Goal: Task Accomplishment & Management: Complete application form

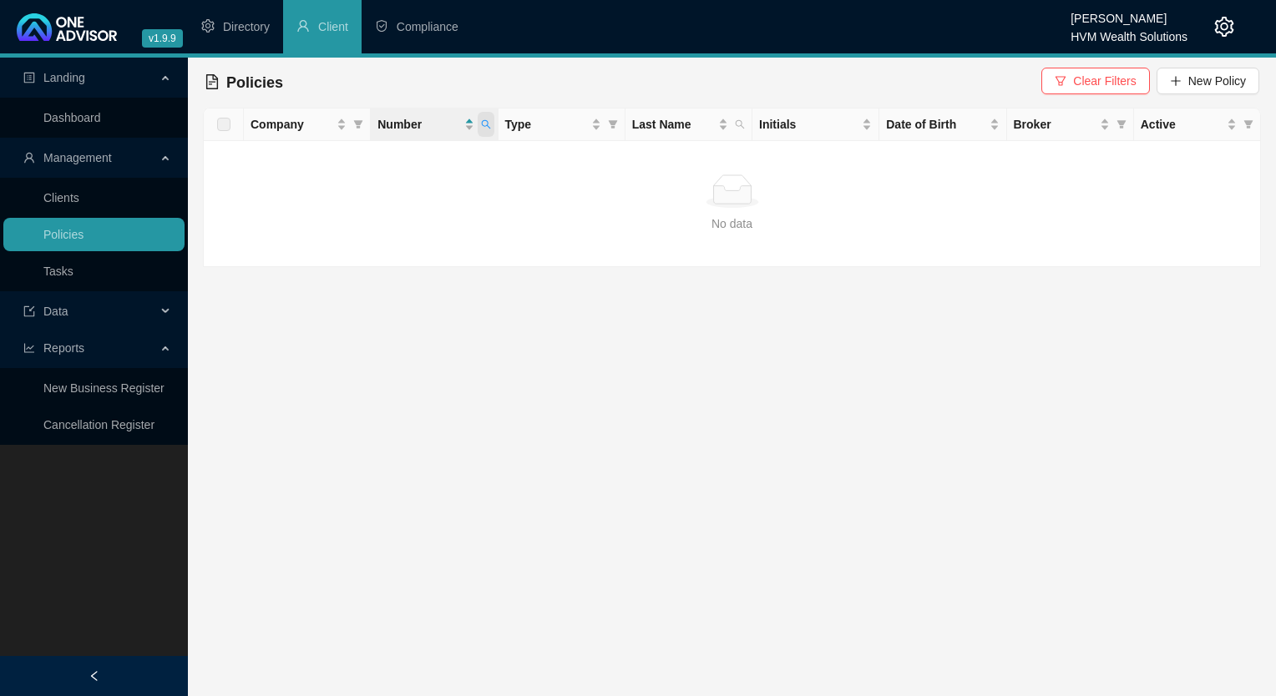
click at [488, 124] on icon "search" at bounding box center [486, 124] width 10 height 10
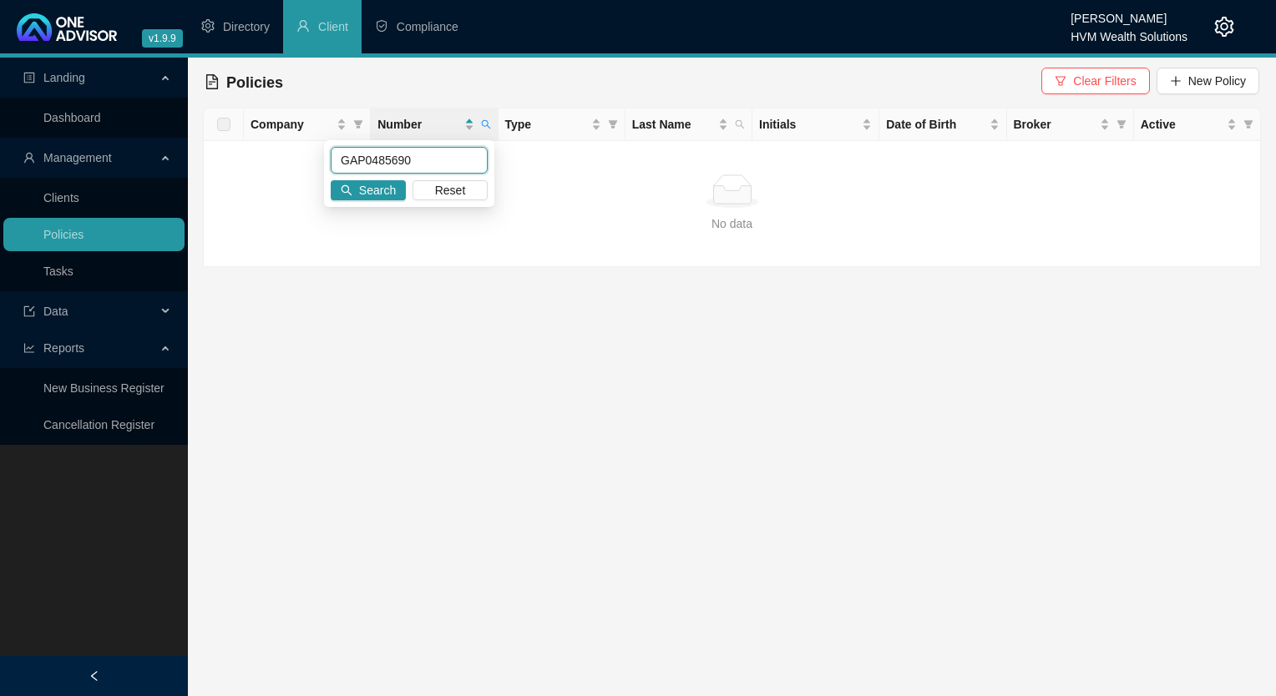
click at [438, 172] on input "GAP0485690" at bounding box center [409, 160] width 157 height 27
drag, startPoint x: 433, startPoint y: 160, endPoint x: 304, endPoint y: 162, distance: 129.4
click at [304, 162] on body "v1.9.9 [PERSON_NAME] HVM Wealth Solutions Directory Client Compliance Landing D…" at bounding box center [638, 348] width 1276 height 696
paste input "9426828"
type input "9426828"
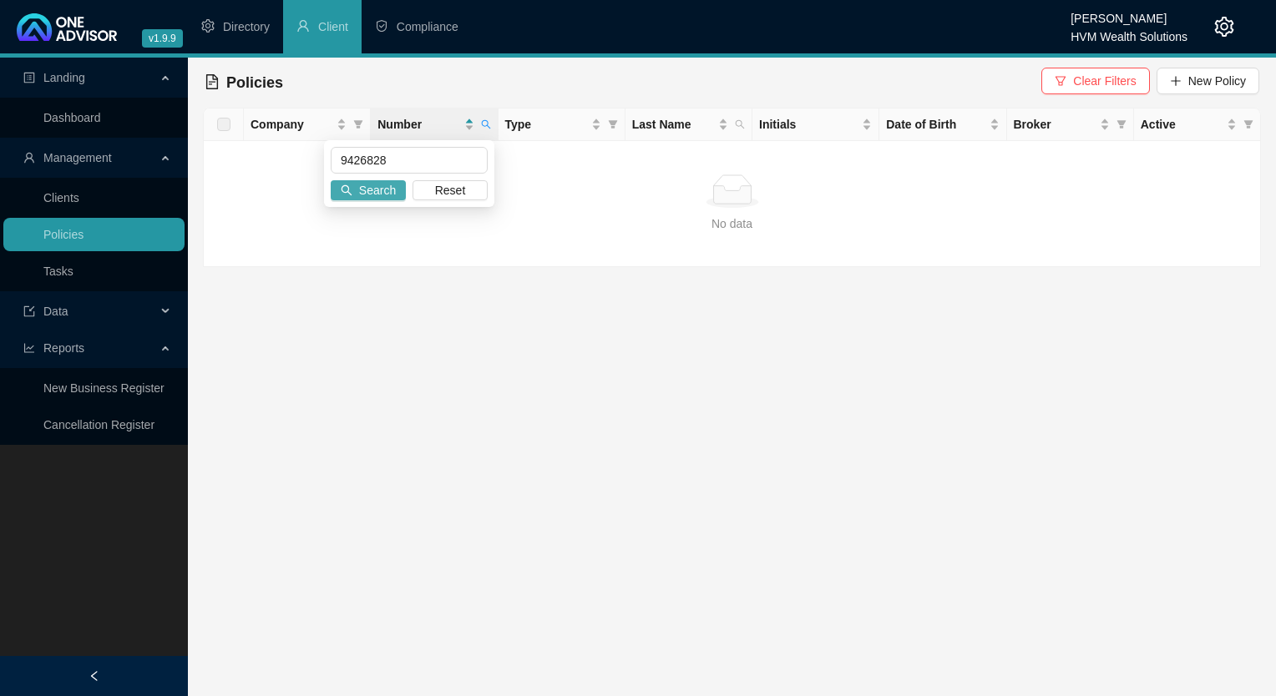
click at [390, 189] on span "Search" at bounding box center [377, 190] width 37 height 18
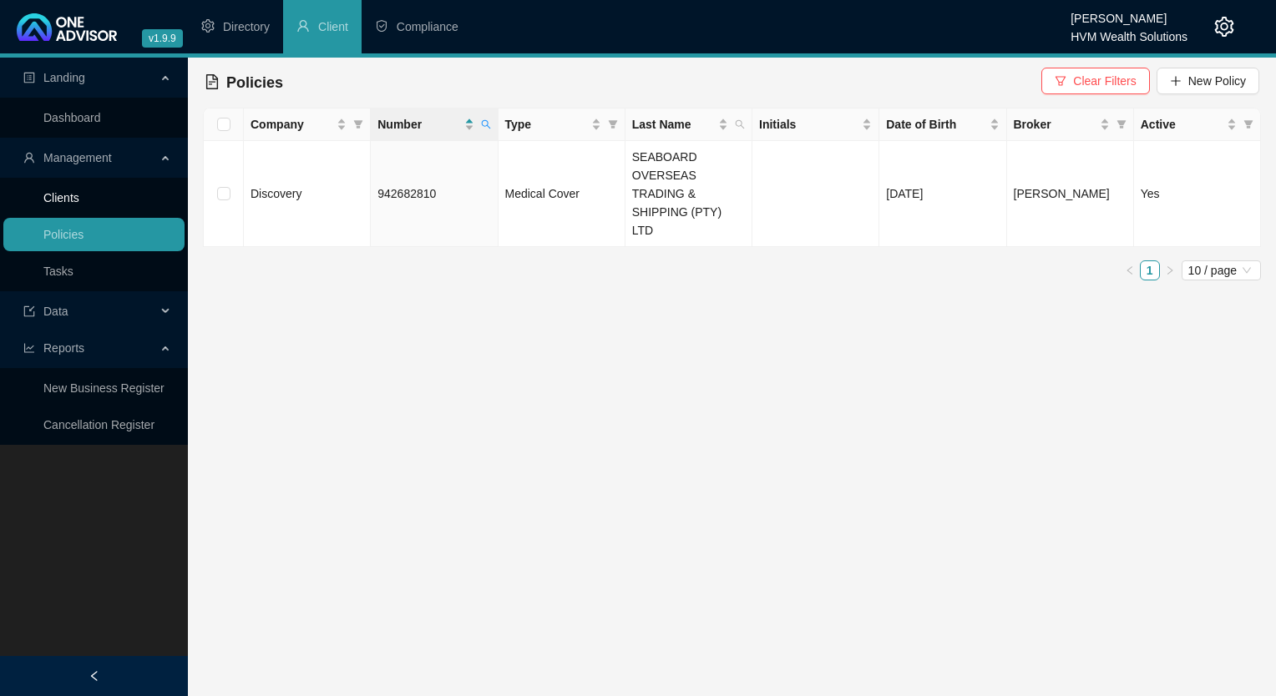
click at [79, 200] on link "Clients" at bounding box center [61, 197] width 36 height 13
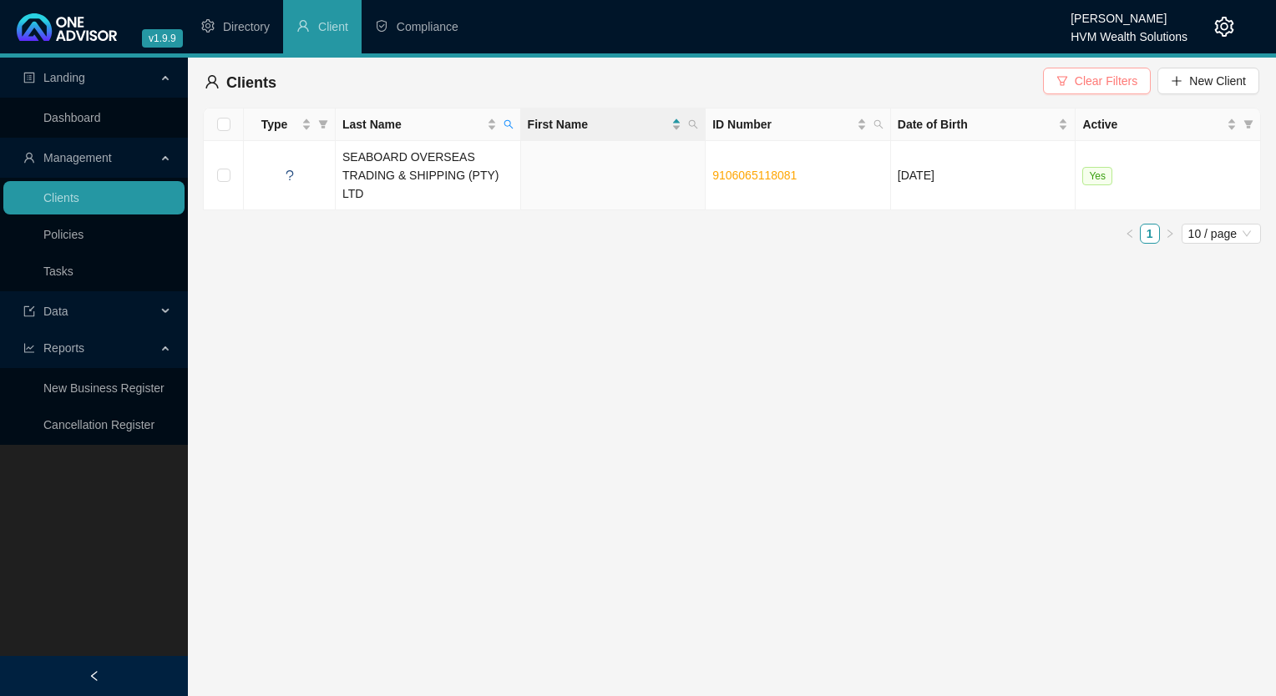
click at [1111, 82] on span "Clear Filters" at bounding box center [1105, 81] width 63 height 18
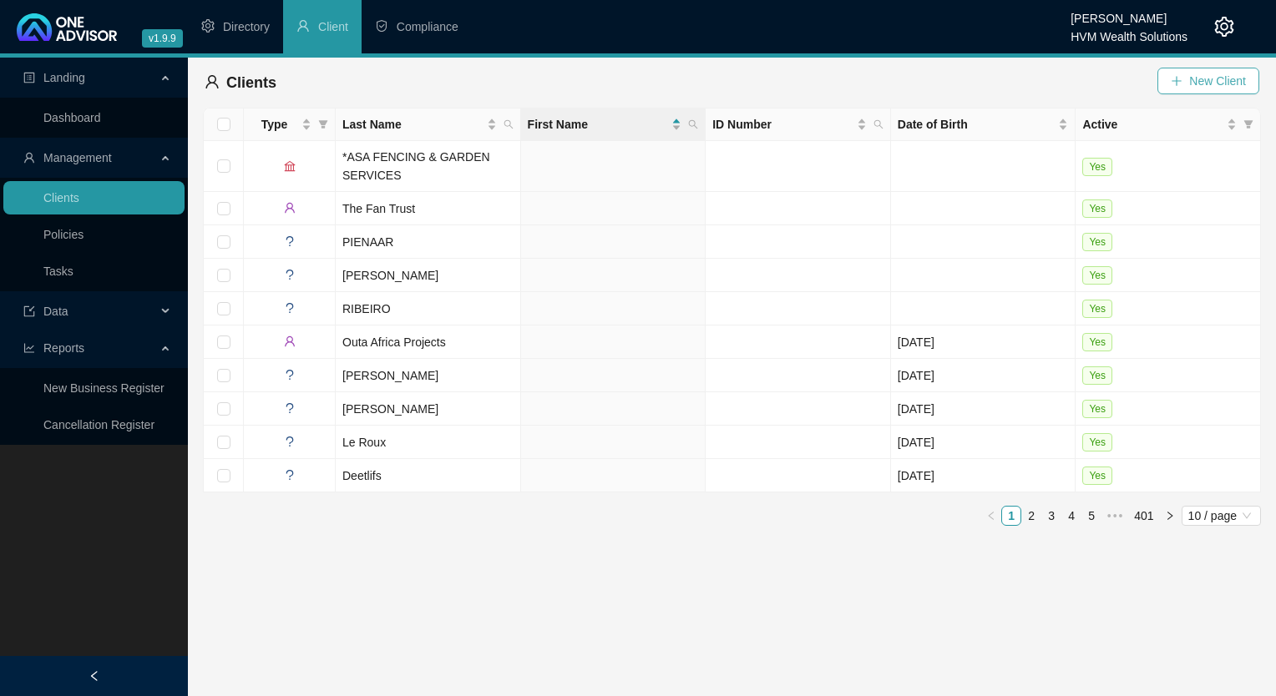
click at [1196, 74] on span "New Client" at bounding box center [1217, 81] width 57 height 18
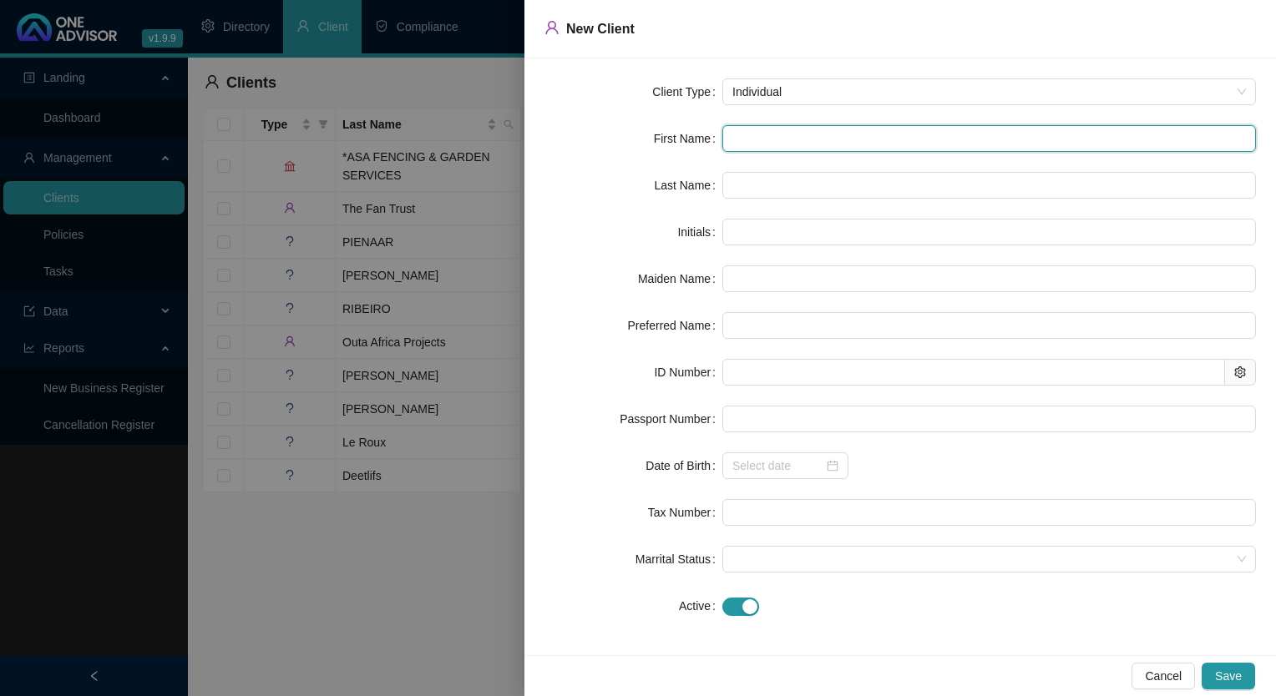
click at [810, 132] on input "text" at bounding box center [988, 138] width 533 height 27
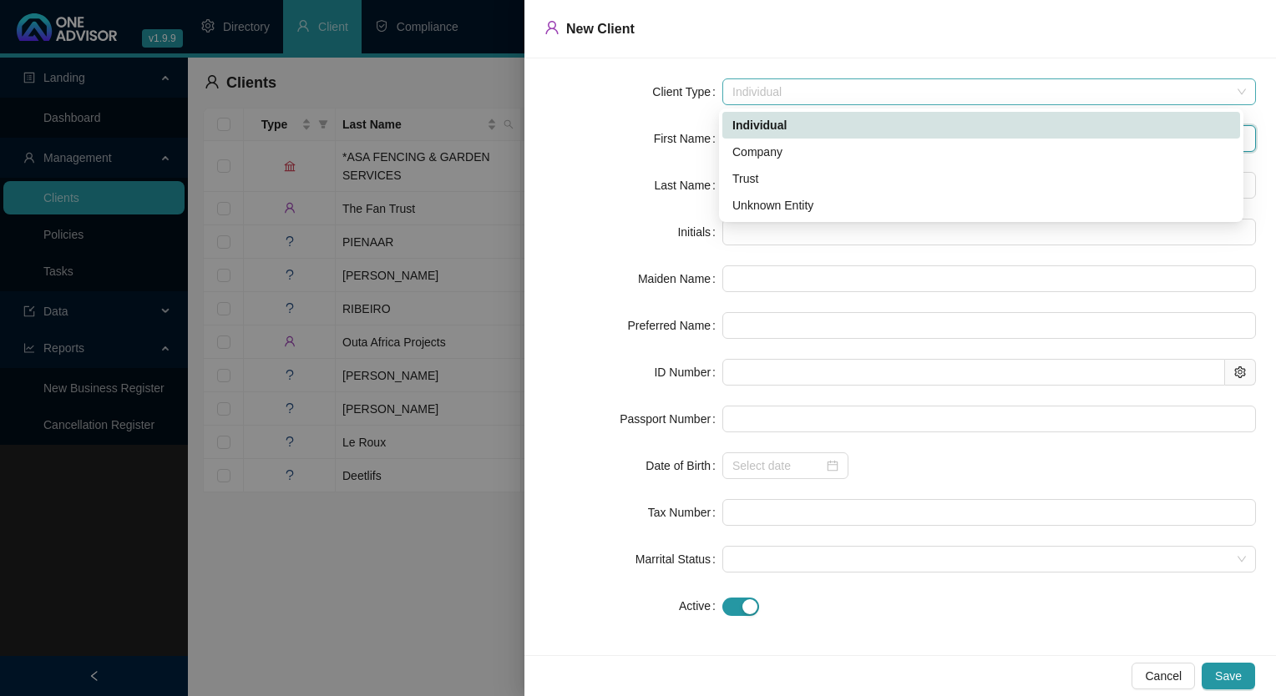
click at [839, 92] on span "Individual" at bounding box center [988, 91] width 513 height 25
click at [818, 153] on div "Company" at bounding box center [981, 152] width 498 height 18
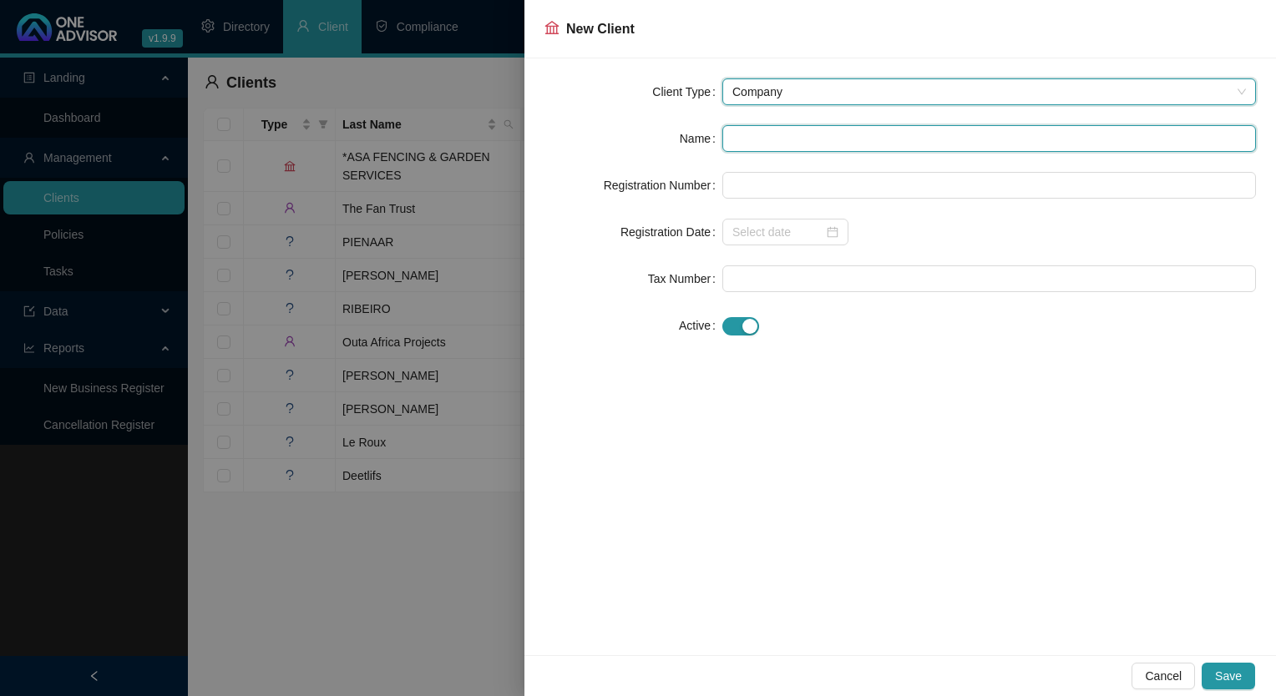
click at [807, 139] on input "text" at bounding box center [988, 138] width 533 height 27
click at [1249, 92] on div "Company" at bounding box center [988, 91] width 533 height 27
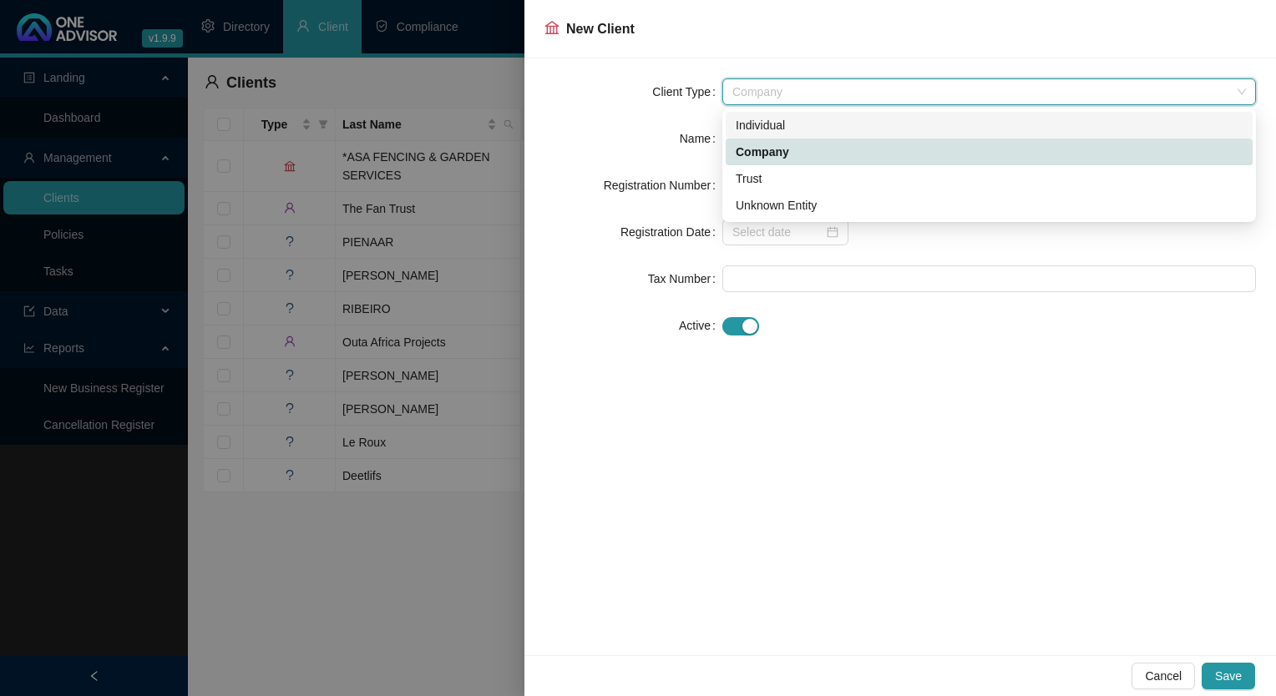
click at [878, 129] on div "Individual" at bounding box center [988, 125] width 507 height 18
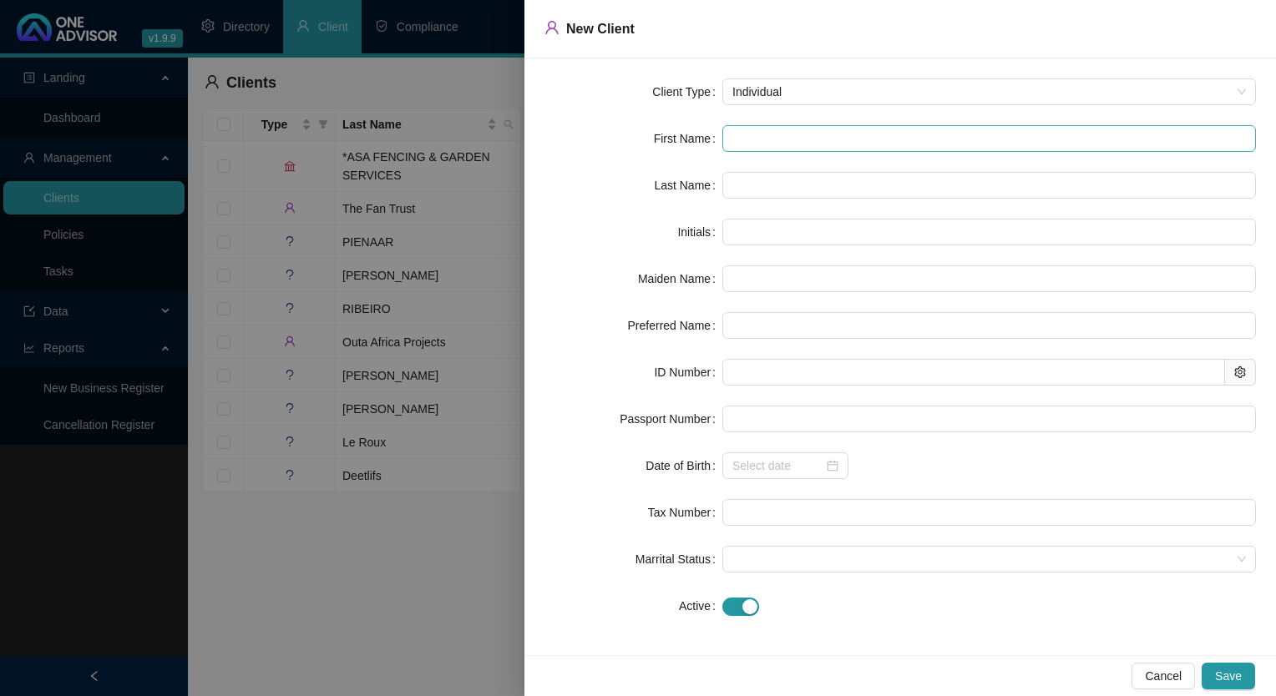
click at [789, 136] on input "text" at bounding box center [988, 138] width 533 height 27
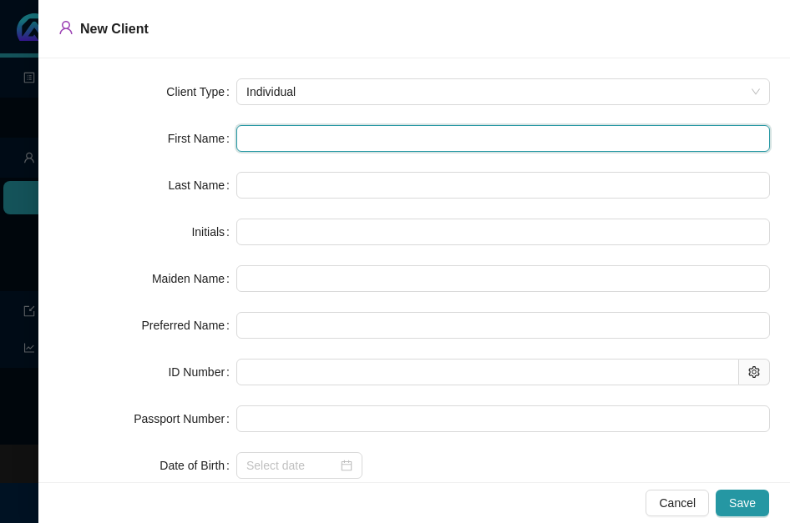
click at [314, 145] on input "text" at bounding box center [502, 138] width 533 height 27
paste input "Tawfeeq"
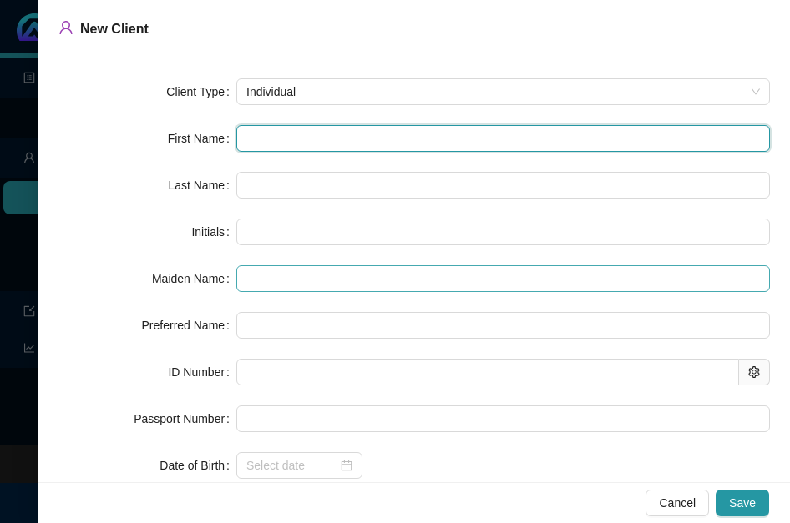
type input "Tawfeeq"
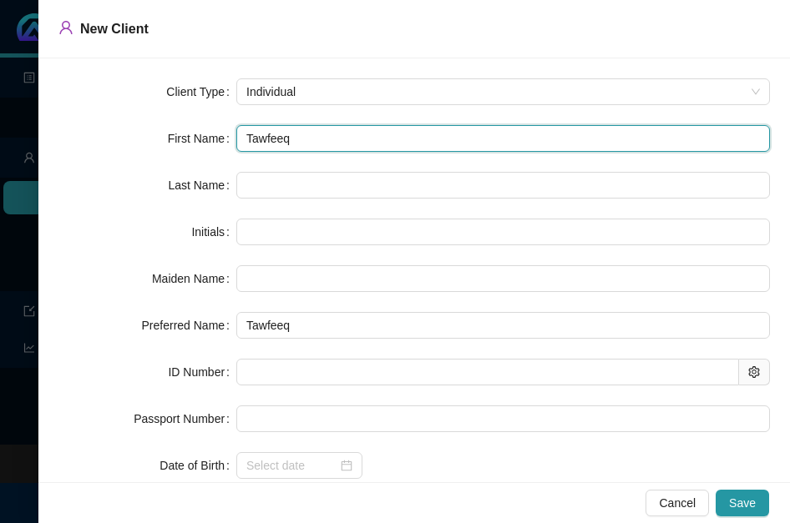
click at [271, 134] on input "Tawfeeq" at bounding box center [502, 138] width 533 height 27
type input "Tawfeeq"
type input "T"
type input "Tawfeeq"
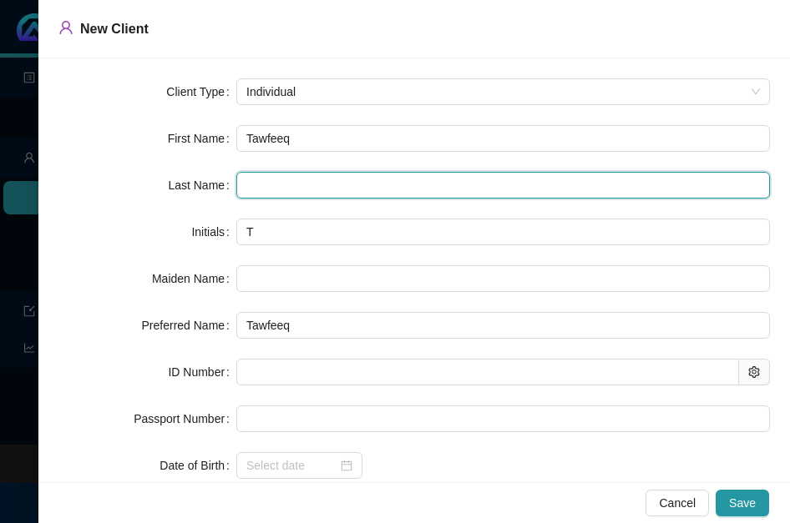
click at [255, 182] on input "text" at bounding box center [502, 185] width 533 height 27
paste input "Sardien"
click at [270, 186] on input "Sardien" at bounding box center [502, 185] width 533 height 27
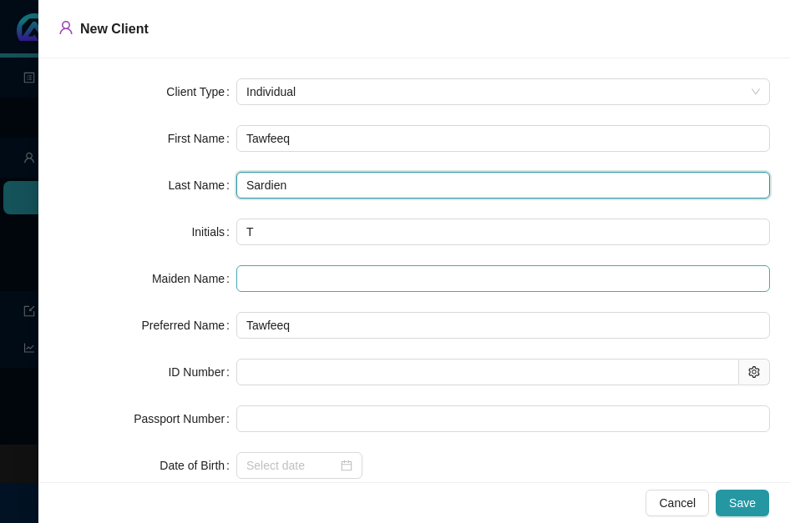
type input "Sardien"
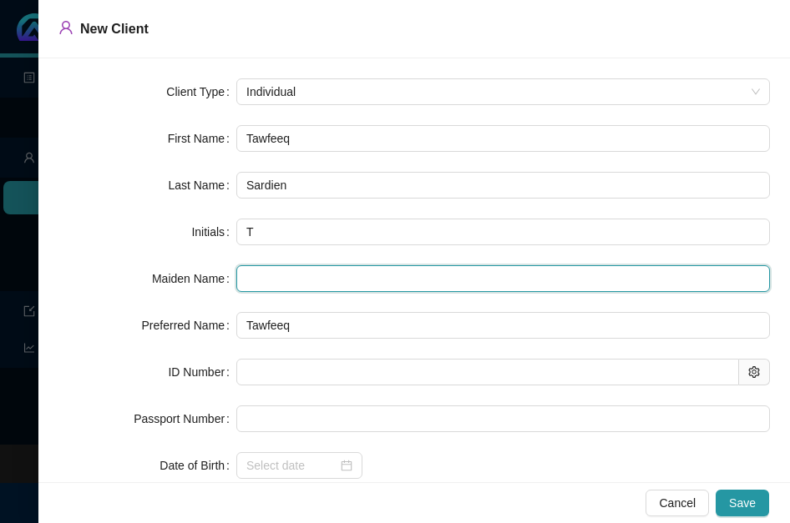
click at [261, 273] on input "text" at bounding box center [502, 278] width 533 height 27
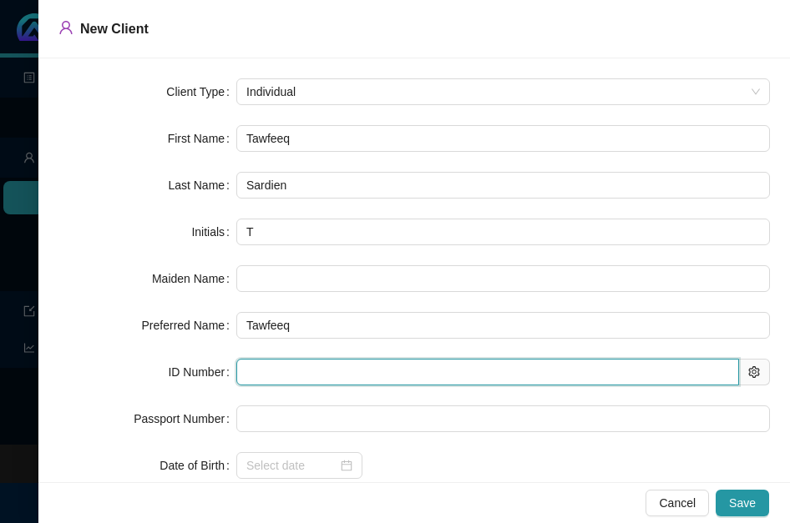
click at [324, 367] on input "text" at bounding box center [487, 372] width 503 height 27
click at [318, 363] on input "text" at bounding box center [487, 372] width 503 height 27
paste input "9411075406082"
type input "9411075406082"
type input "[DATE]"
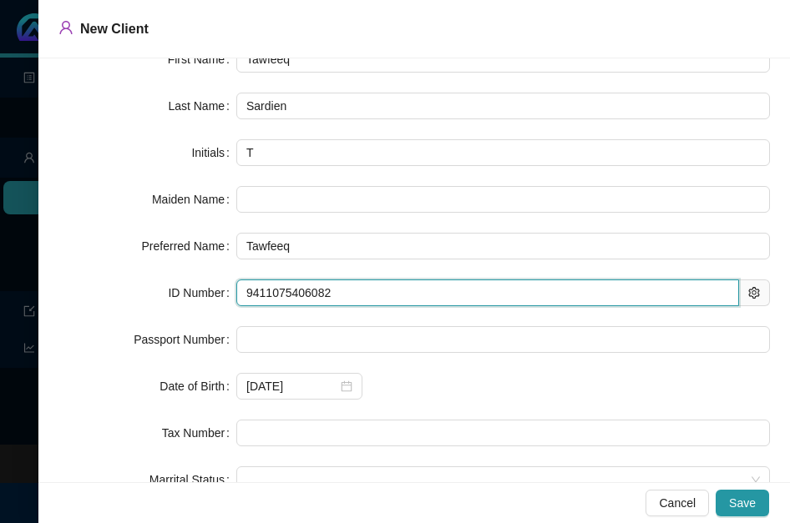
scroll to position [177, 0]
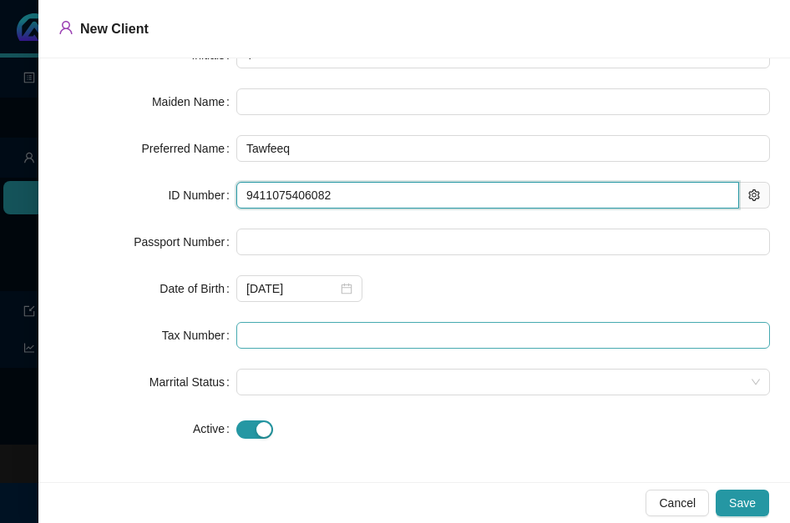
type input "9411075406082"
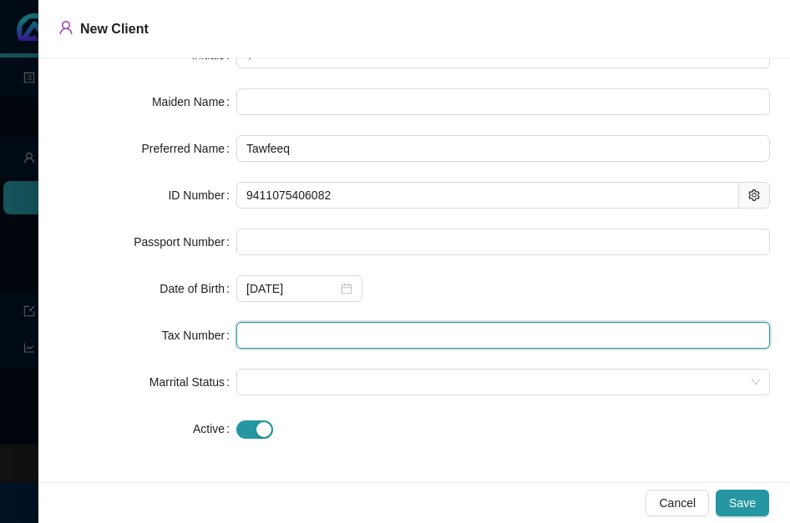
click at [323, 336] on input "text" at bounding box center [502, 335] width 533 height 27
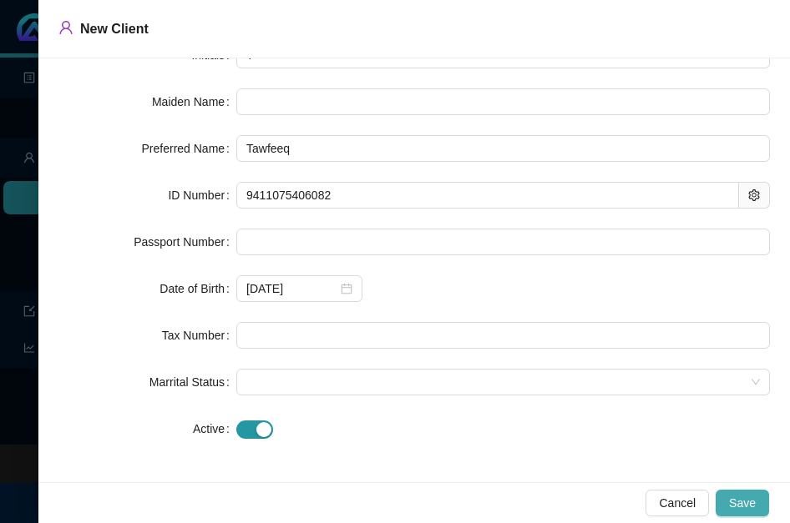
click at [735, 508] on span "Save" at bounding box center [742, 503] width 27 height 18
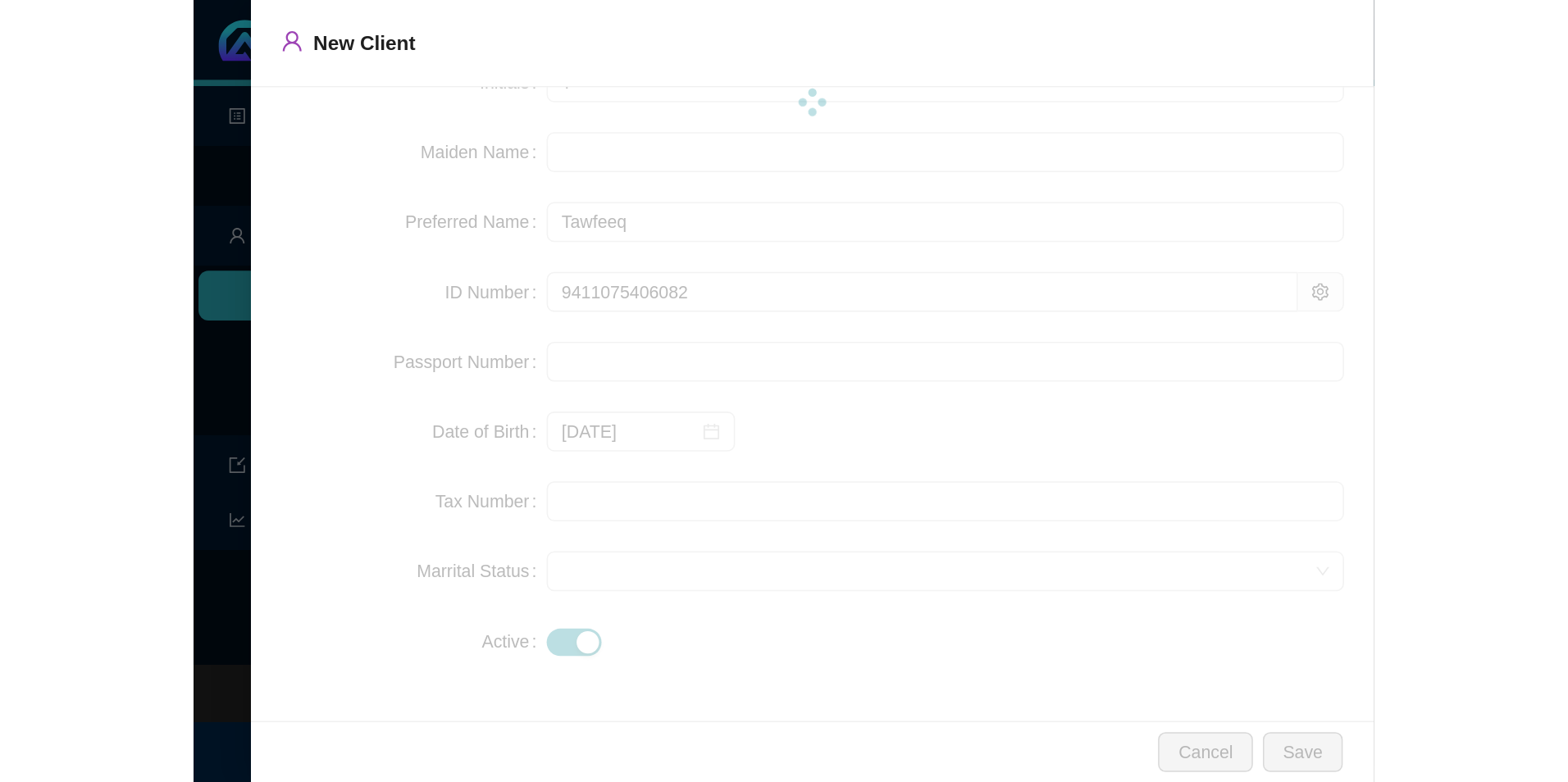
scroll to position [0, 0]
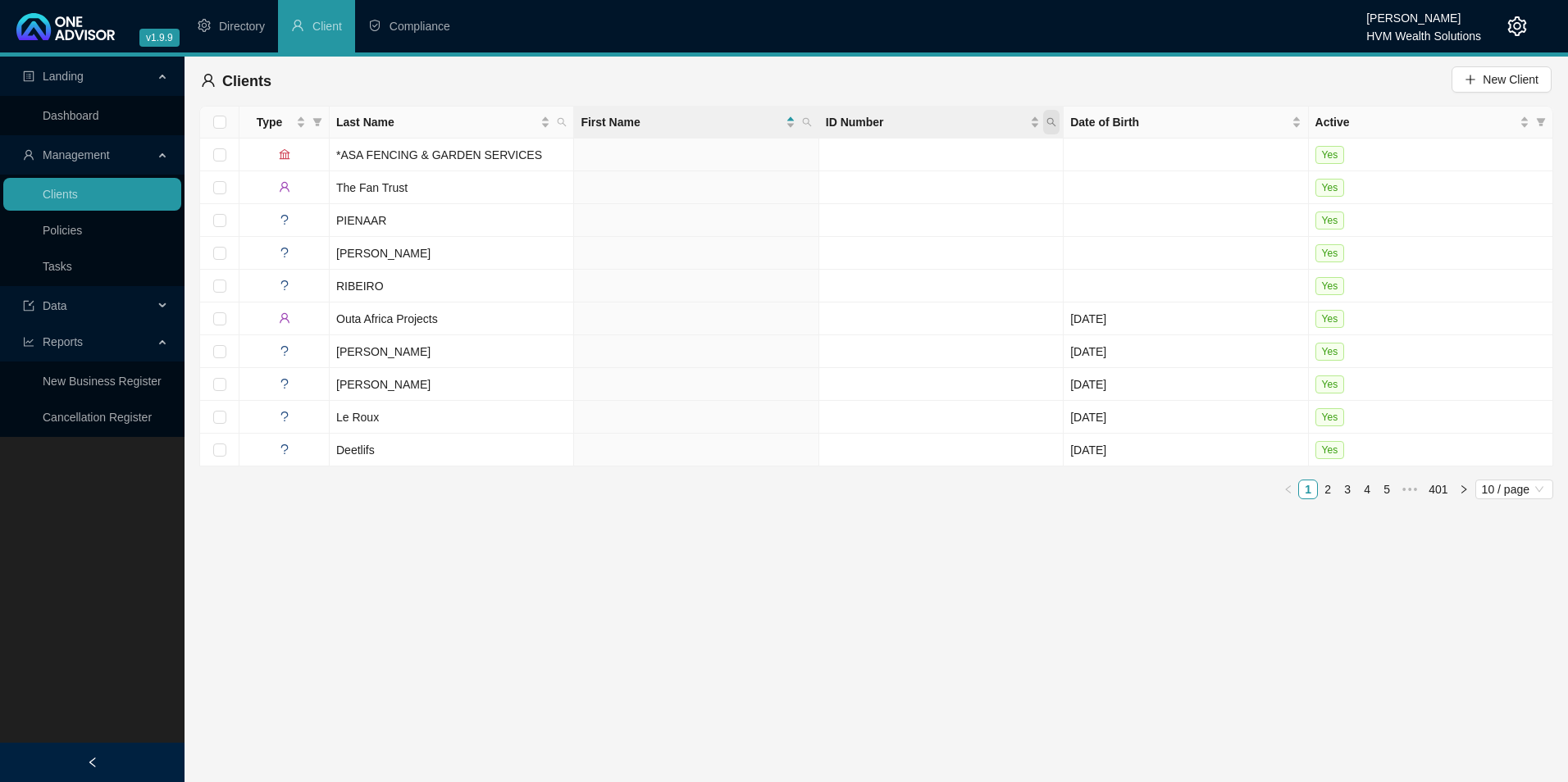
click at [1055, 122] on icon "search" at bounding box center [1051, 122] width 10 height 10
paste input "9411075406082"
type input "9411075406082"
click at [946, 184] on span "Search" at bounding box center [944, 187] width 36 height 18
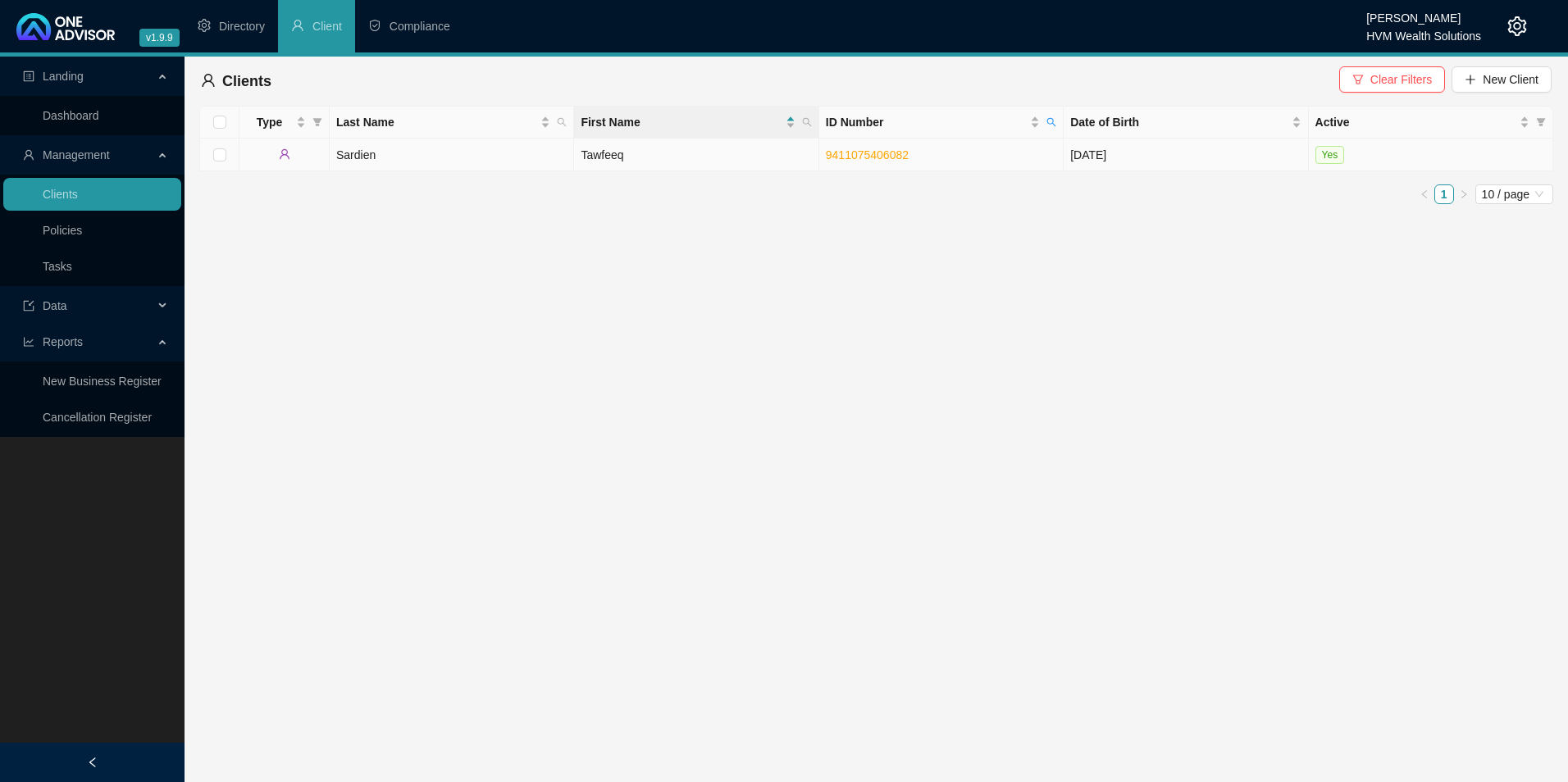
click at [430, 157] on td "Sardien" at bounding box center [452, 154] width 245 height 32
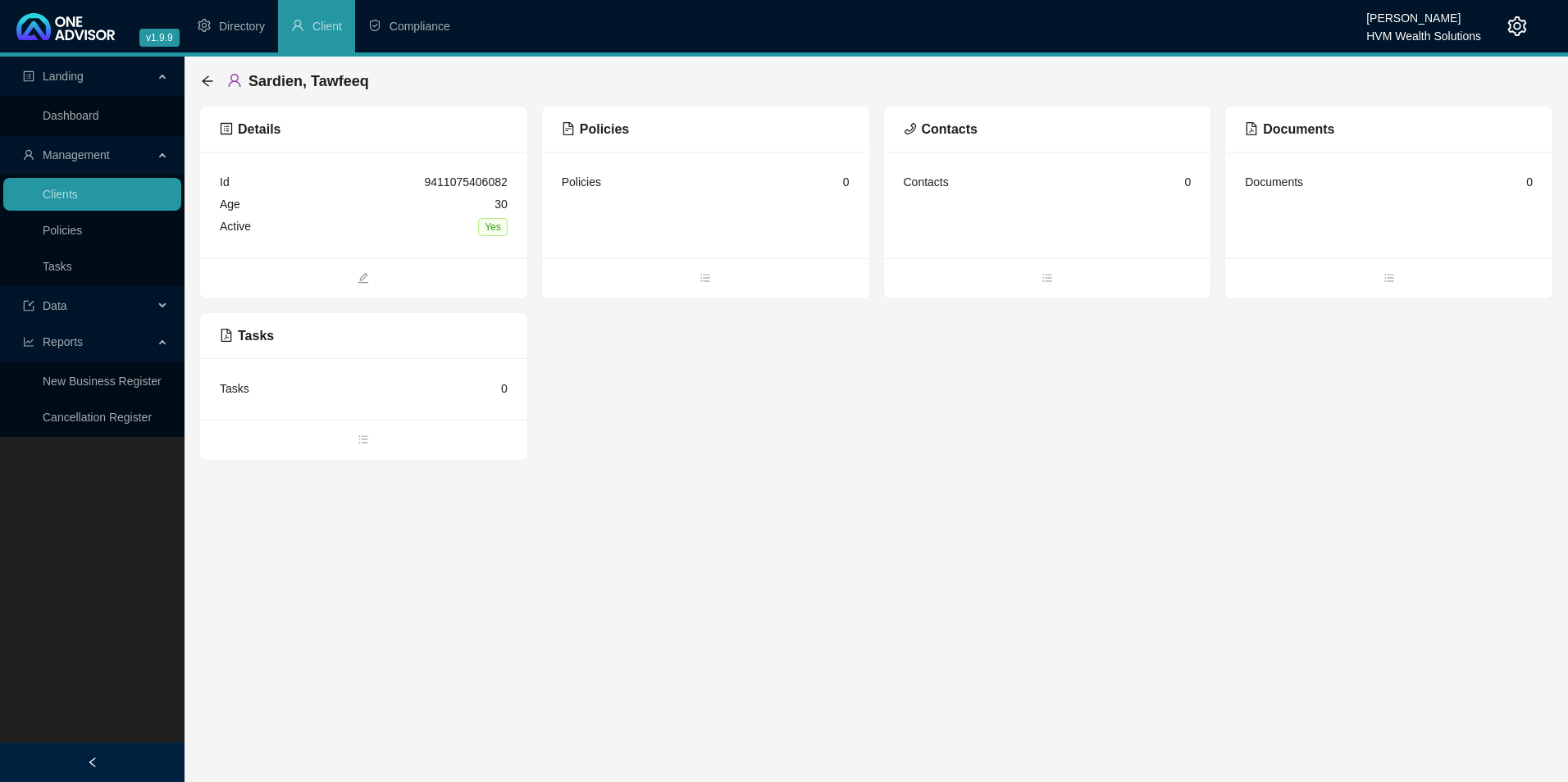
click at [583, 119] on div "Policies" at bounding box center [705, 129] width 288 height 21
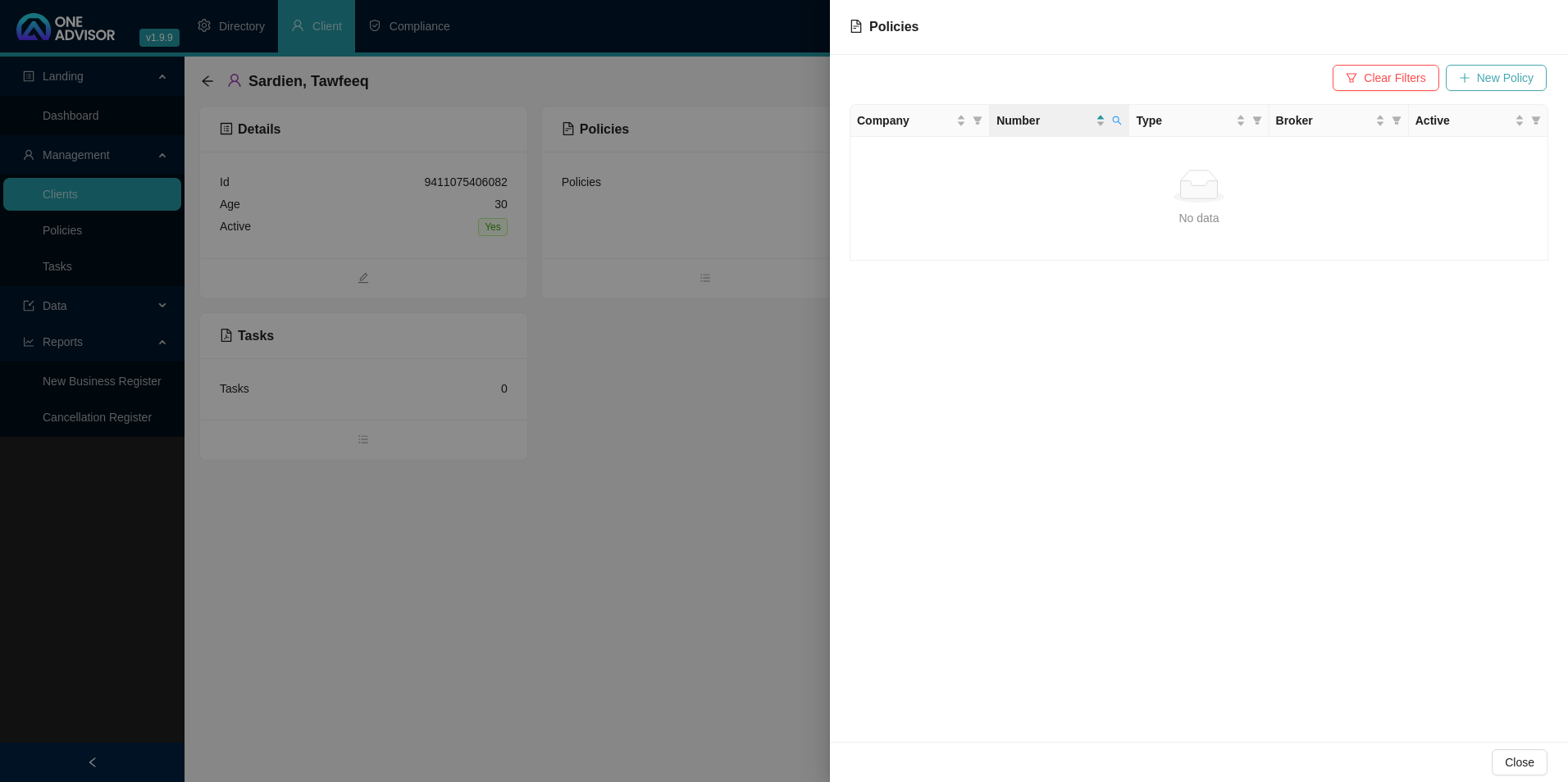
click at [1493, 79] on span "New Policy" at bounding box center [1505, 78] width 57 height 18
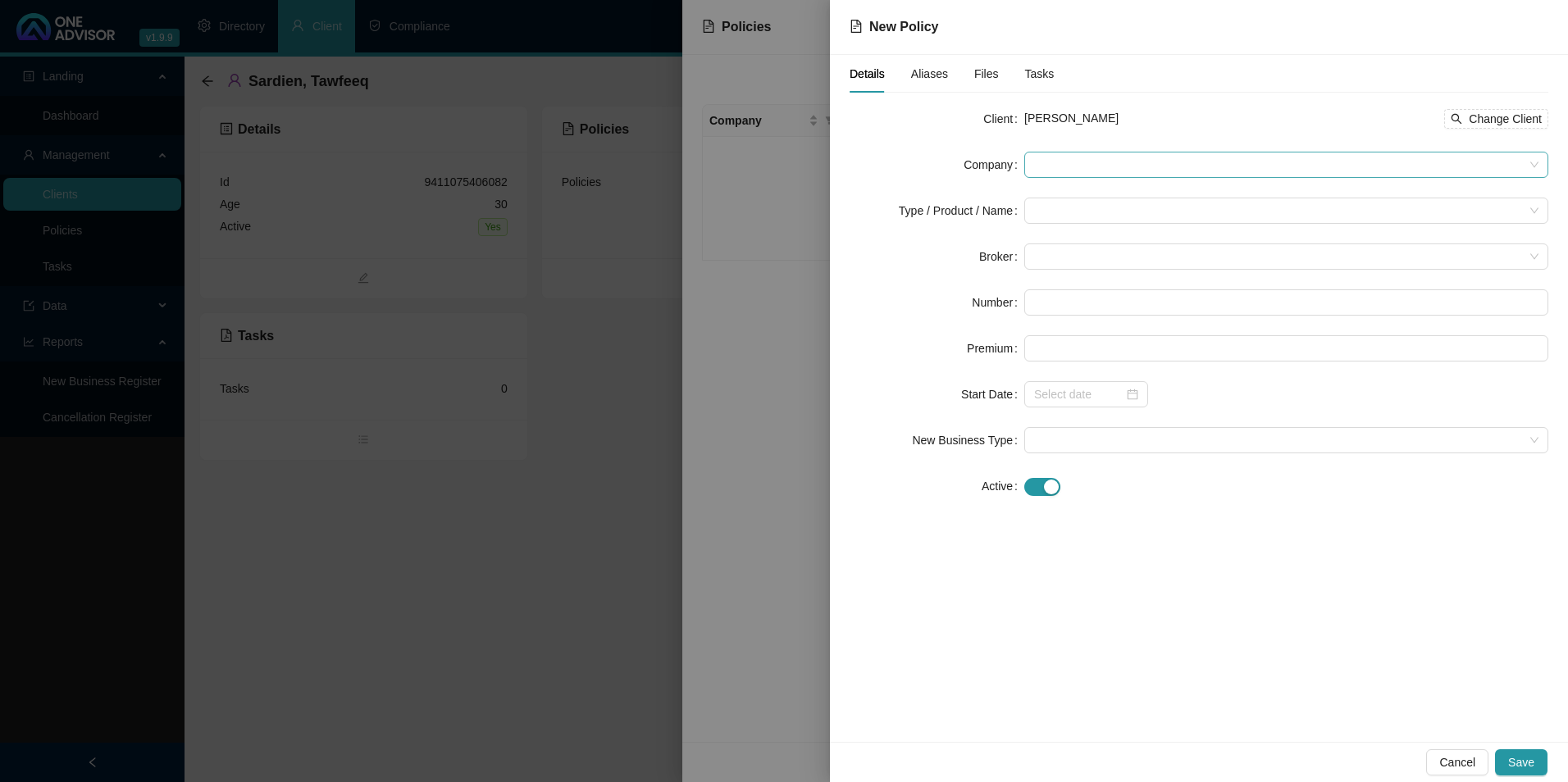
click at [1045, 159] on span at bounding box center [1286, 164] width 504 height 25
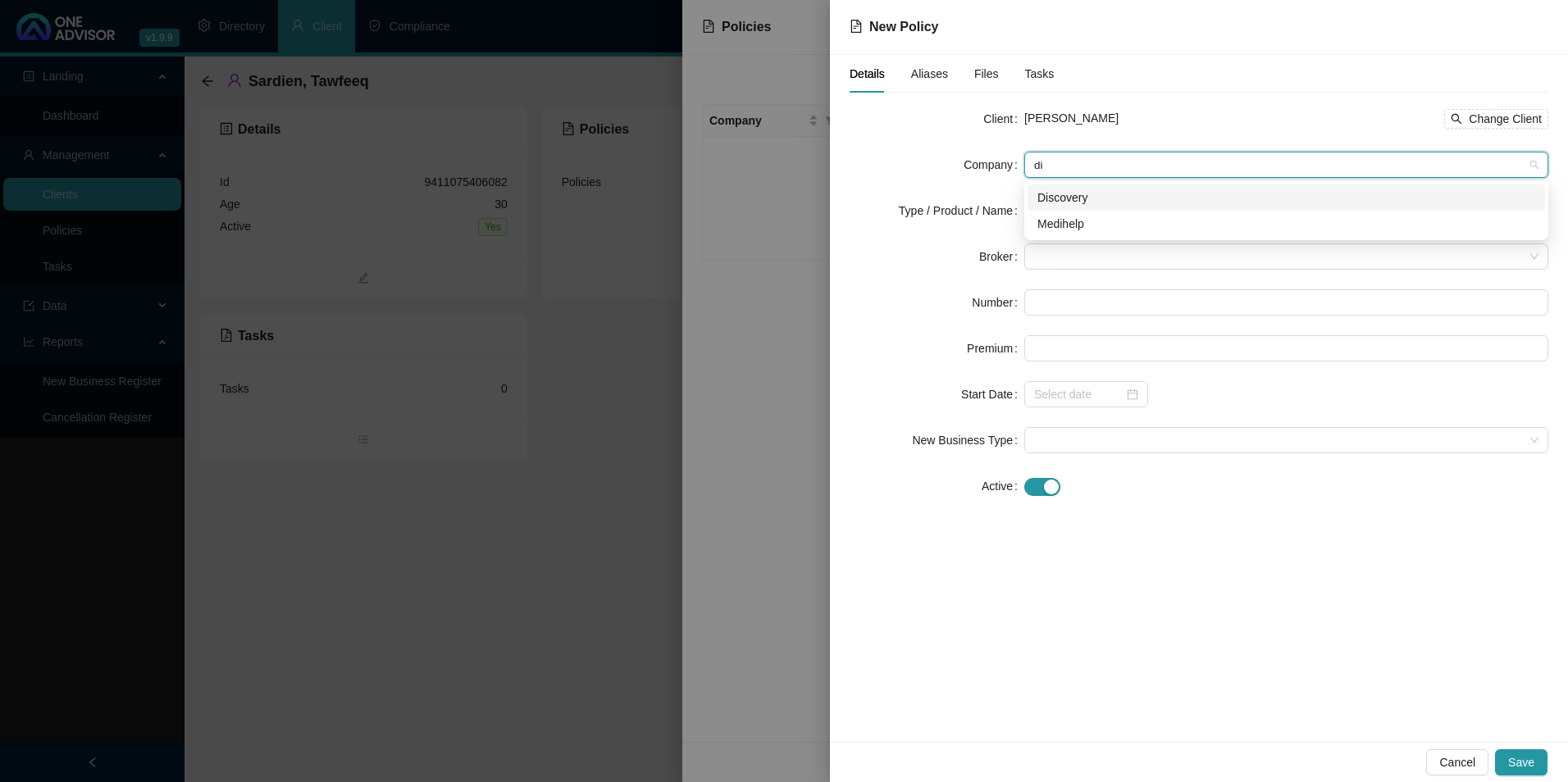
type input "dis"
click at [1064, 202] on div "Discovery" at bounding box center [1286, 197] width 498 height 18
click at [1068, 212] on input "search" at bounding box center [1279, 210] width 489 height 25
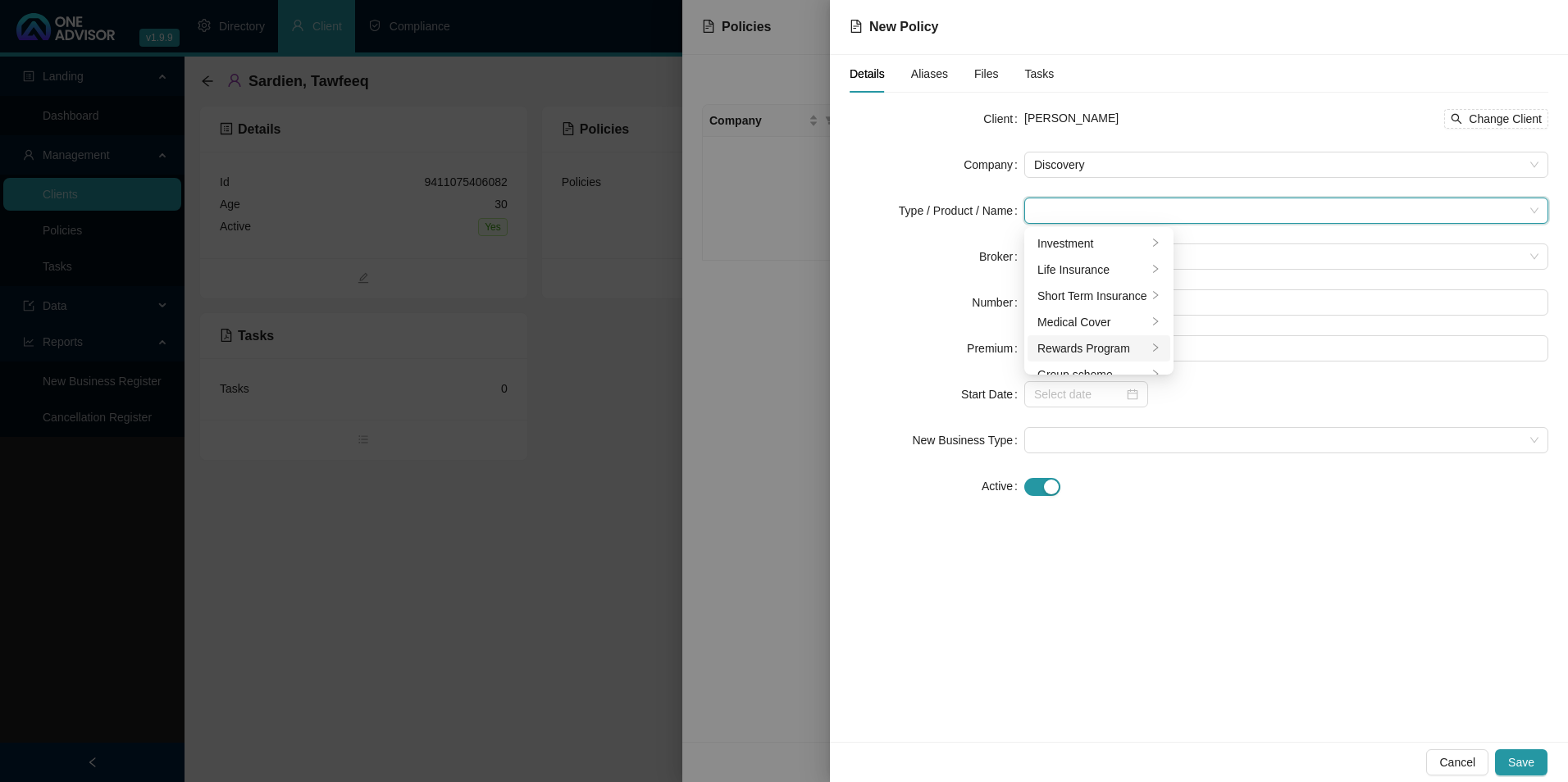
click at [1084, 340] on div "Rewards Program" at bounding box center [1092, 349] width 110 height 18
click at [1225, 251] on div "Rewards Program" at bounding box center [1234, 244] width 92 height 18
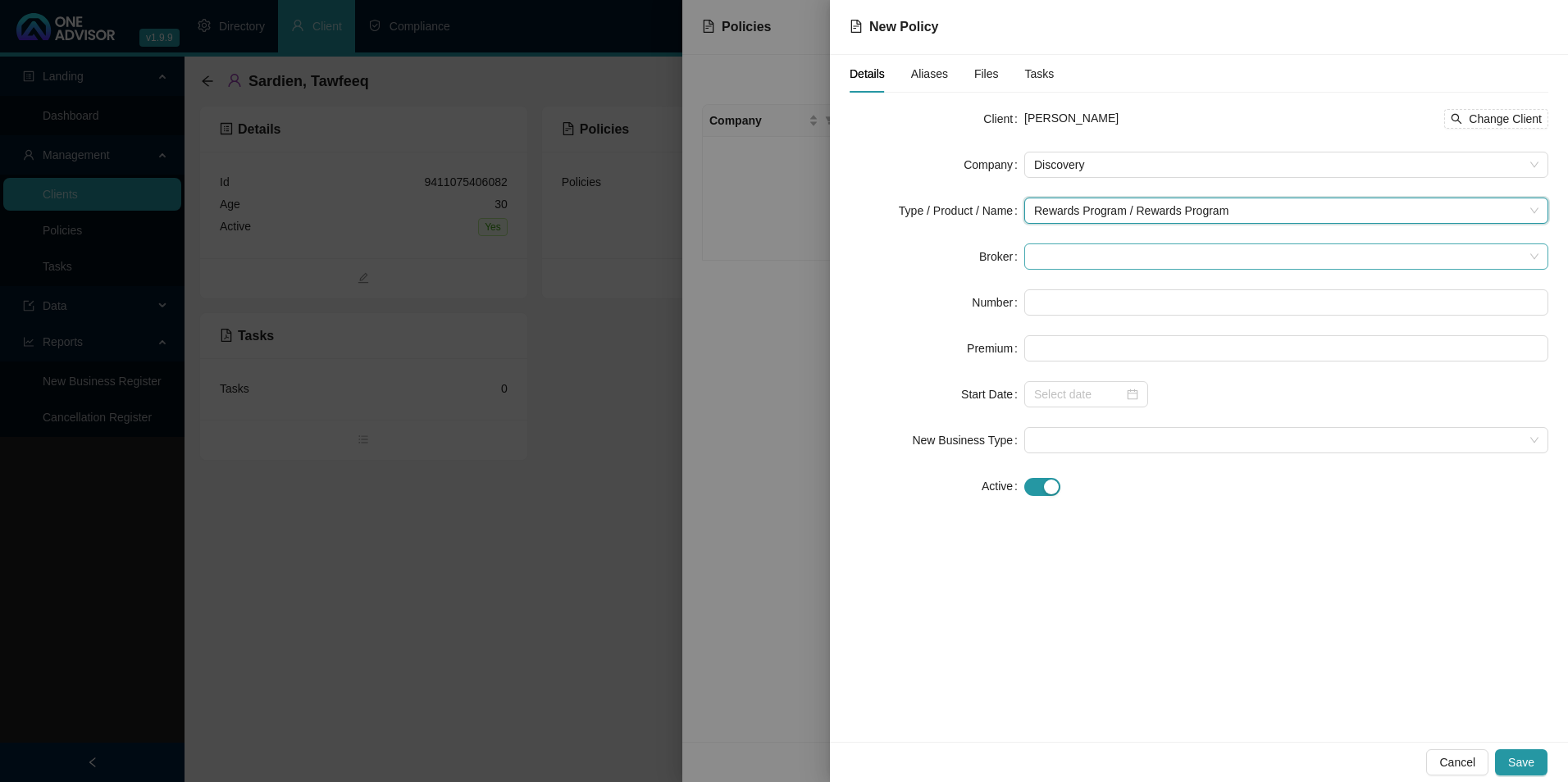
click at [1114, 254] on span at bounding box center [1286, 256] width 504 height 25
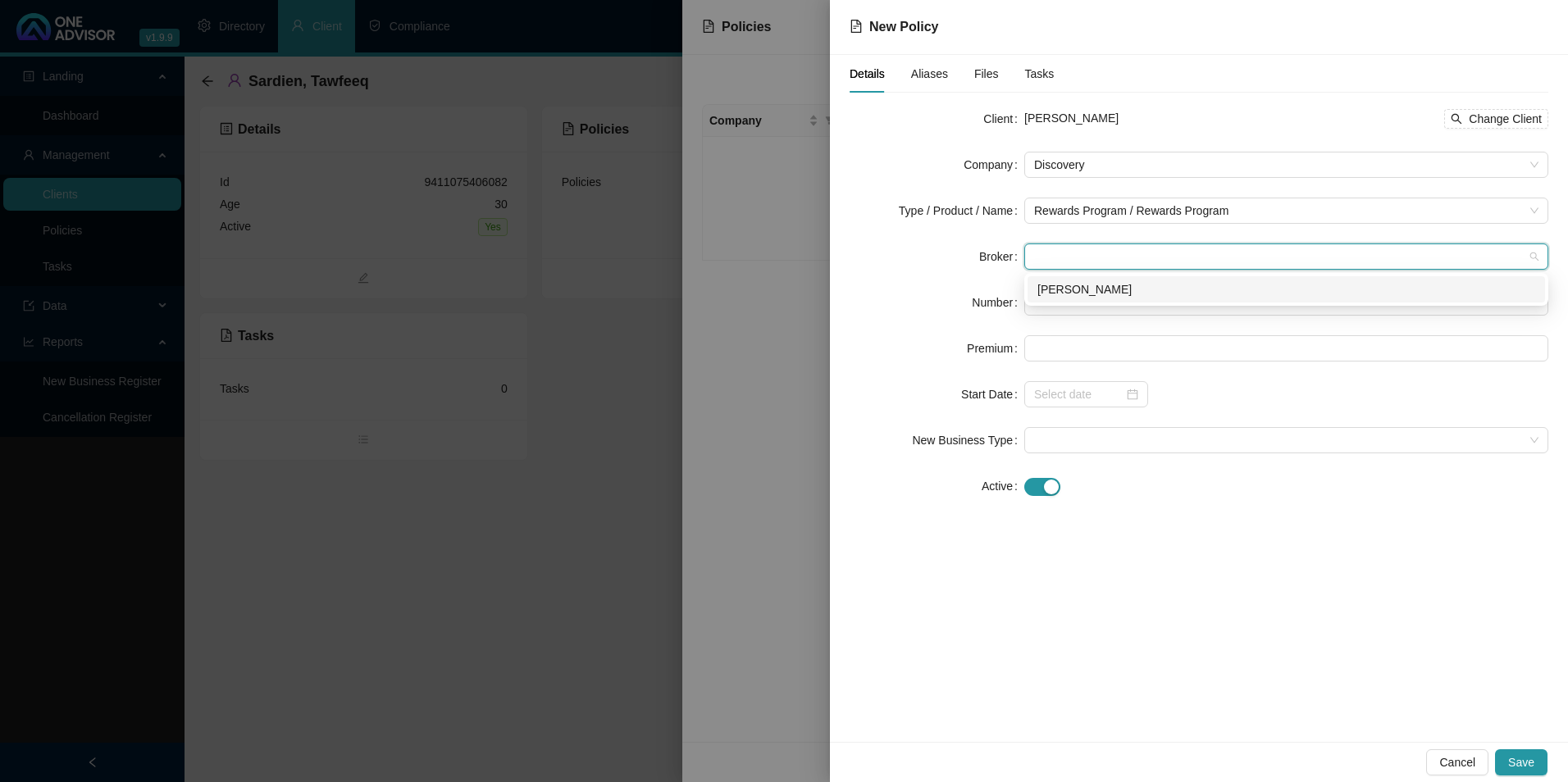
click at [1102, 296] on div "[PERSON_NAME]" at bounding box center [1286, 290] width 498 height 18
click at [1064, 304] on input "text" at bounding box center [1286, 303] width 524 height 27
click at [1109, 294] on input "text" at bounding box center [1286, 303] width 524 height 27
paste input "942682810"
click at [1057, 296] on input "942682810" at bounding box center [1286, 303] width 524 height 27
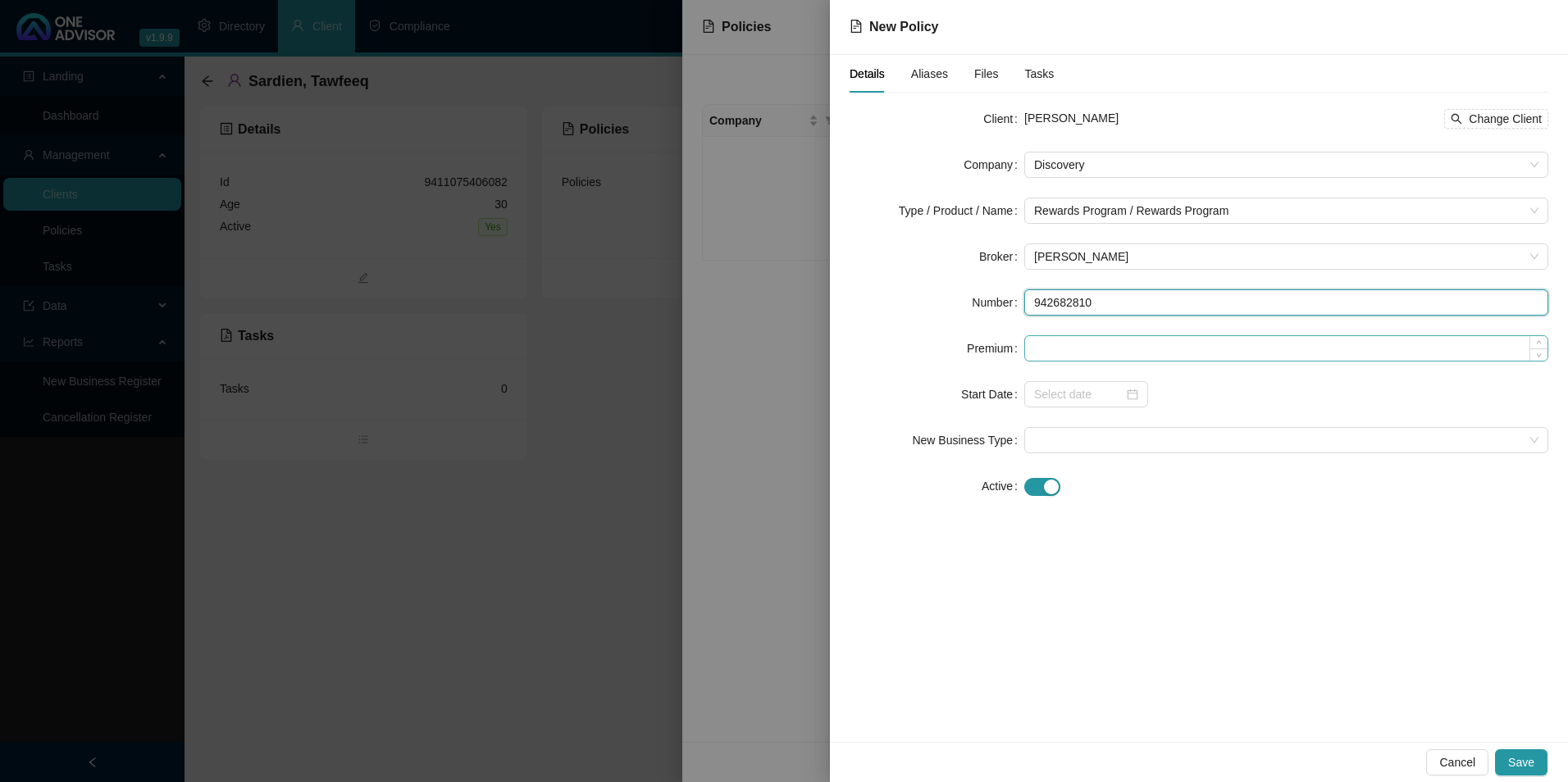
type input "942682810"
click at [1108, 353] on input at bounding box center [1286, 348] width 523 height 25
click at [1061, 358] on input at bounding box center [1286, 348] width 523 height 25
click at [1083, 441] on span at bounding box center [1286, 440] width 504 height 25
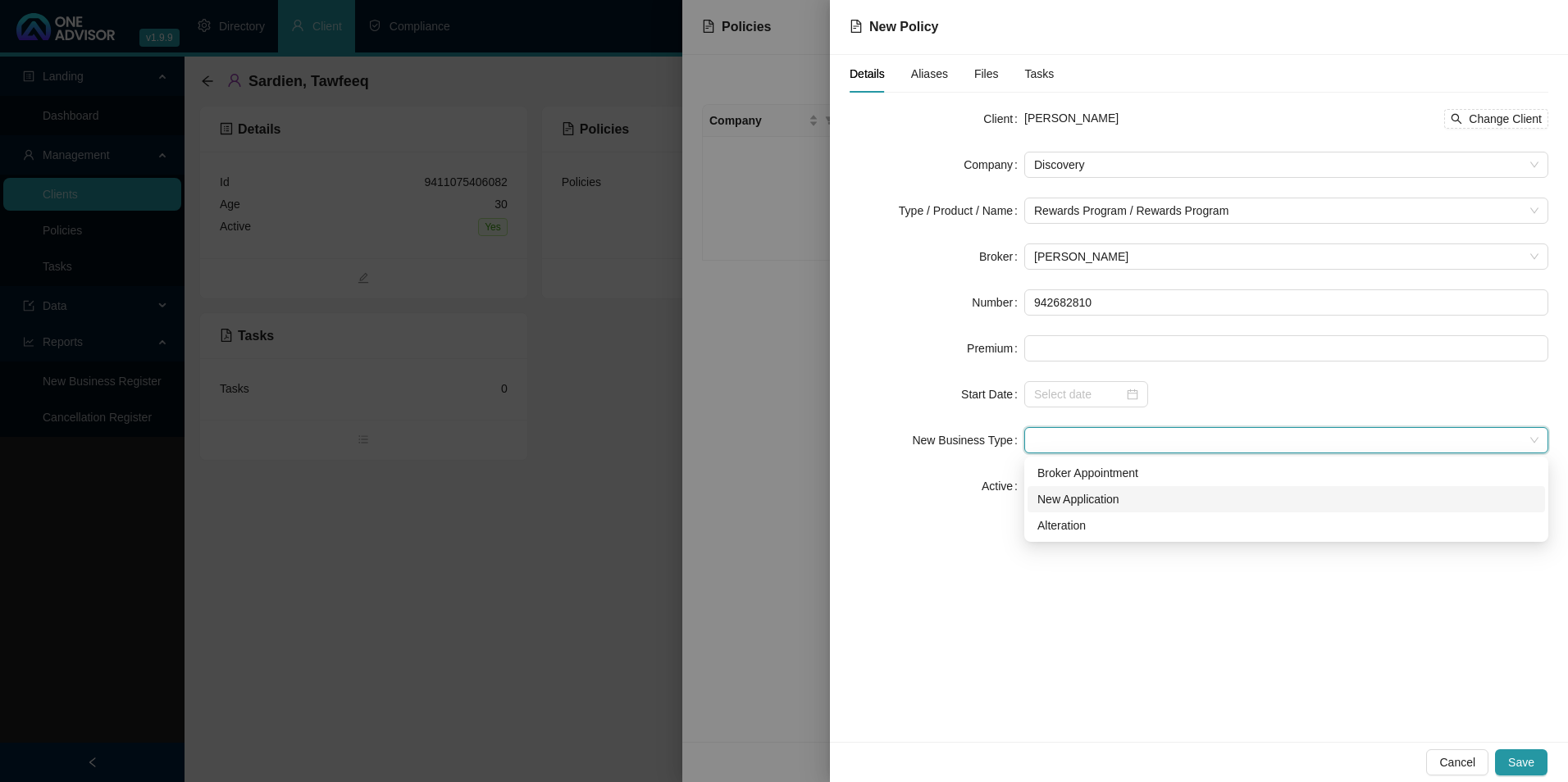
drag, startPoint x: 1108, startPoint y: 499, endPoint x: 1120, endPoint y: 500, distance: 12.0
click at [1109, 499] on div "New Application" at bounding box center [1286, 499] width 498 height 18
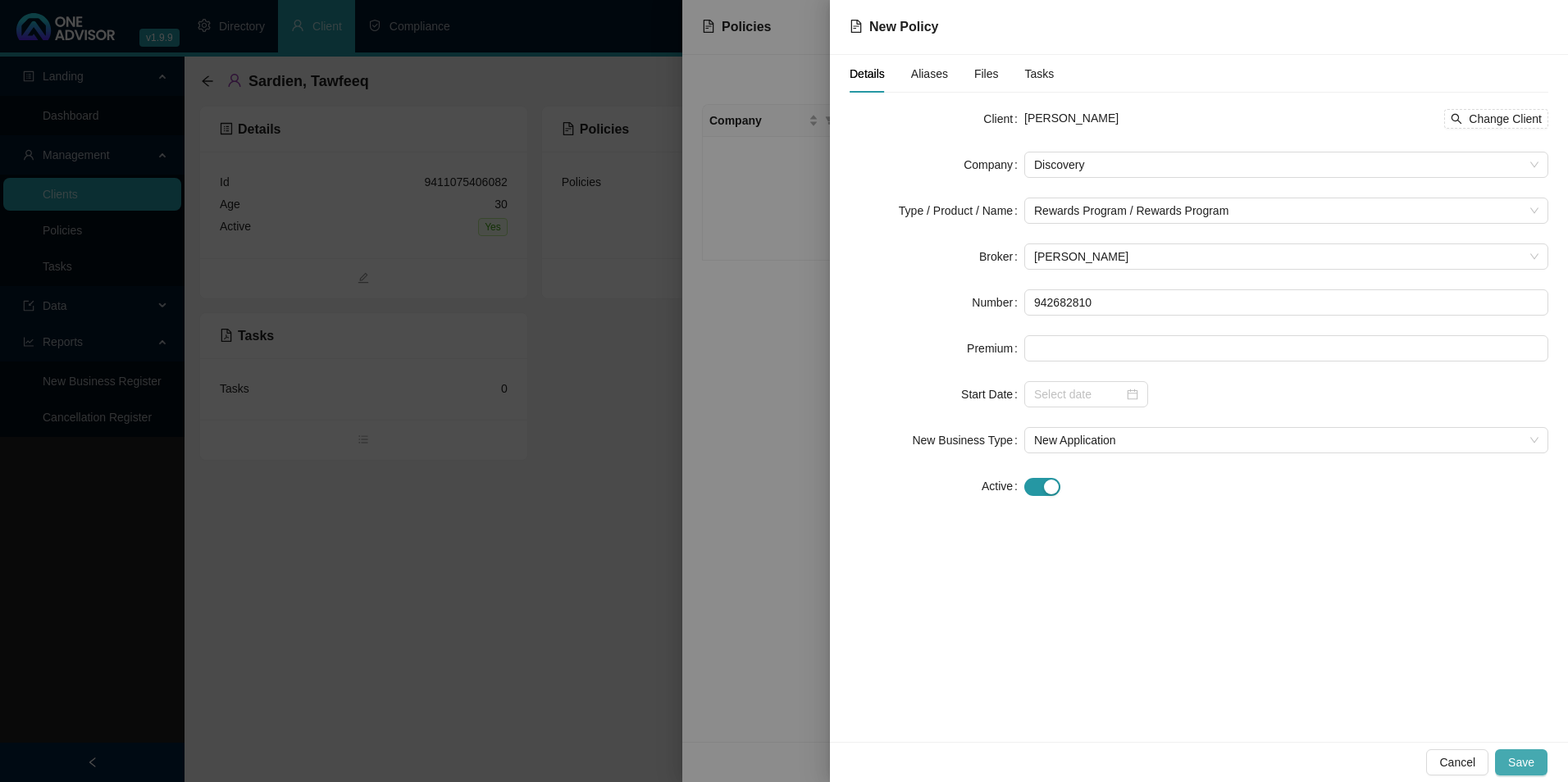
click at [1527, 766] on span "Save" at bounding box center [1521, 762] width 27 height 18
click at [1452, 767] on span "Cancel" at bounding box center [1457, 762] width 36 height 18
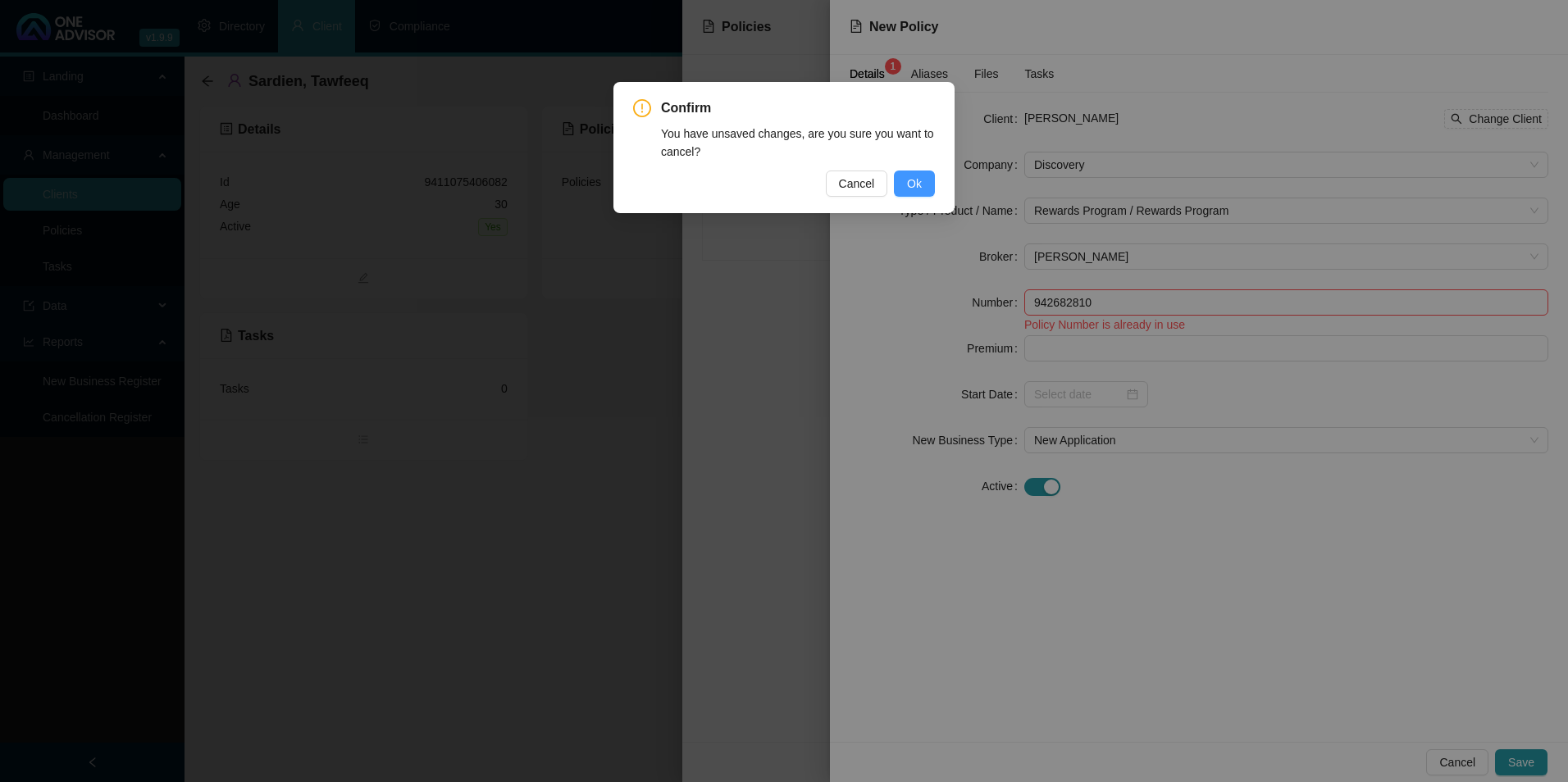
click at [904, 182] on button "Ok" at bounding box center [915, 184] width 41 height 27
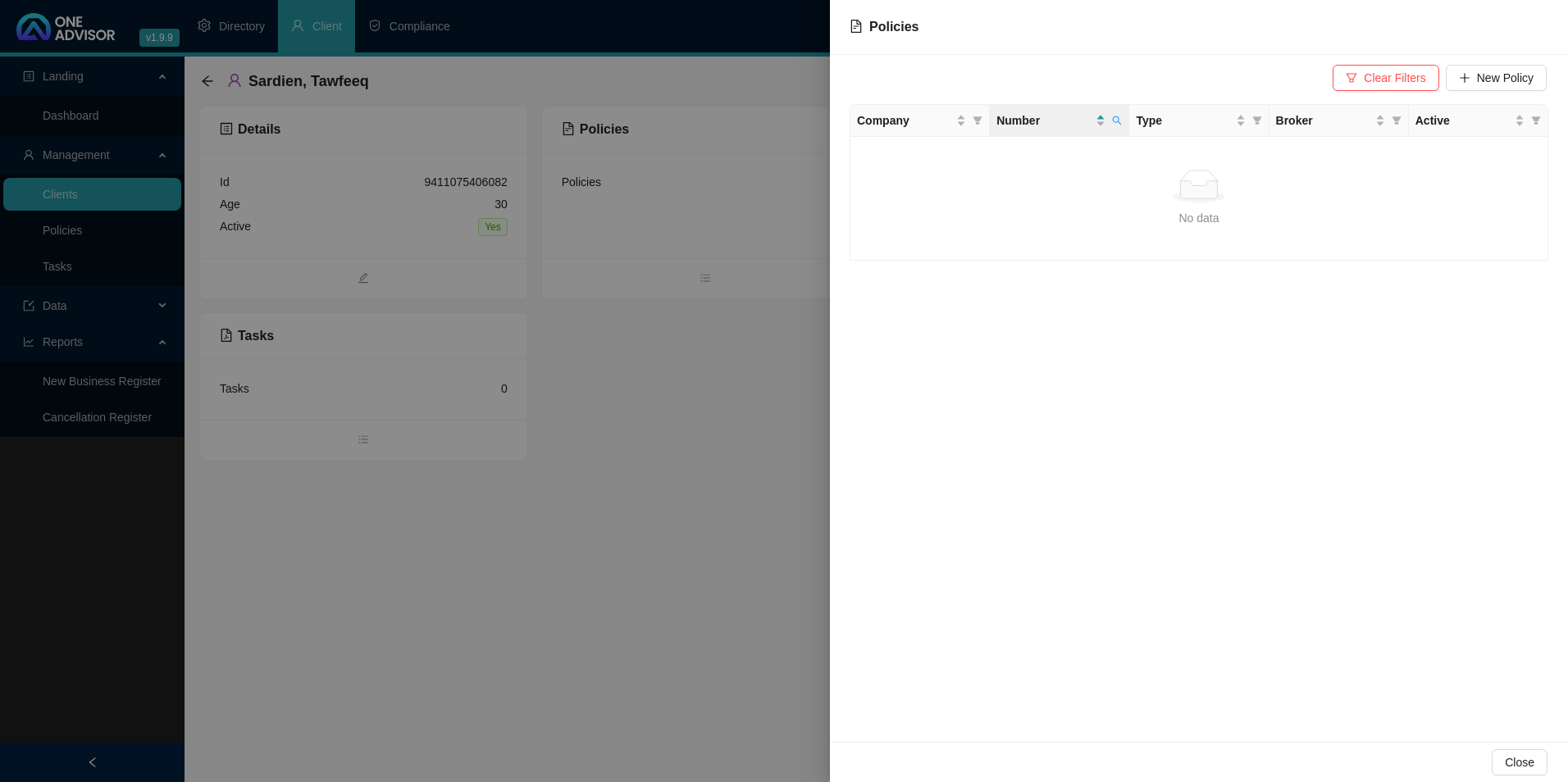
click at [1293, 459] on div "Clear Filters New Policy Company Number Type Broker Active No data No data" at bounding box center [1199, 399] width 738 height 688
click at [639, 434] on div at bounding box center [784, 391] width 1568 height 782
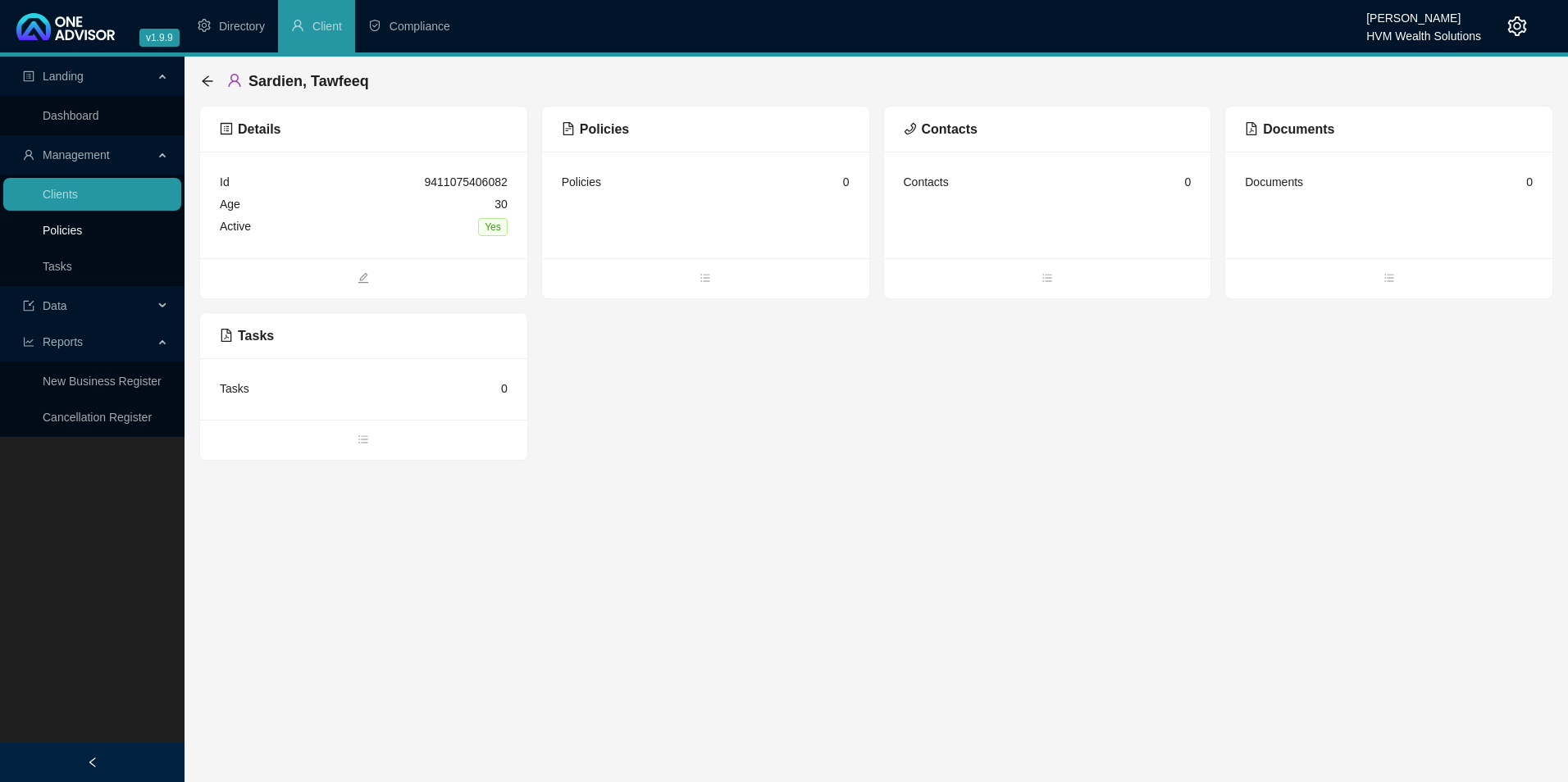
click at [82, 234] on link "Policies" at bounding box center [62, 230] width 39 height 13
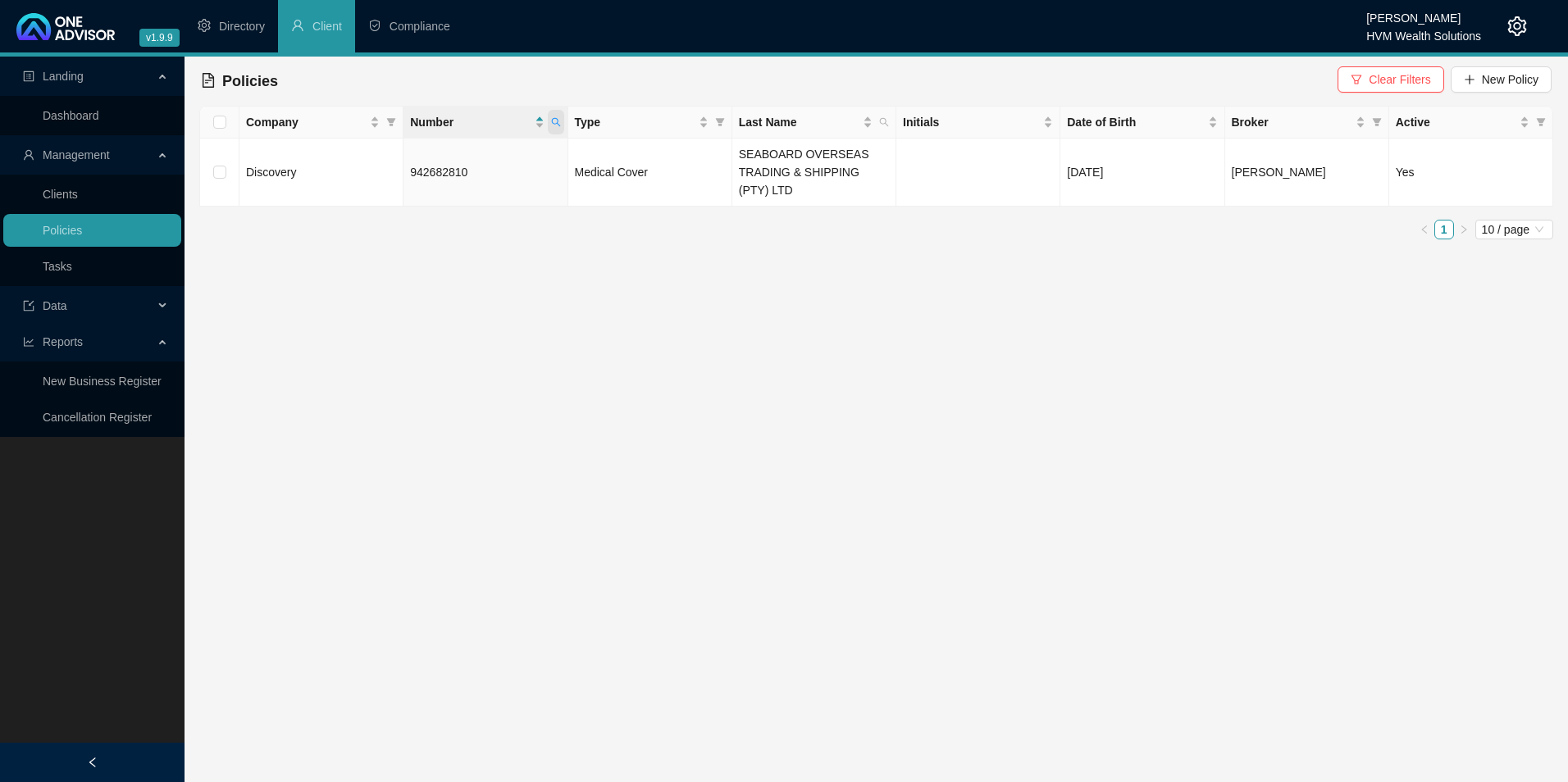
click at [564, 121] on span at bounding box center [556, 122] width 17 height 25
click at [512, 196] on span "Reset" at bounding box center [520, 187] width 30 height 18
click at [496, 159] on input "text" at bounding box center [479, 157] width 154 height 27
paste input "9426828"
type input "9426828"
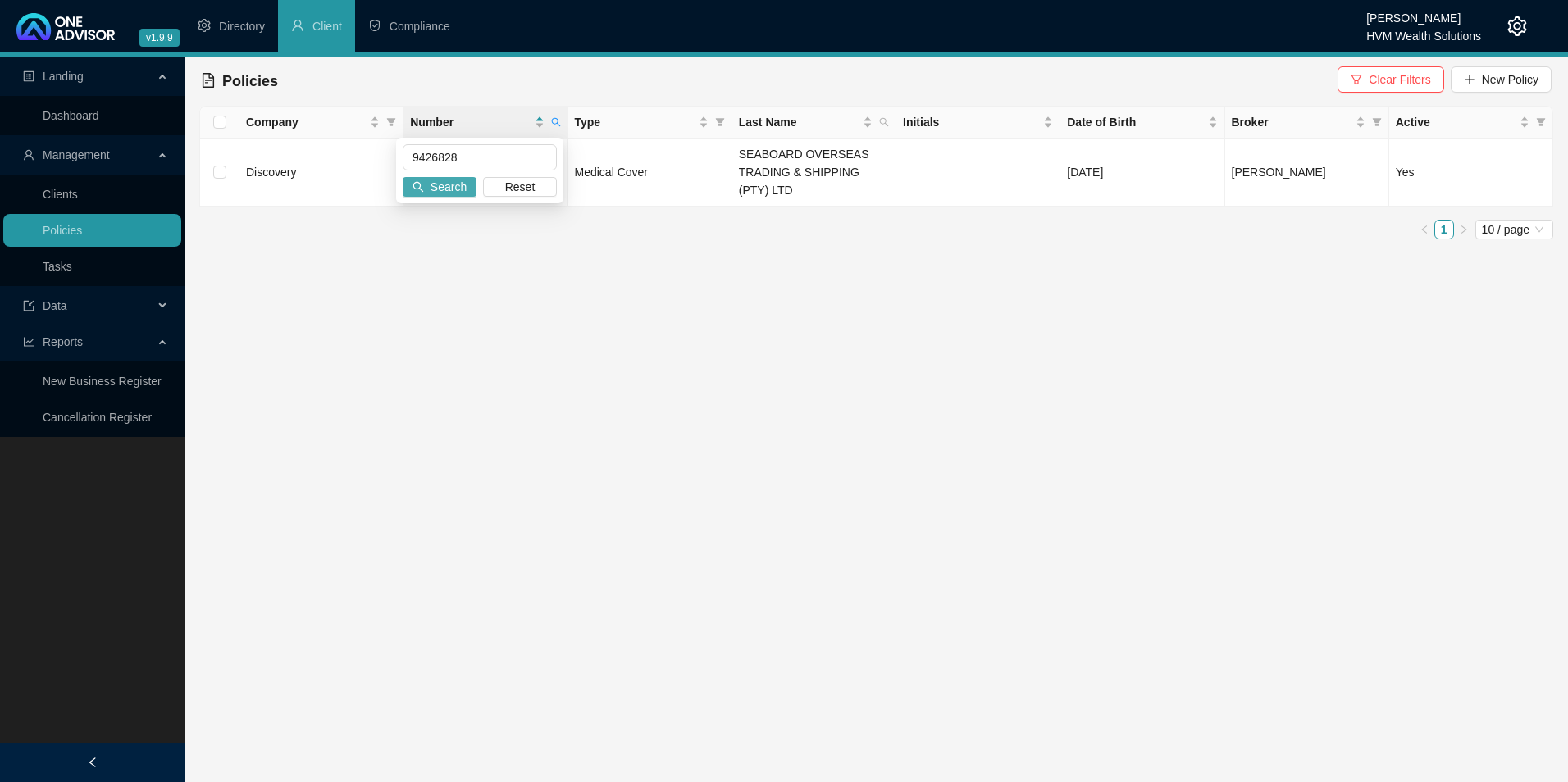
click at [455, 186] on span "Search" at bounding box center [448, 187] width 36 height 18
click at [558, 118] on icon "search" at bounding box center [556, 122] width 10 height 10
click at [410, 192] on button "Search" at bounding box center [439, 187] width 74 height 20
click at [488, 170] on td "942682810" at bounding box center [485, 172] width 164 height 68
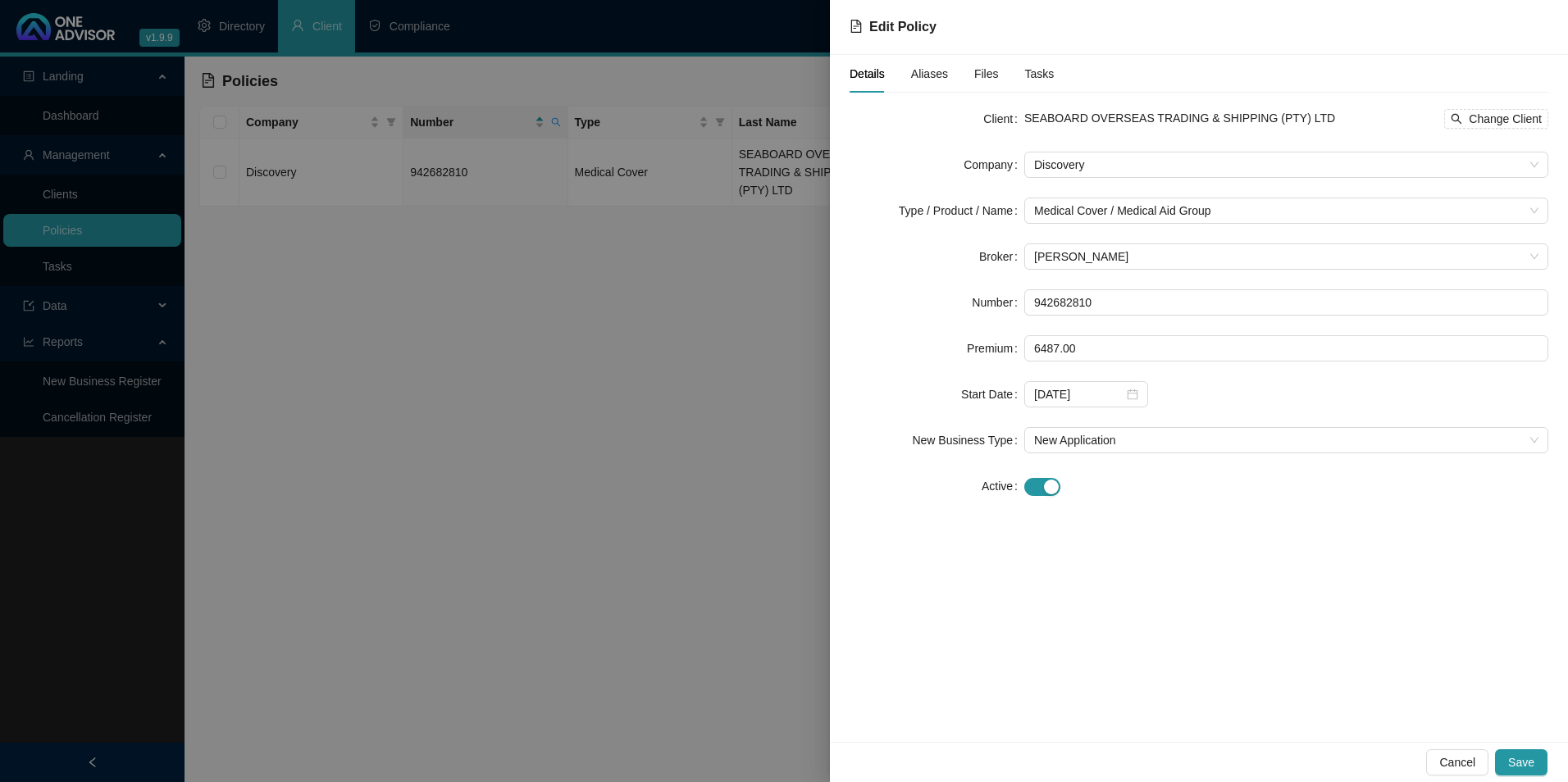
click at [923, 62] on div "Aliases" at bounding box center [929, 74] width 37 height 37
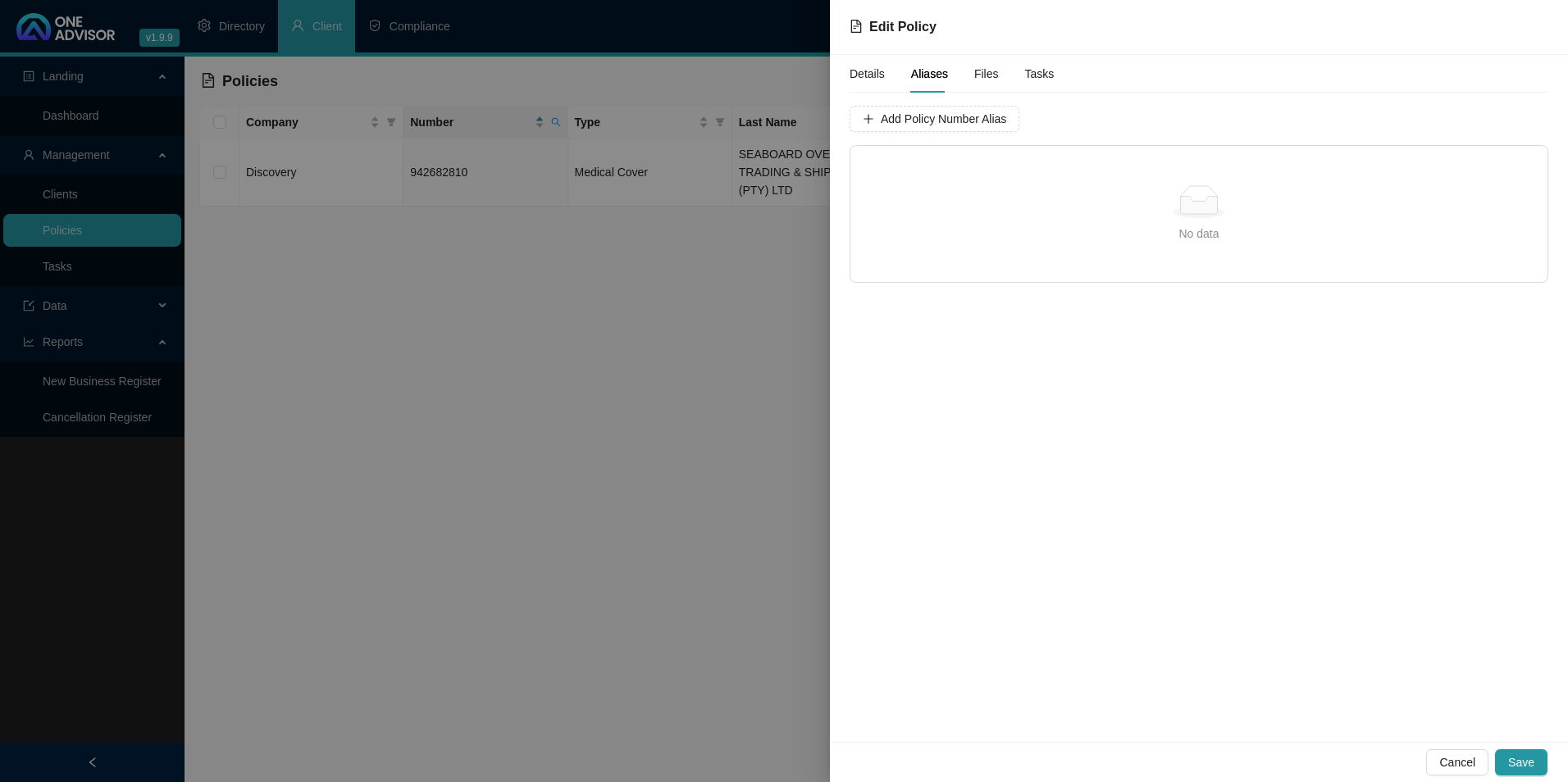
click at [936, 136] on div "Add Policy Number Alias No data No data" at bounding box center [1199, 195] width 699 height 177
click at [953, 124] on span "Add Policy Number Alias" at bounding box center [944, 119] width 126 height 18
type input "9426828"
click at [1292, 117] on span "Add Policy Number Alias" at bounding box center [1355, 119] width 126 height 18
click at [1512, 763] on span "Save" at bounding box center [1521, 762] width 27 height 18
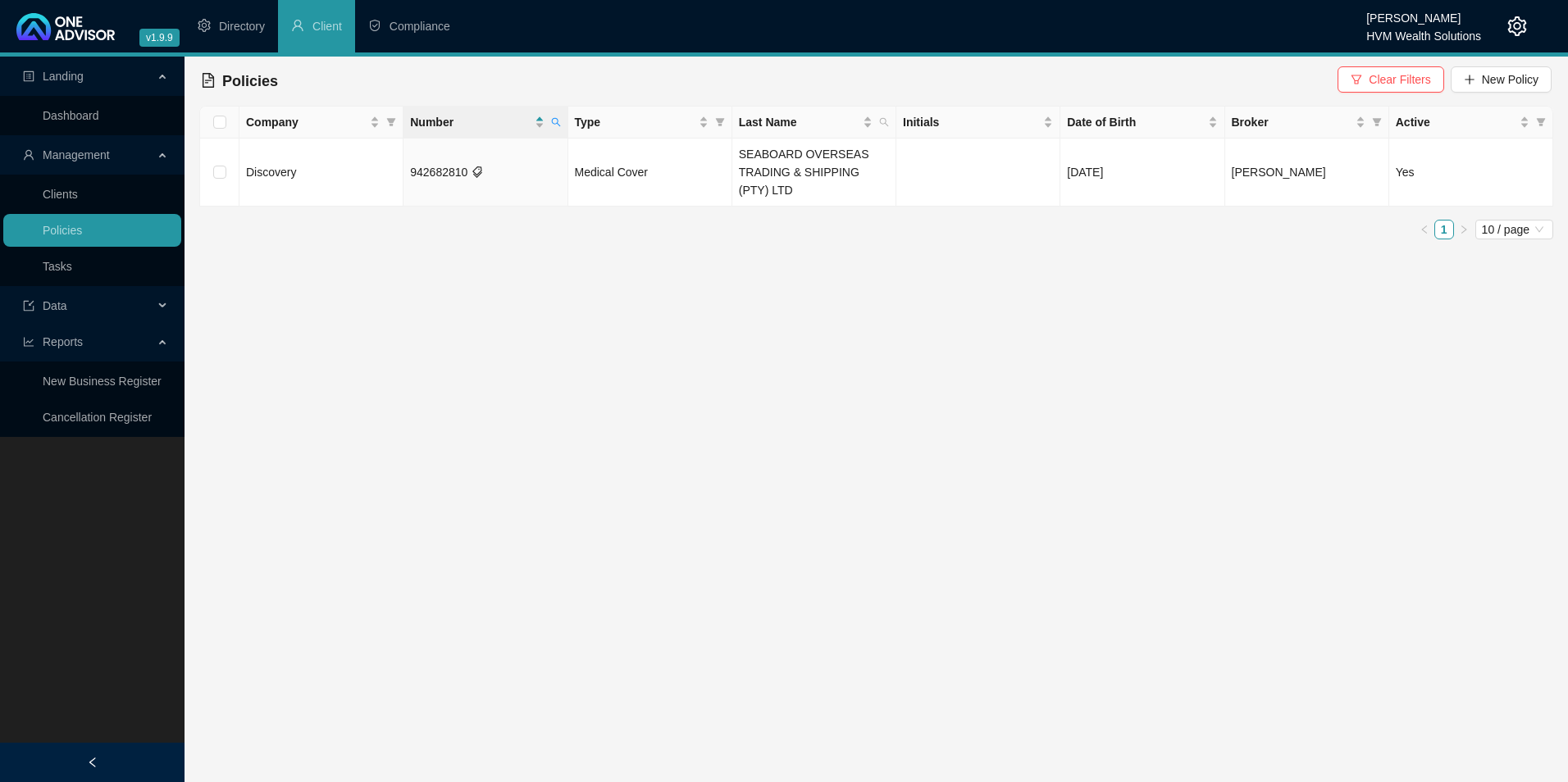
click at [565, 272] on main "Landing Dashboard Management Clients Policies Tasks Data Reports New Business R…" at bounding box center [784, 419] width 1568 height 726
click at [554, 117] on icon "search" at bounding box center [556, 122] width 10 height 10
click at [455, 155] on input "9426828" at bounding box center [479, 157] width 154 height 27
click at [454, 155] on input "9426828" at bounding box center [479, 157] width 154 height 27
paste input "536914"
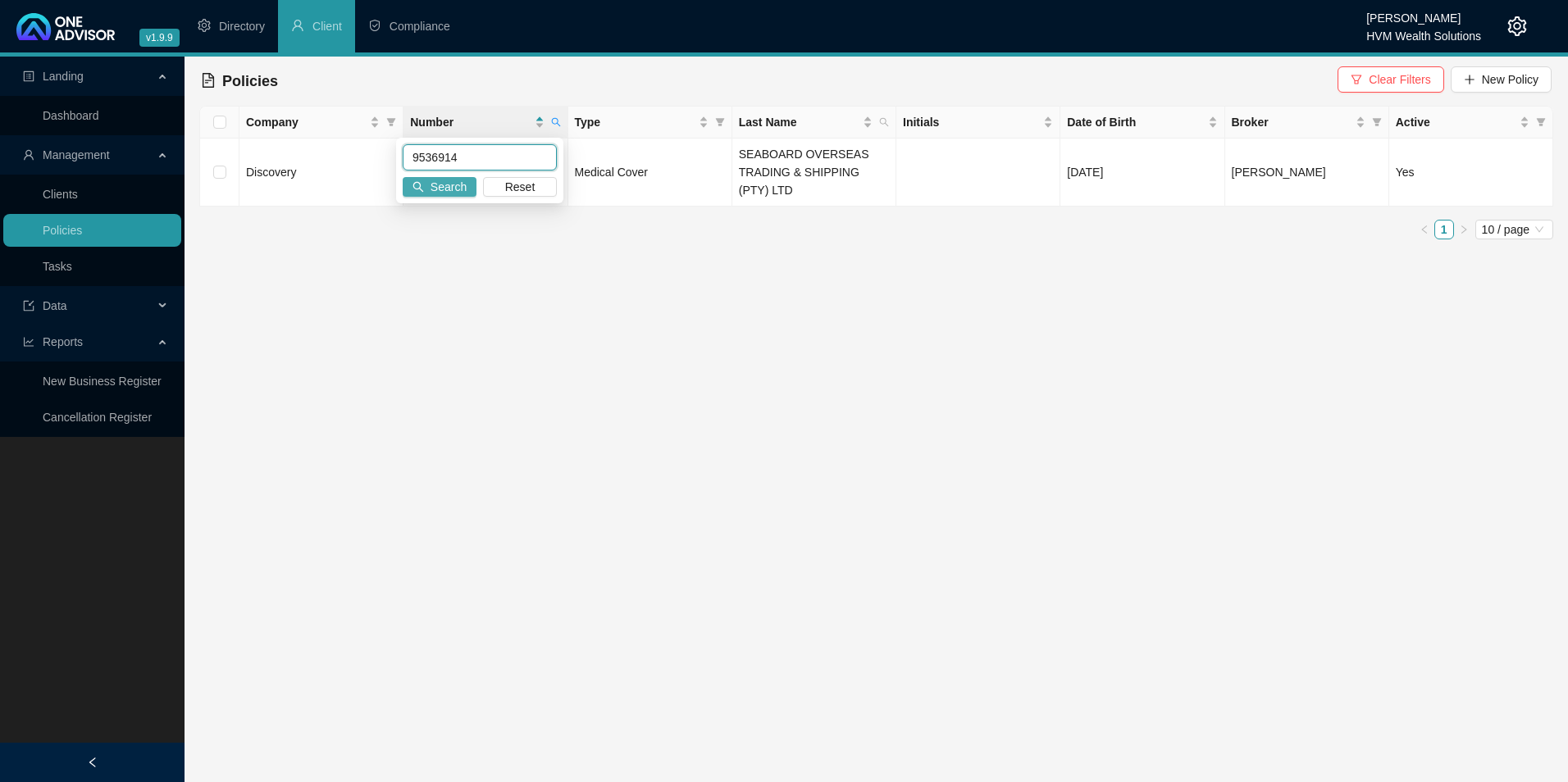
type input "9536914"
click at [444, 192] on span "Search" at bounding box center [448, 187] width 36 height 18
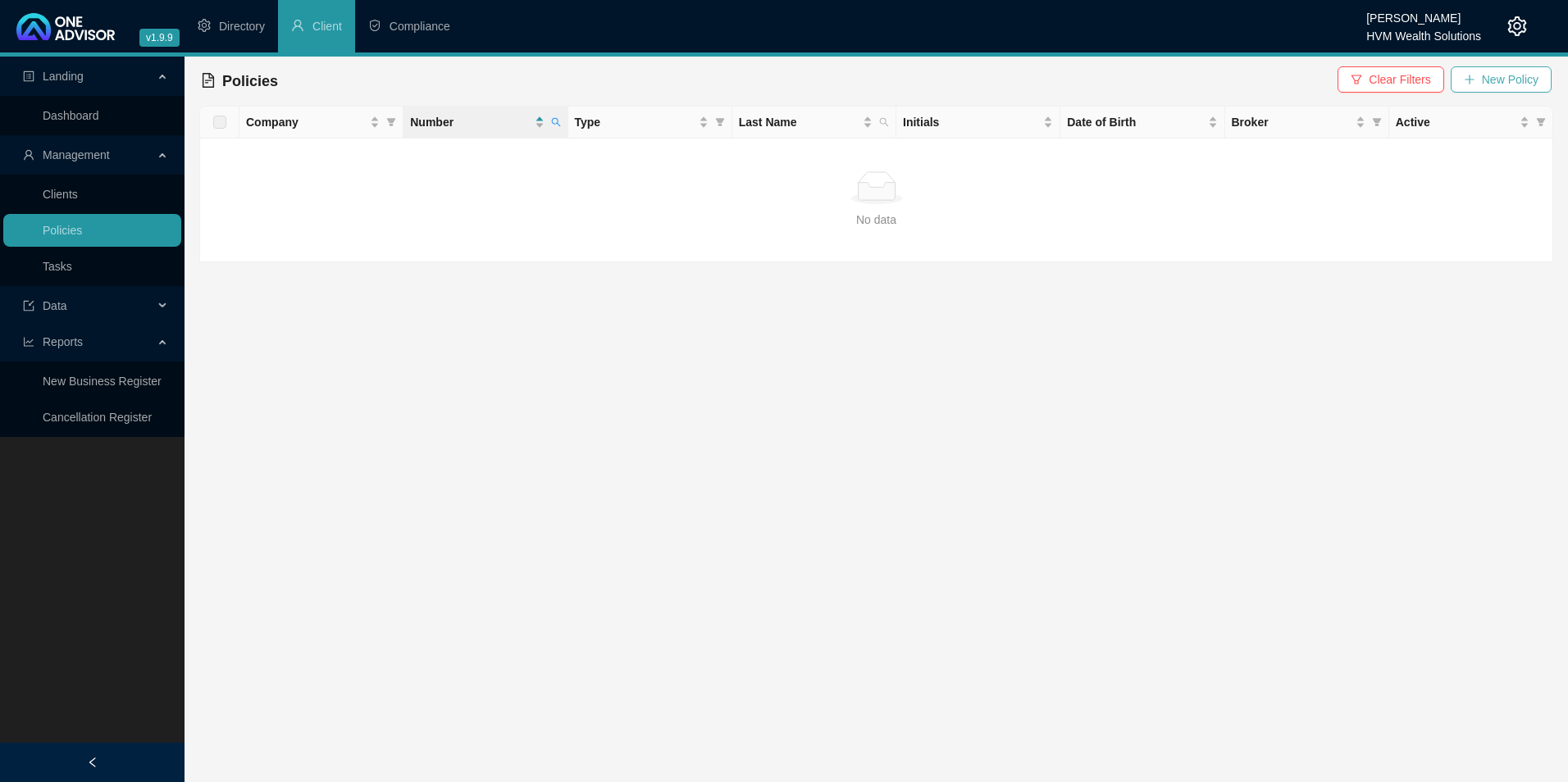
click at [1480, 82] on button "New Policy" at bounding box center [1501, 80] width 101 height 27
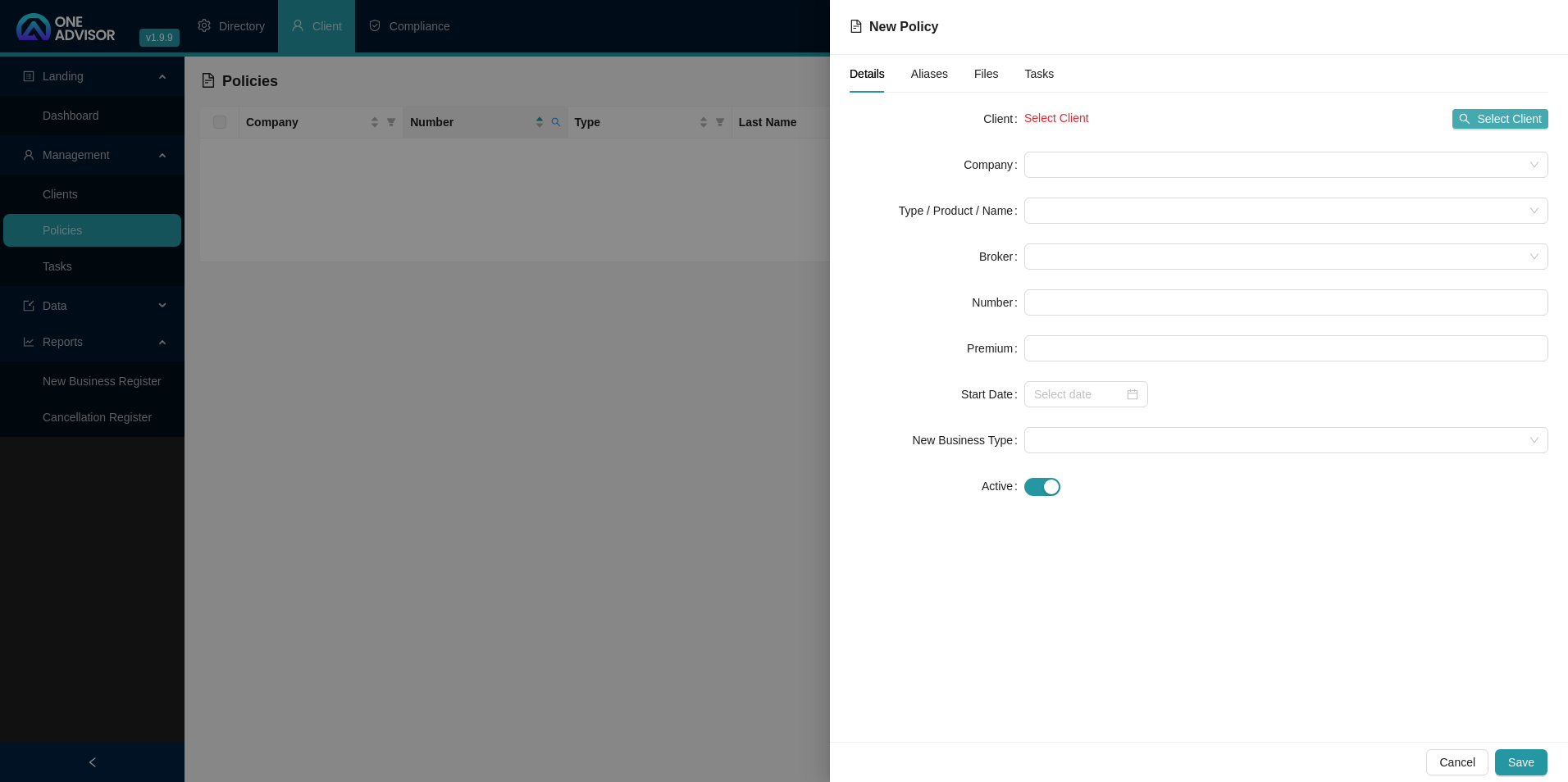
click at [1499, 113] on span "Select Client" at bounding box center [1509, 119] width 65 height 18
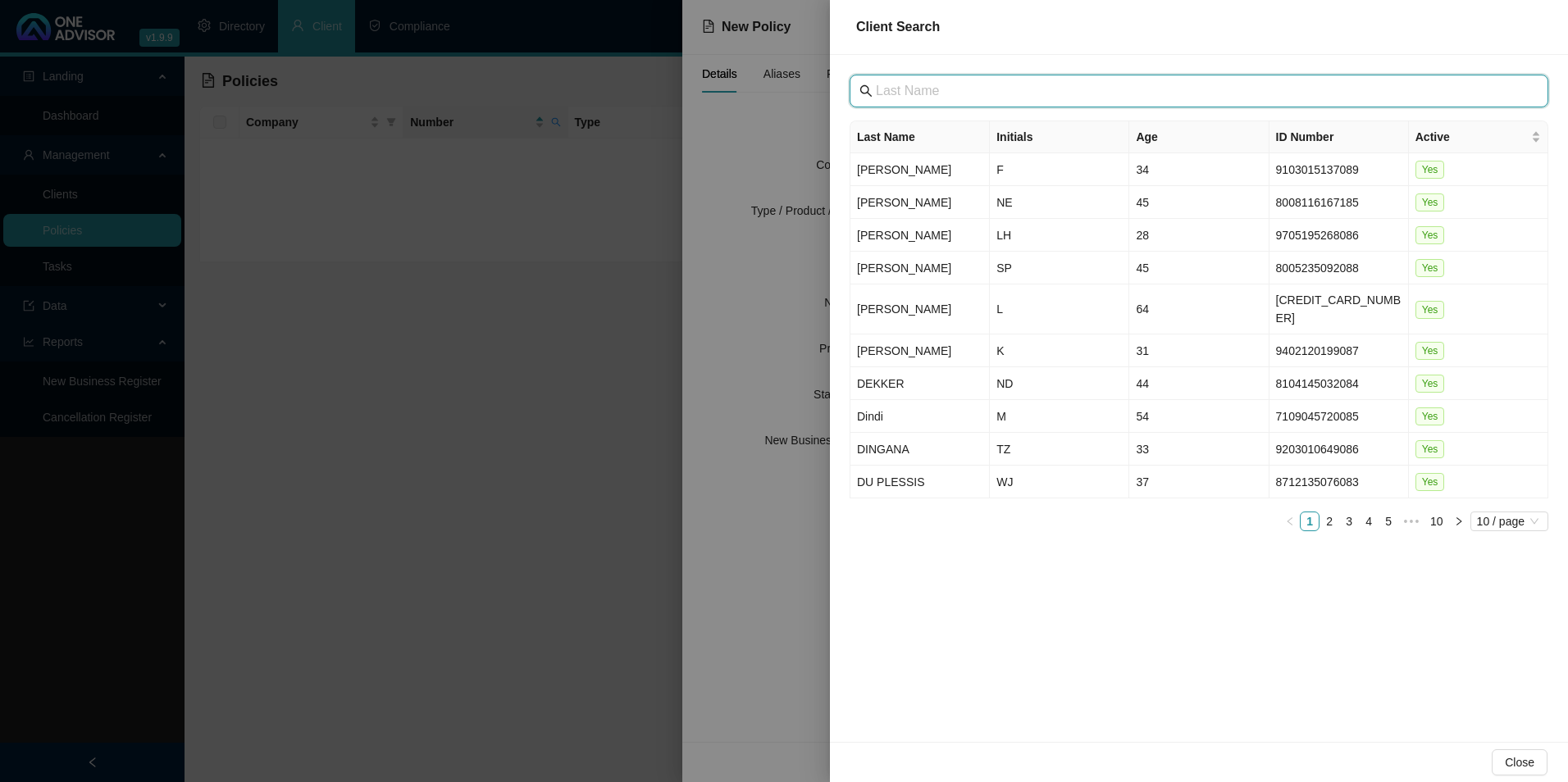
click at [1021, 83] on input "text" at bounding box center [1201, 91] width 649 height 20
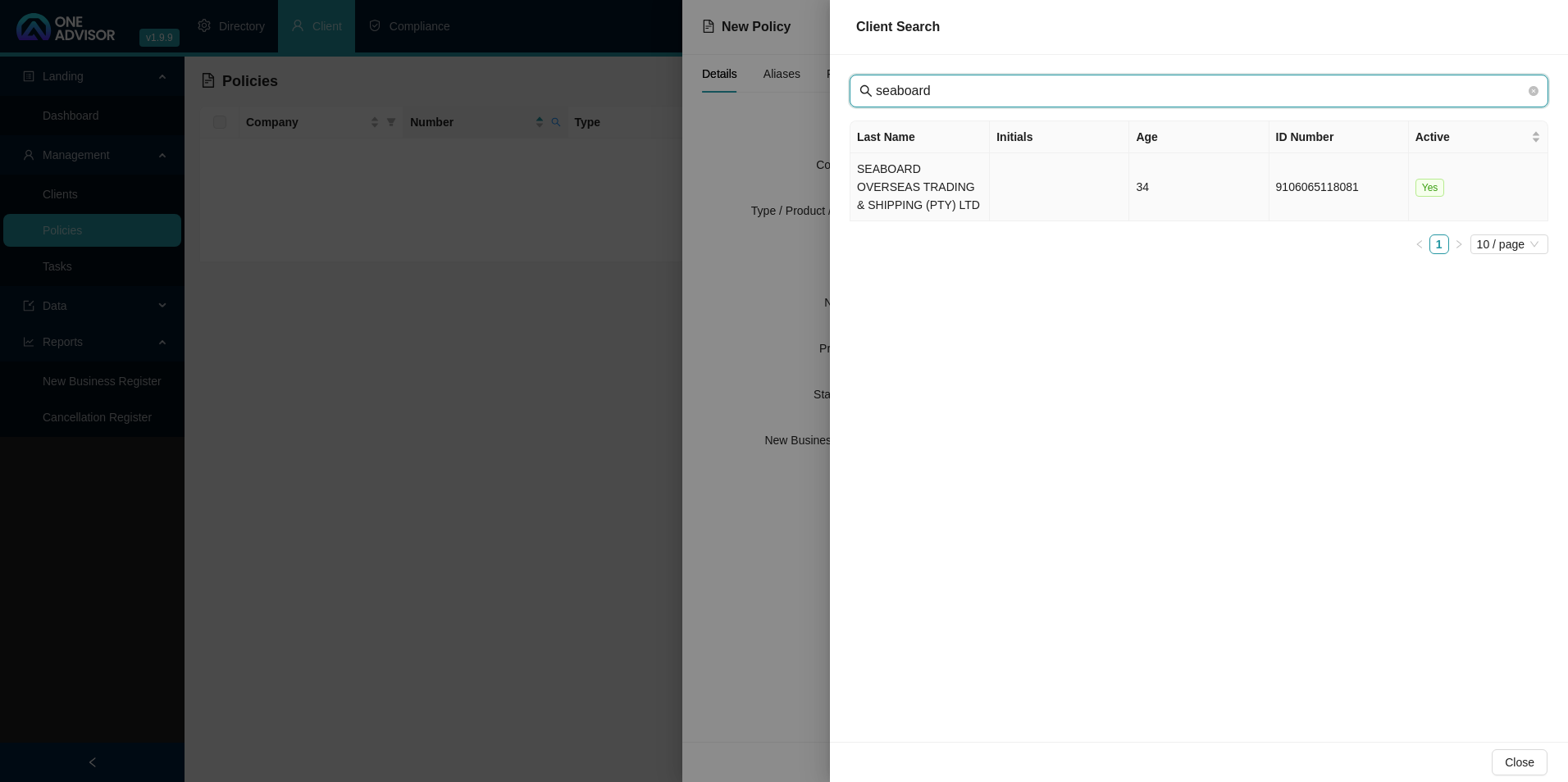
type input "seaboard"
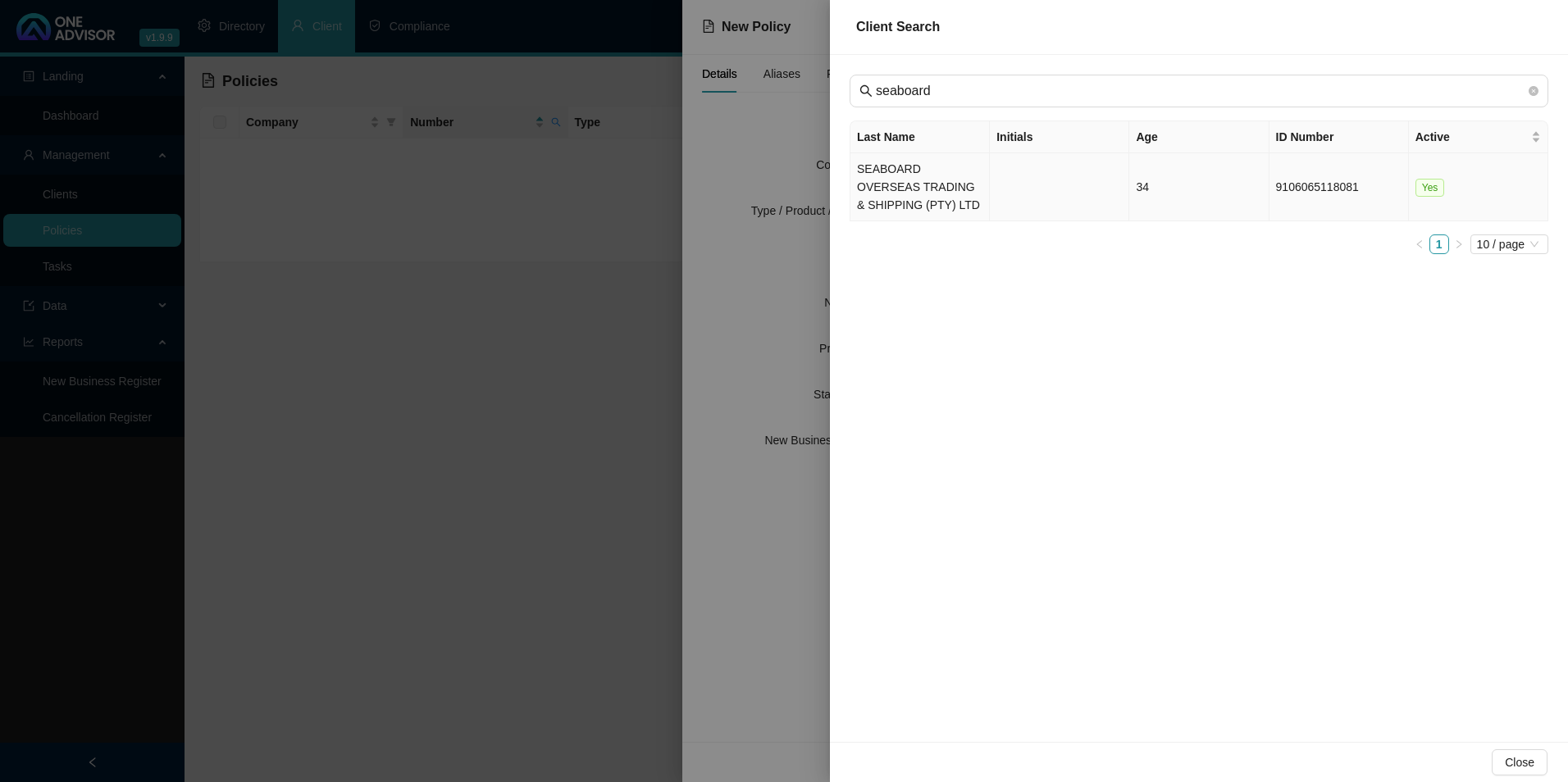
click at [934, 171] on td "SEABOARD OVERSEAS TRADING & SHIPPING (PTY) LTD" at bounding box center [921, 187] width 140 height 68
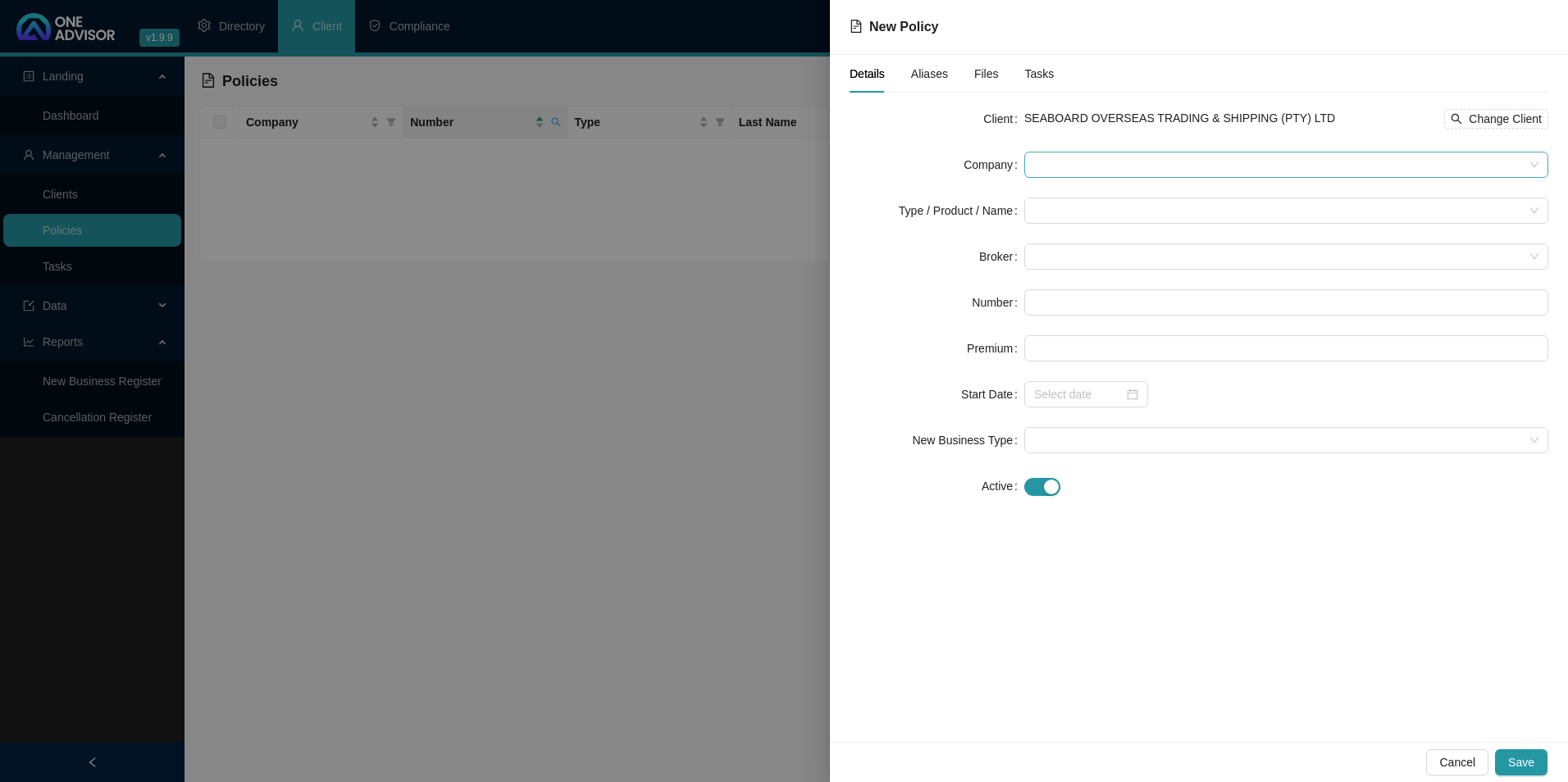
click at [1180, 173] on span at bounding box center [1286, 164] width 504 height 25
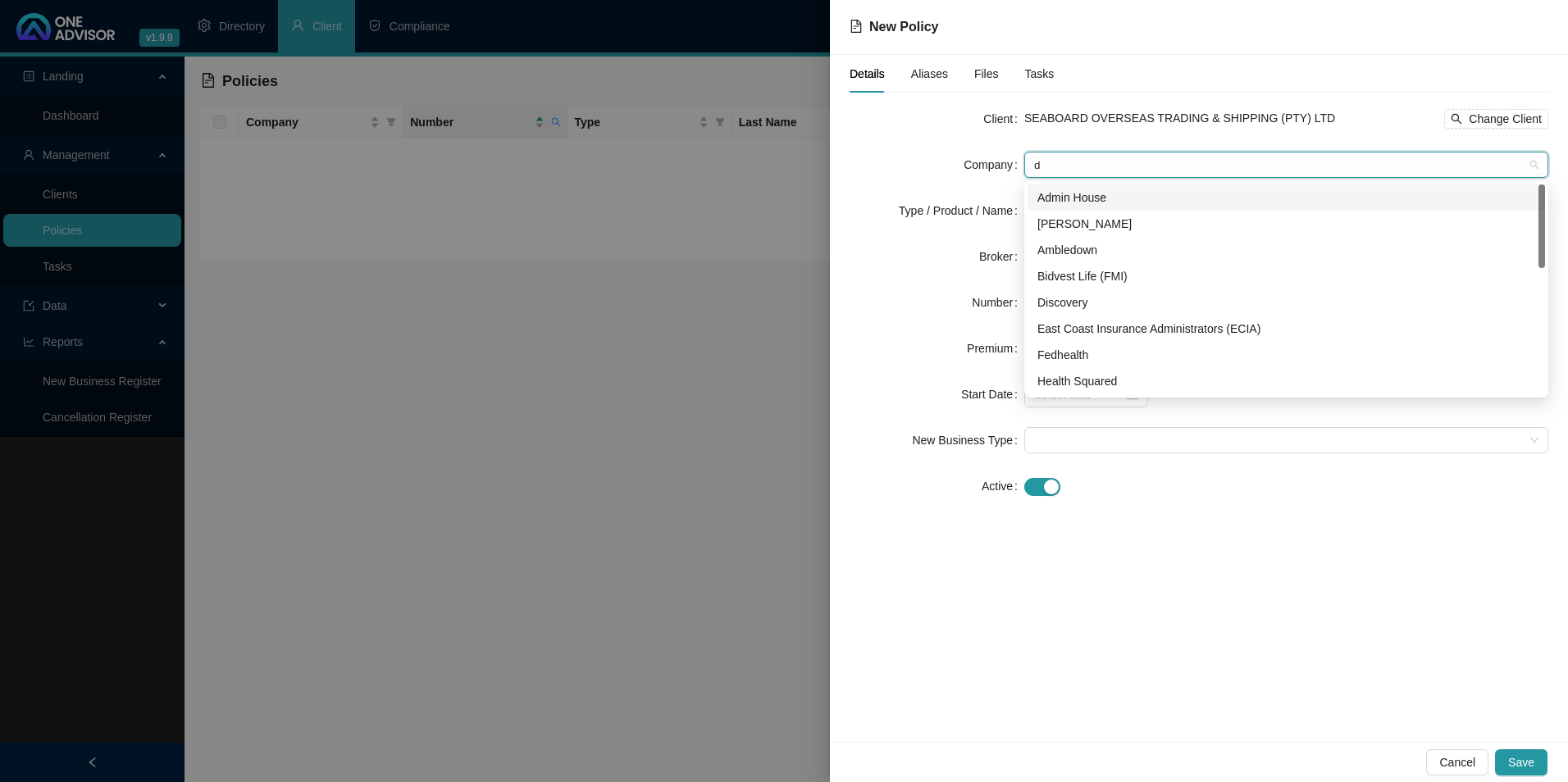
type input "di"
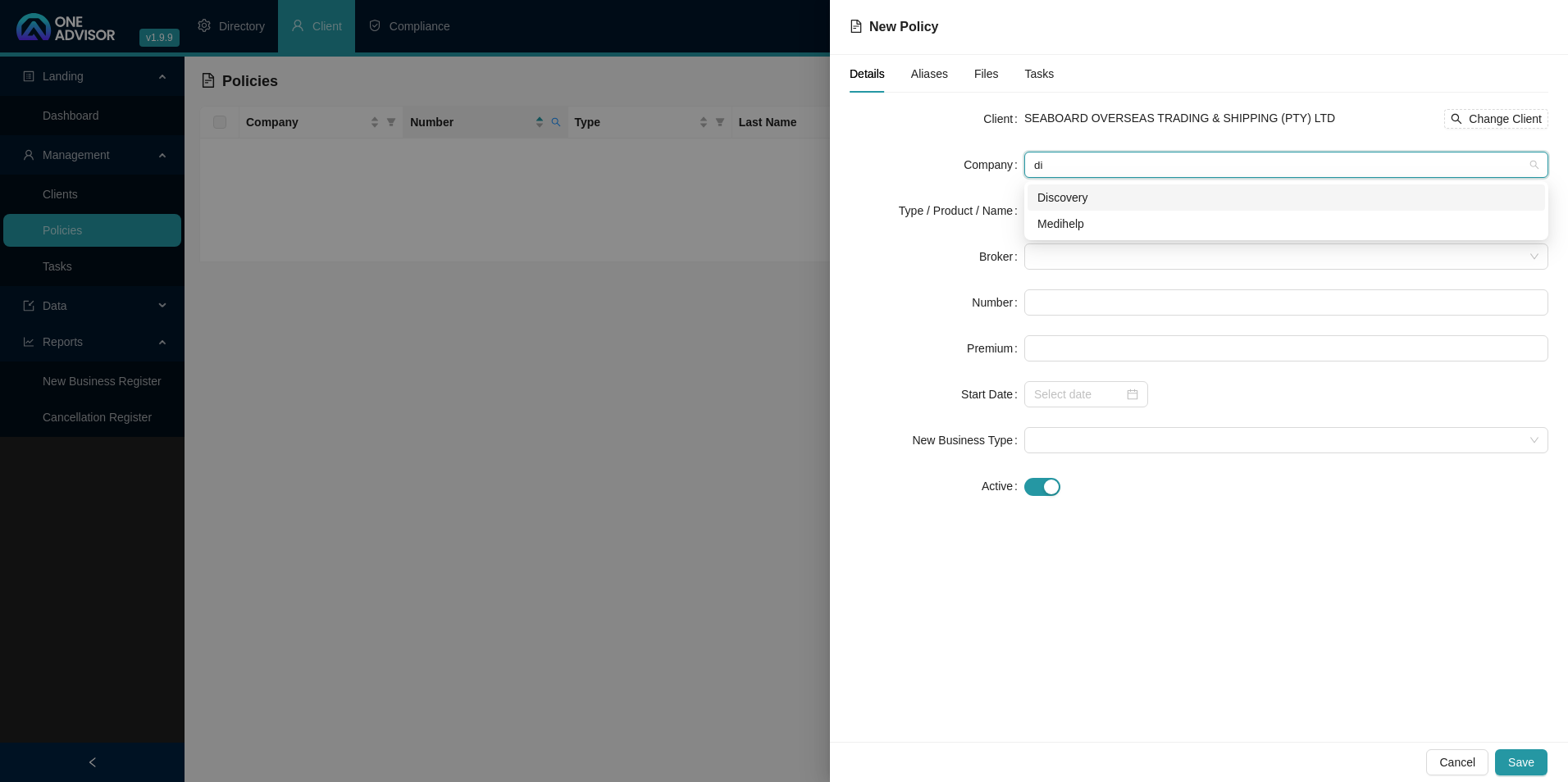
click at [1164, 194] on div "Discovery" at bounding box center [1286, 197] width 498 height 18
click at [1139, 212] on input "search" at bounding box center [1279, 210] width 489 height 25
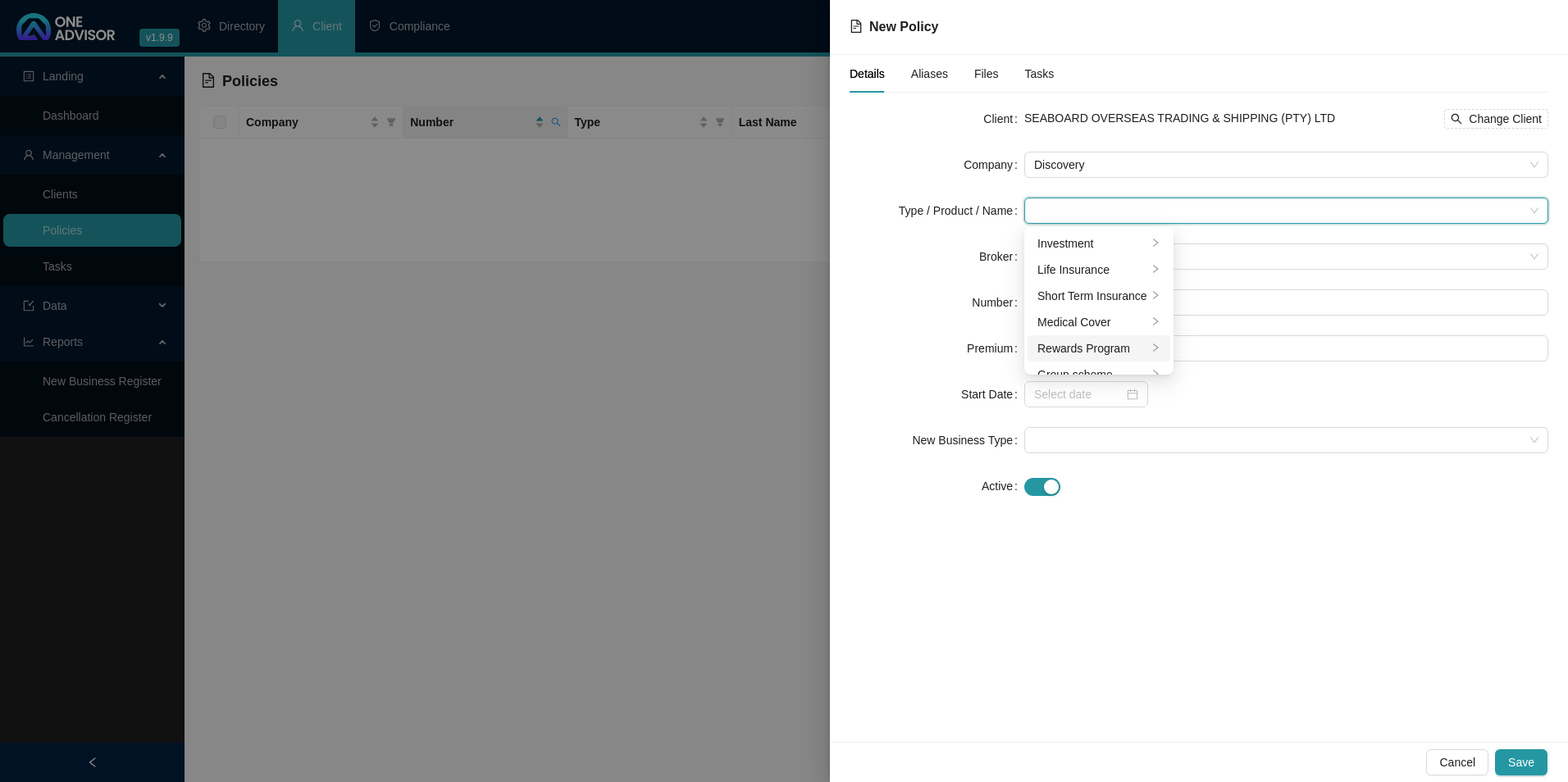
click at [1074, 344] on div "Rewards Program" at bounding box center [1092, 349] width 110 height 18
click at [1120, 315] on div "Medical Cover" at bounding box center [1092, 322] width 110 height 18
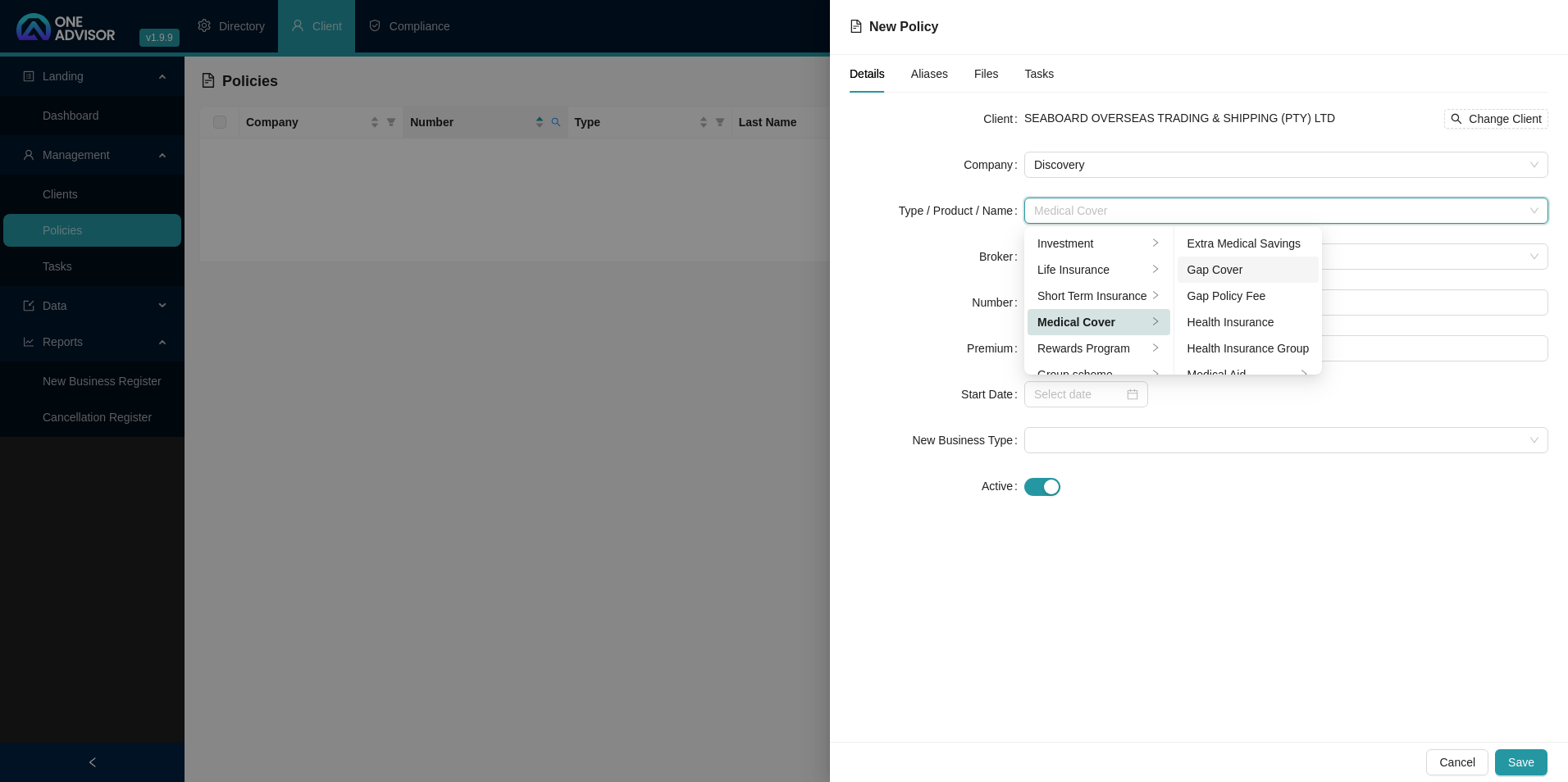
scroll to position [82, 0]
click at [1271, 293] on div "Medical Aid" at bounding box center [1242, 293] width 109 height 18
click at [1260, 319] on div "Medical Aid Group" at bounding box center [1249, 319] width 122 height 18
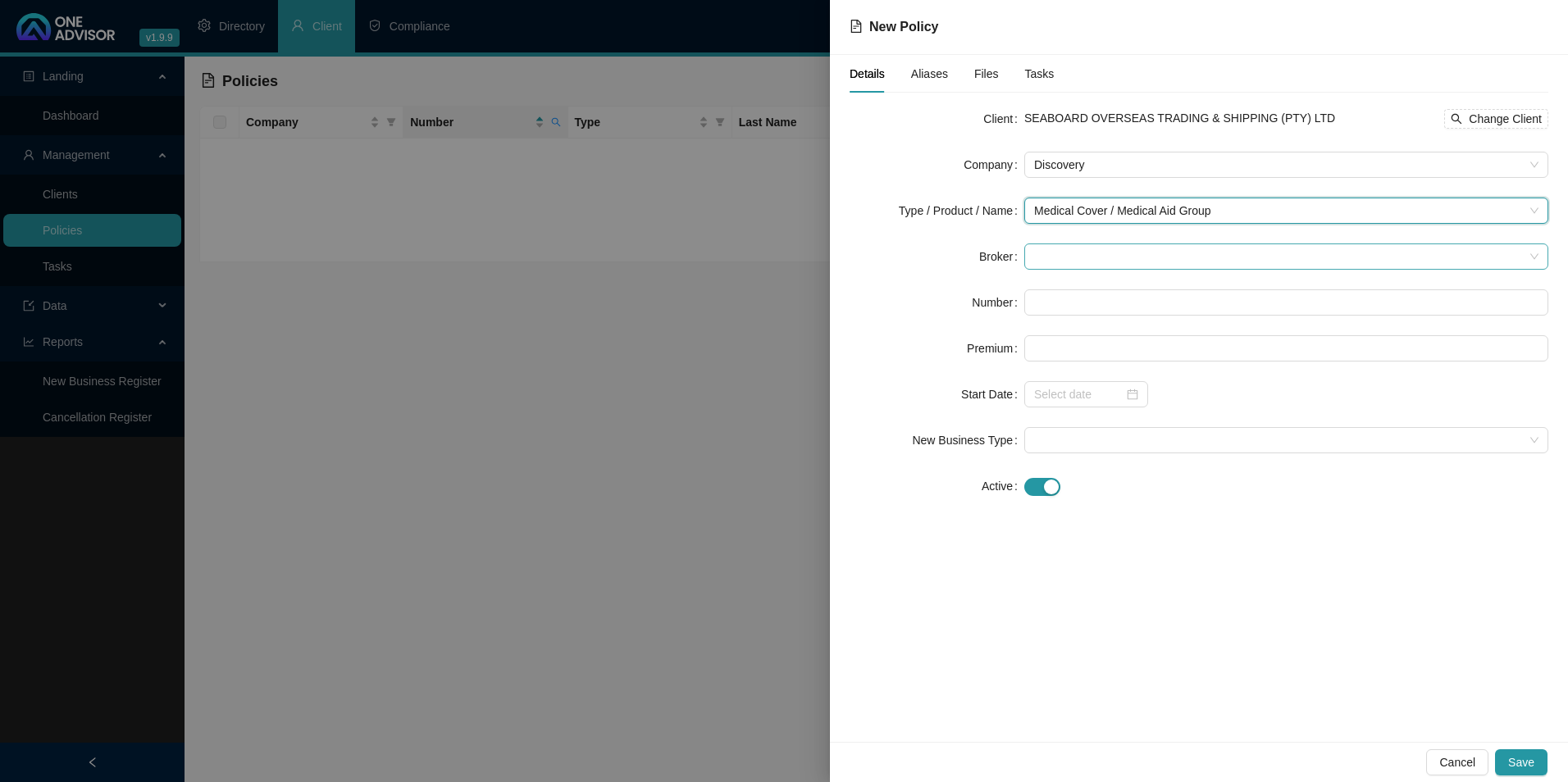
click at [1118, 256] on span at bounding box center [1286, 256] width 504 height 25
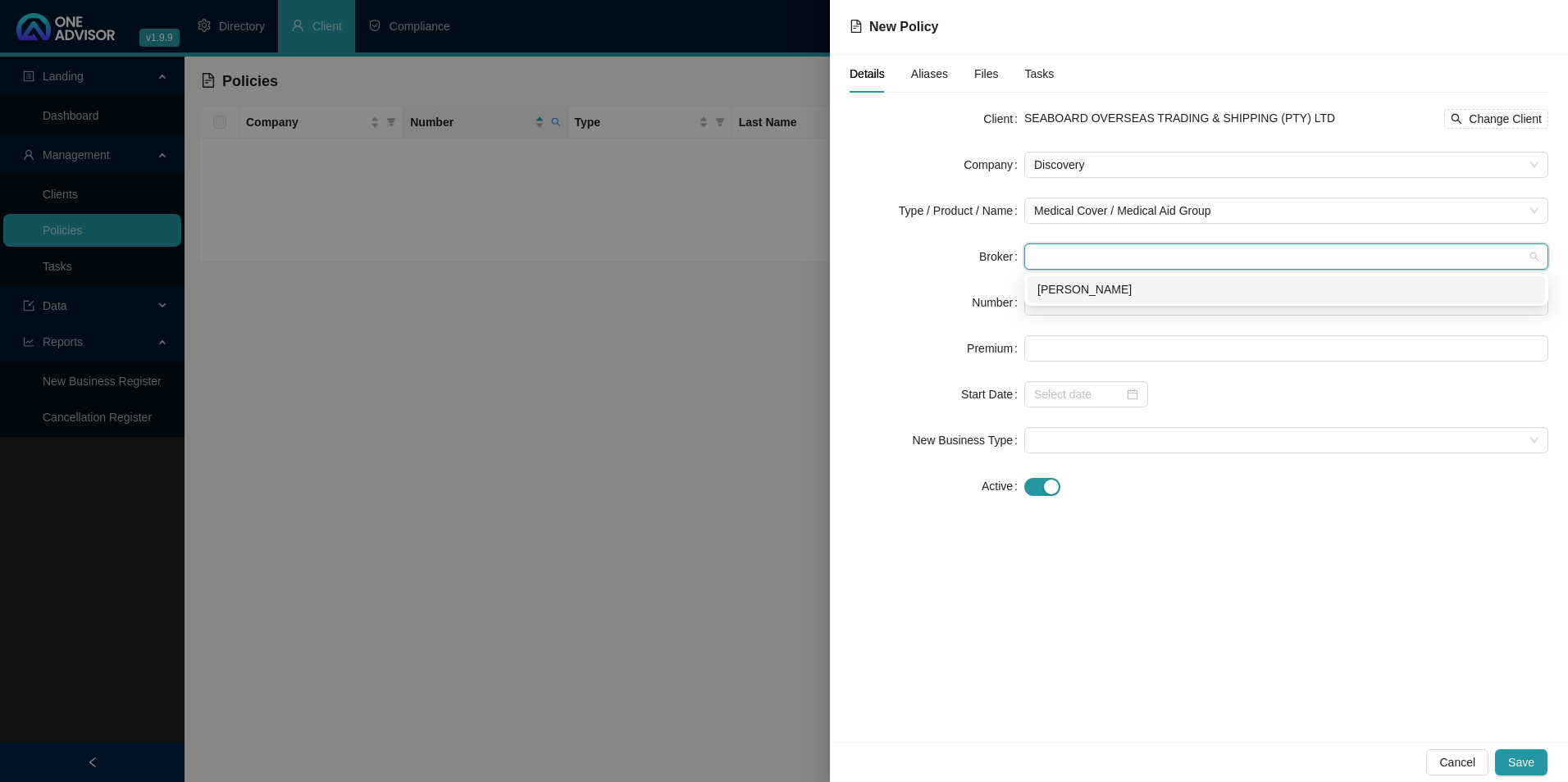
click at [1114, 285] on div "[PERSON_NAME]" at bounding box center [1286, 290] width 498 height 18
click at [1104, 292] on input "text" at bounding box center [1286, 303] width 524 height 27
paste input "9536914"
click at [1127, 443] on span at bounding box center [1286, 440] width 504 height 25
type input "9536914"
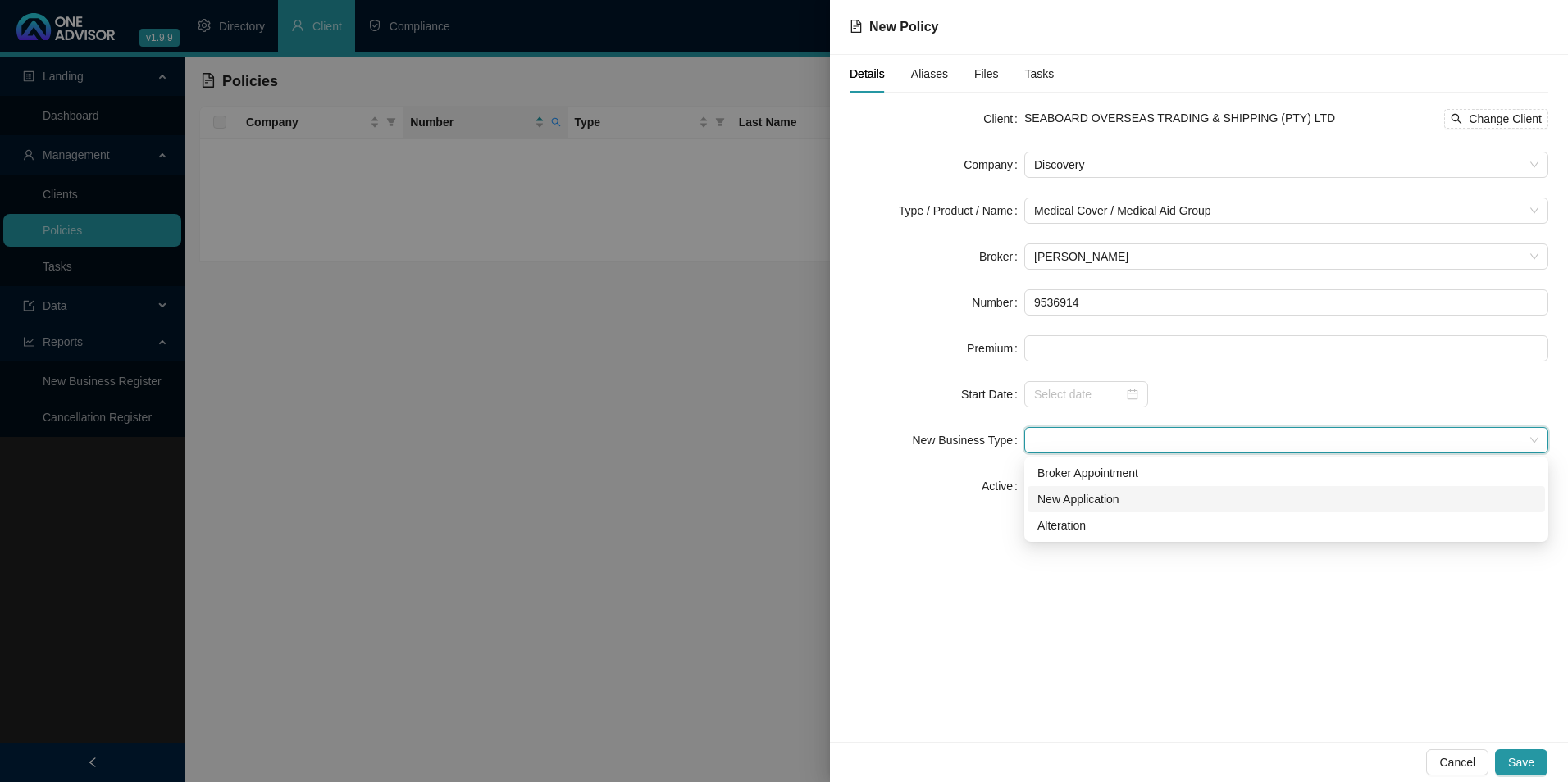
click at [1105, 498] on div "New Application" at bounding box center [1286, 499] width 498 height 18
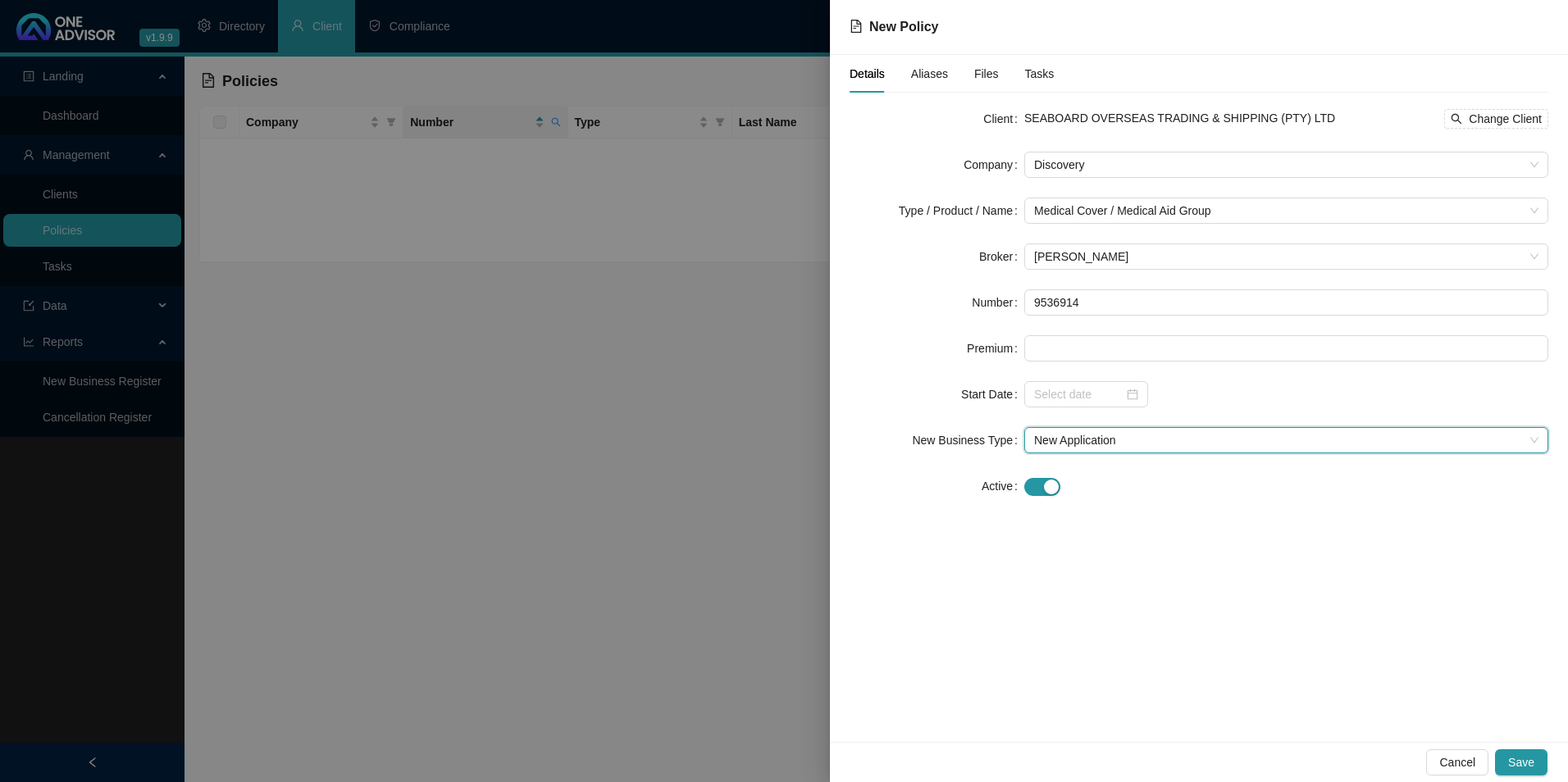
drag, startPoint x: 1079, startPoint y: 548, endPoint x: 1161, endPoint y: 586, distance: 90.4
click at [1079, 548] on div "Details Aliases Files Tasks Client SEABOARD OVERSEAS TRADING & SHIPPING (PTY) L…" at bounding box center [1199, 399] width 738 height 688
click at [936, 82] on div "Aliases" at bounding box center [929, 74] width 37 height 18
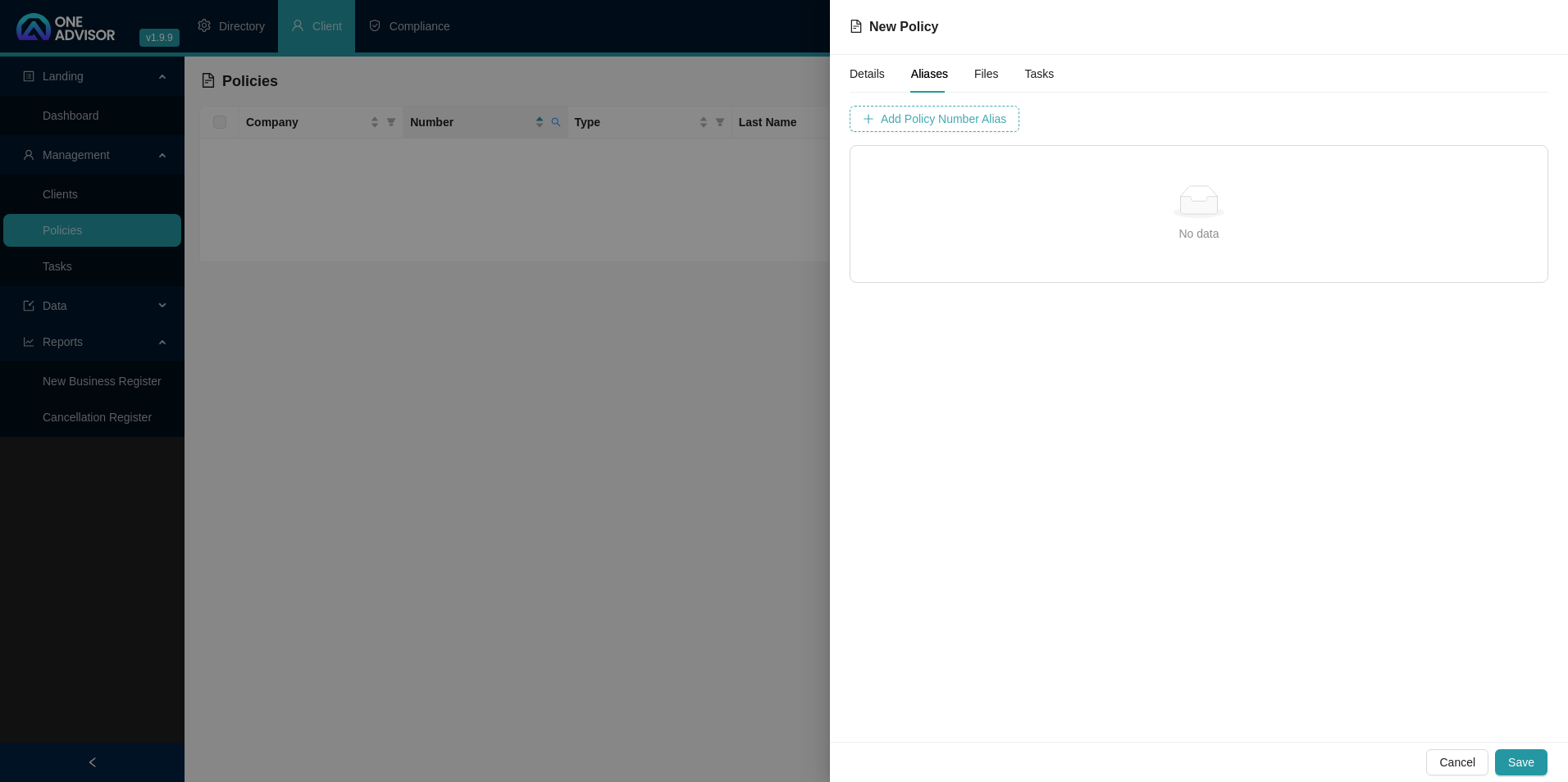
click at [926, 122] on span "Add Policy Number Alias" at bounding box center [944, 119] width 126 height 18
type input "9536914"
click at [1292, 122] on span "Add Policy Number Alias" at bounding box center [1355, 119] width 126 height 18
click at [858, 72] on span "Details" at bounding box center [868, 74] width 35 height 12
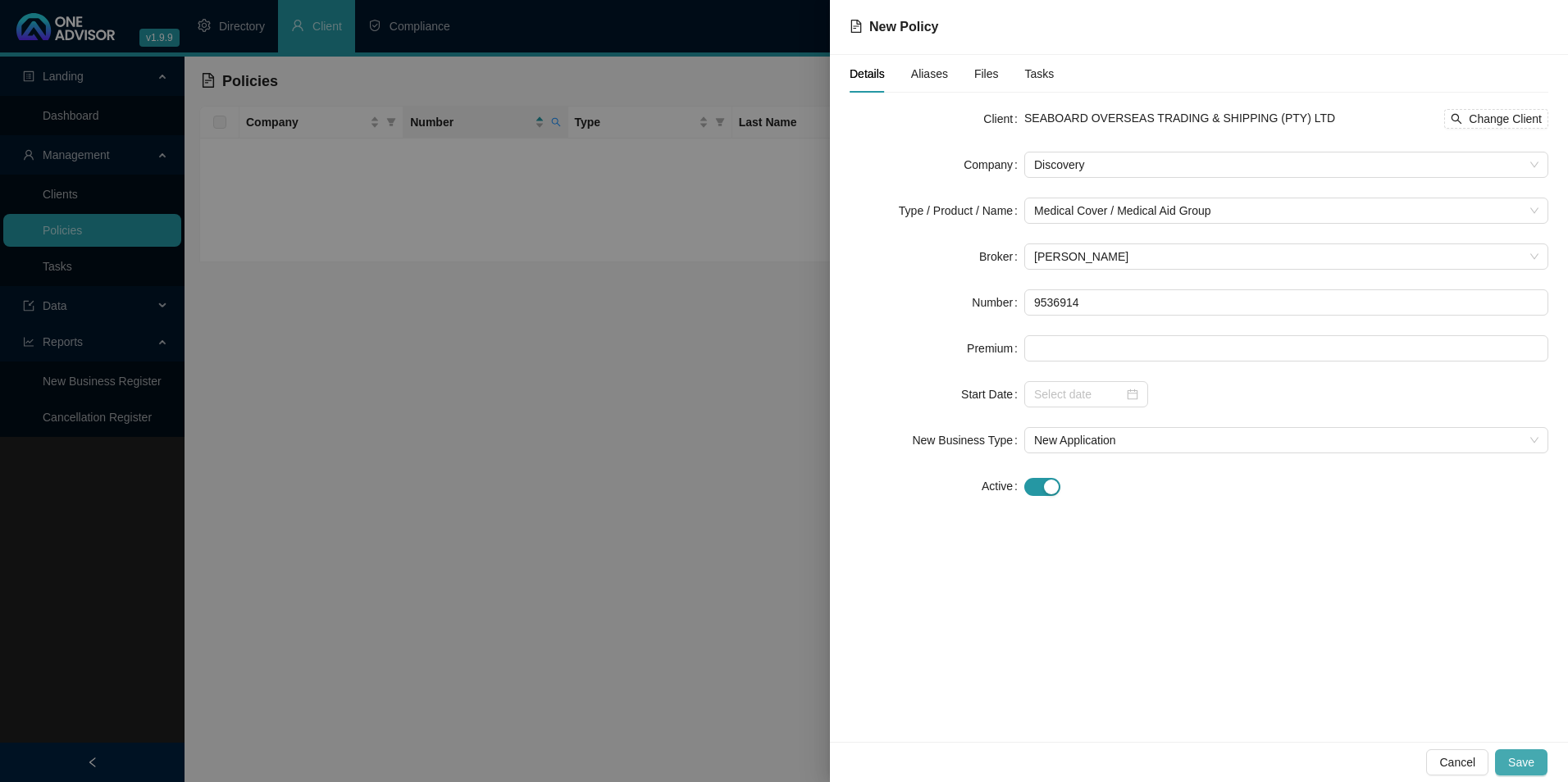
click at [1522, 759] on span "Save" at bounding box center [1521, 762] width 27 height 18
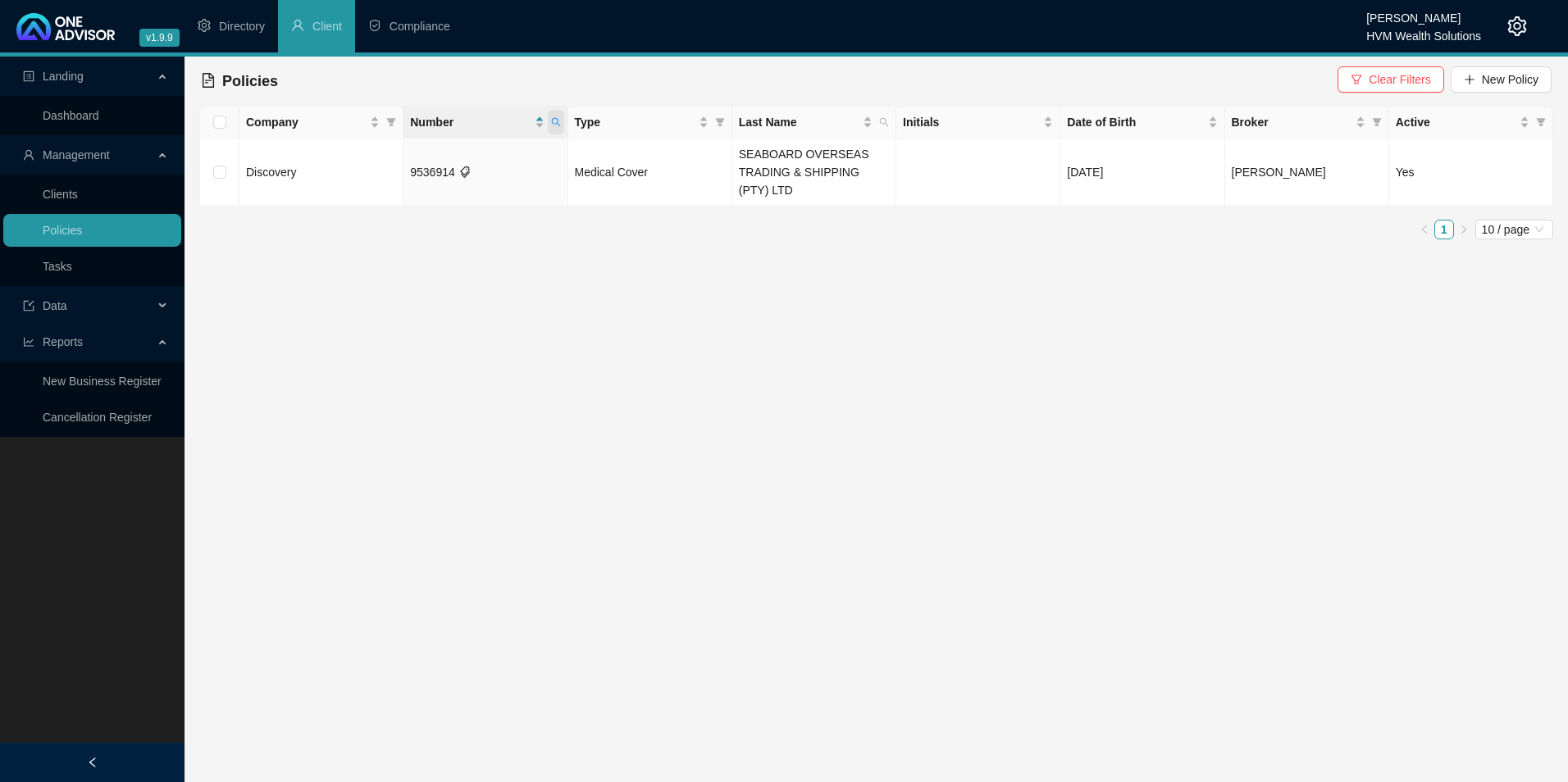
click at [553, 119] on icon "search" at bounding box center [556, 122] width 10 height 10
click at [439, 185] on span "Search" at bounding box center [448, 187] width 36 height 18
click at [555, 125] on icon "search" at bounding box center [556, 122] width 10 height 10
drag, startPoint x: 377, startPoint y: 151, endPoint x: 364, endPoint y: 151, distance: 13.0
click at [364, 151] on body "v1.9.9 [PERSON_NAME] HVM Wealth Solutions Directory Client Compliance Landing D…" at bounding box center [784, 391] width 1568 height 782
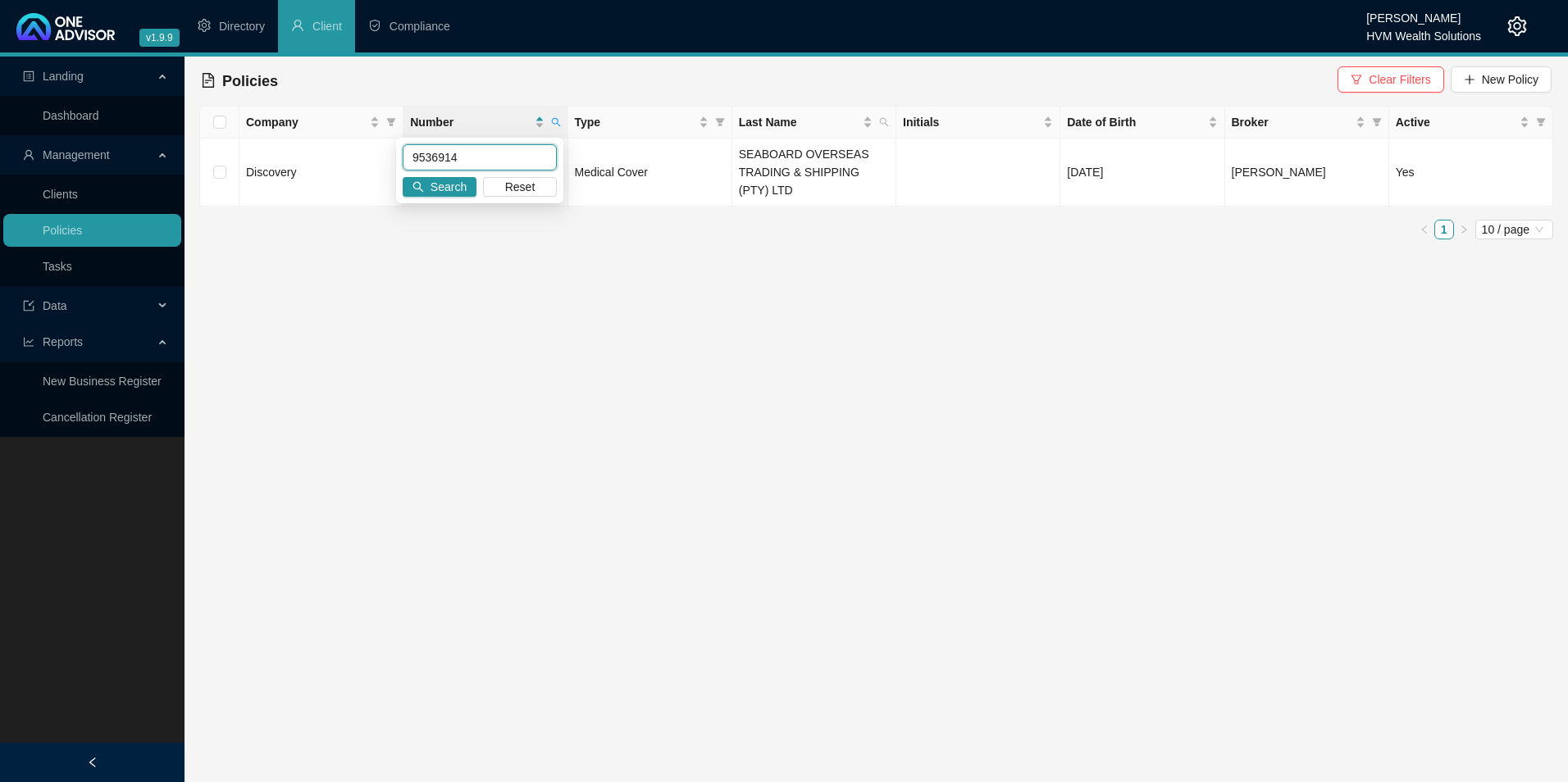
paste input "60"
click at [465, 189] on span "Search" at bounding box center [448, 187] width 36 height 18
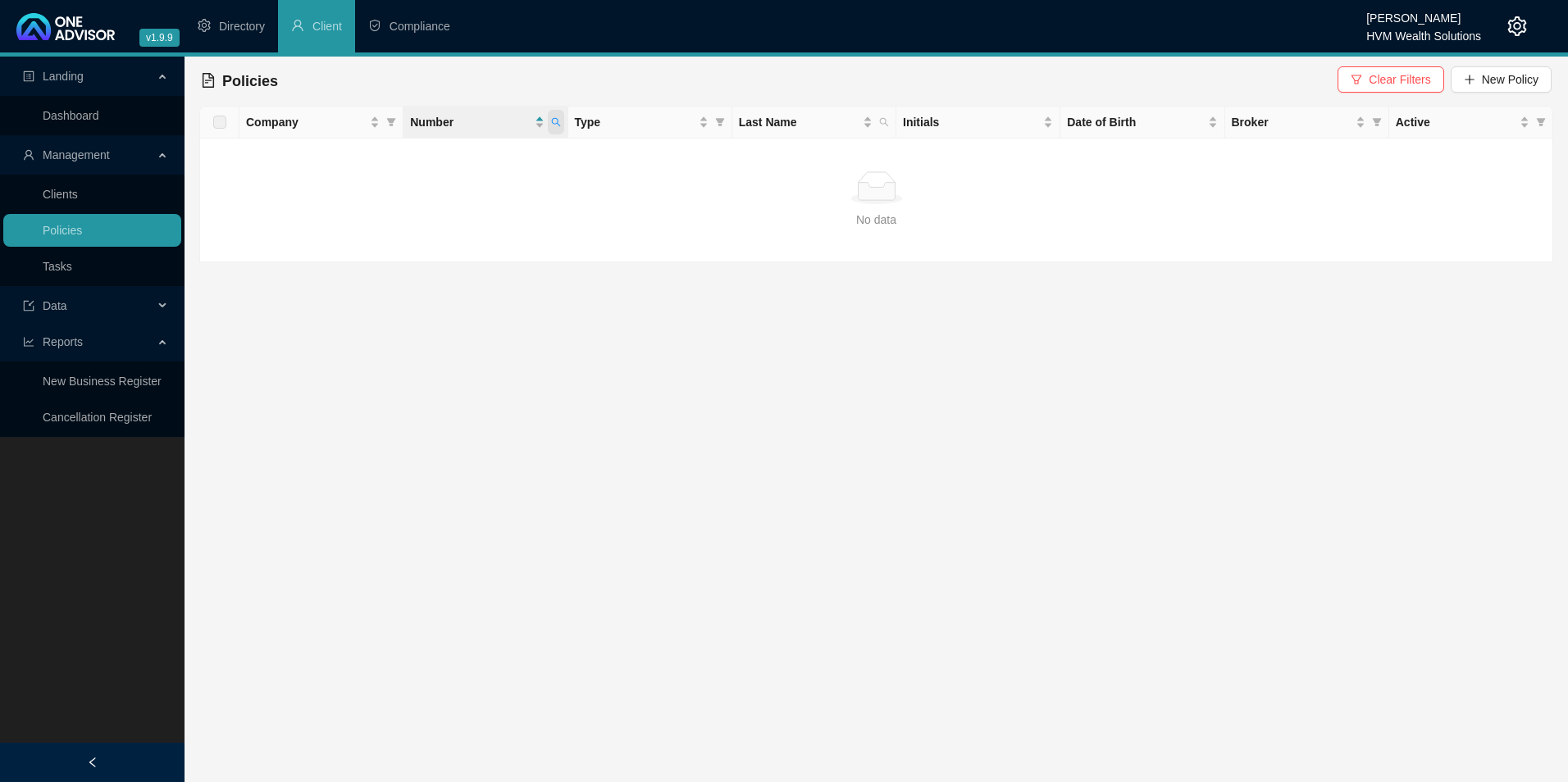
click at [561, 122] on span at bounding box center [556, 122] width 17 height 25
click at [482, 154] on input "953691460" at bounding box center [479, 157] width 154 height 27
click at [439, 187] on span "Search" at bounding box center [448, 187] width 36 height 18
click at [552, 125] on icon "search" at bounding box center [556, 122] width 10 height 10
click at [494, 147] on input "953691460" at bounding box center [479, 157] width 154 height 27
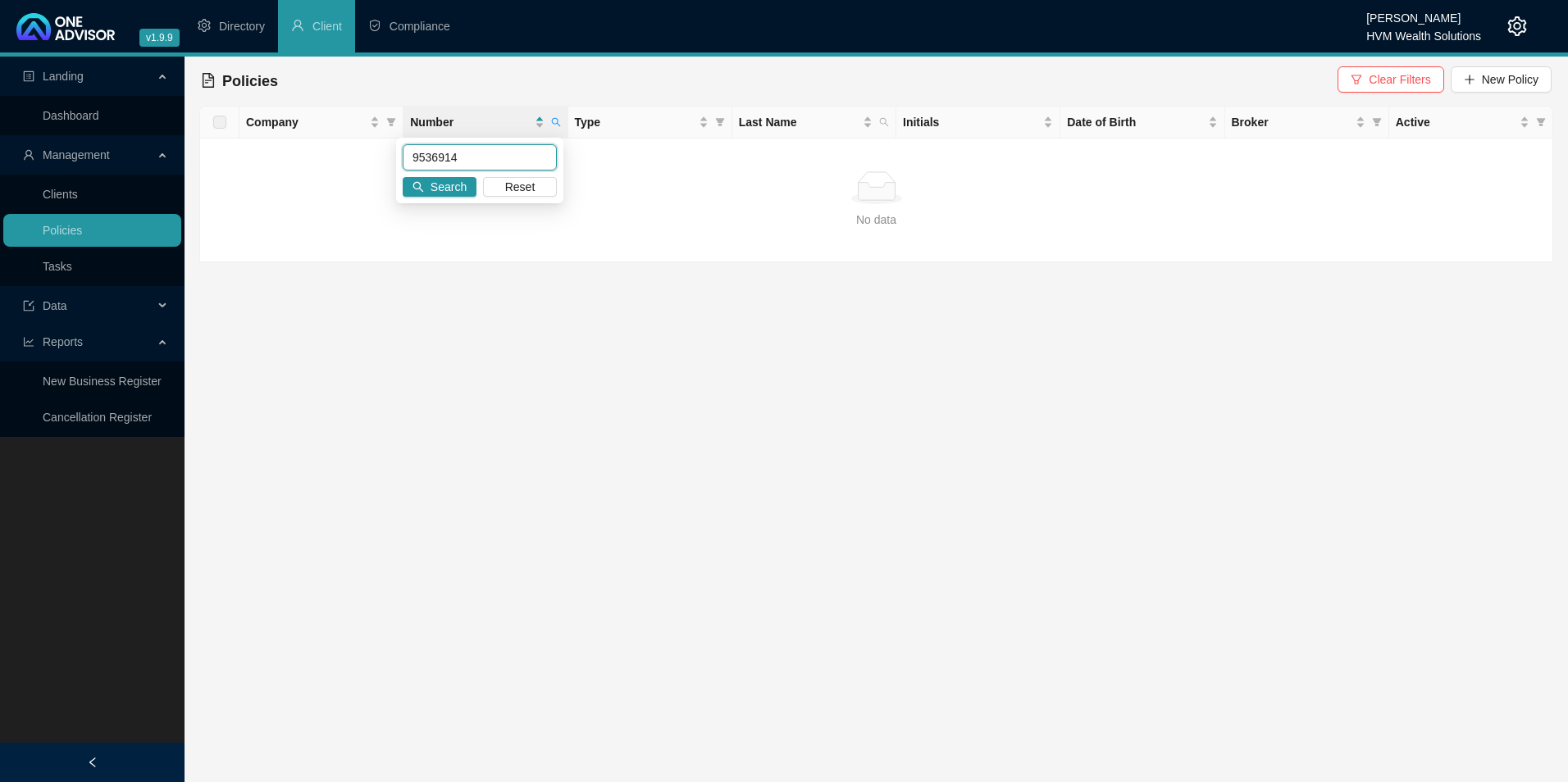
type input "9536914"
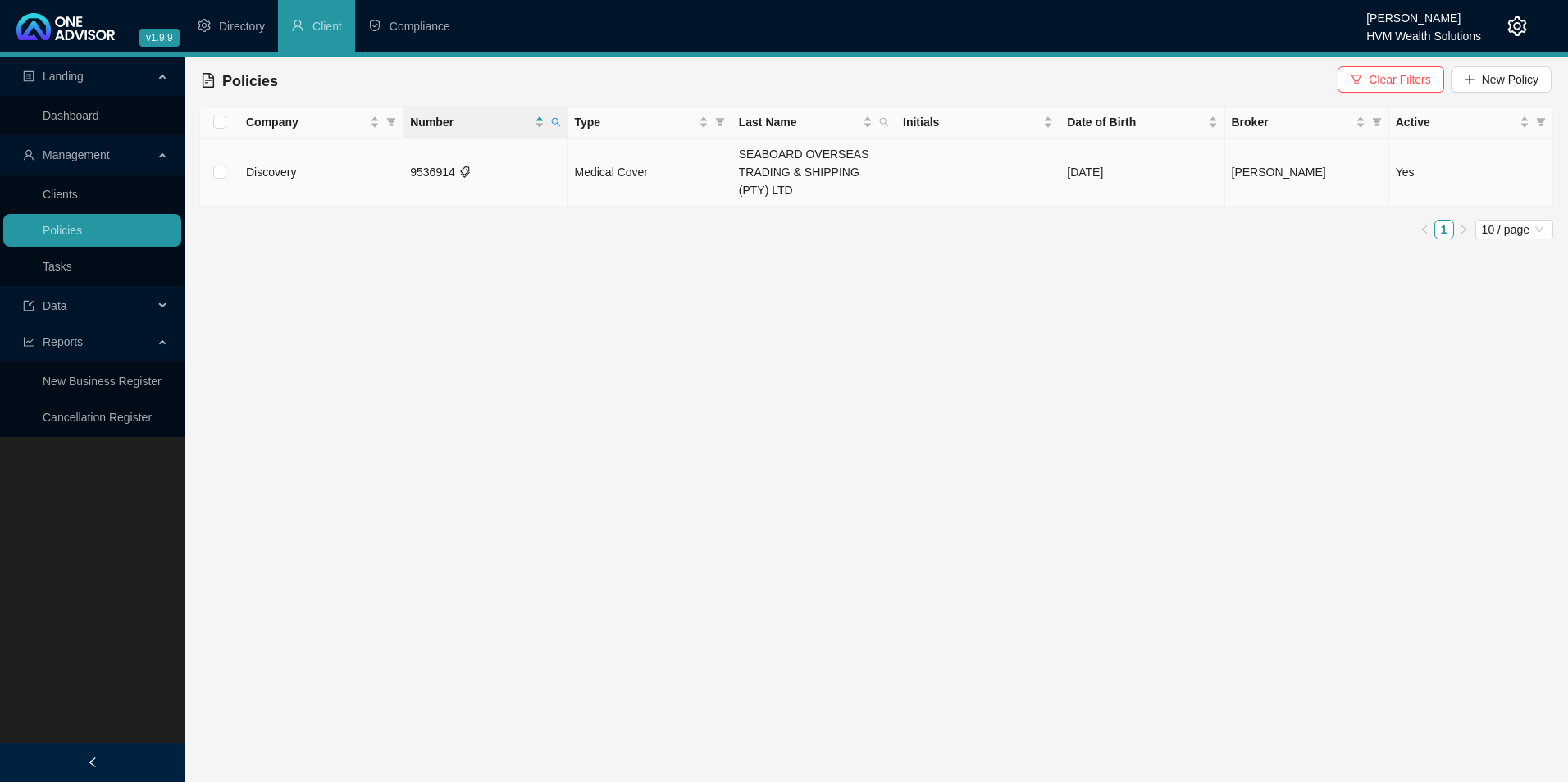
click at [484, 176] on td "9536914" at bounding box center [485, 172] width 164 height 68
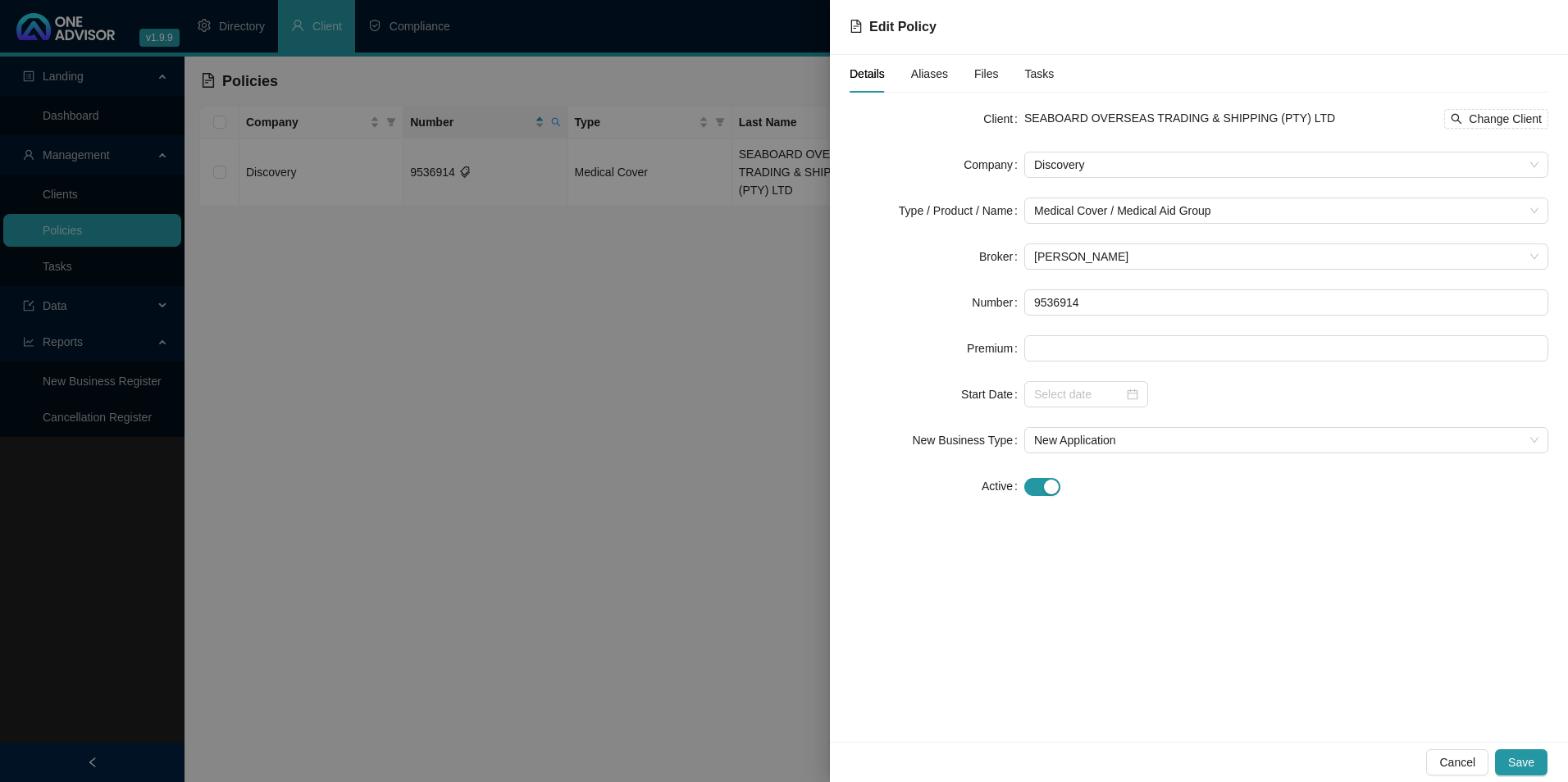
click at [941, 73] on span "Aliases" at bounding box center [929, 74] width 37 height 12
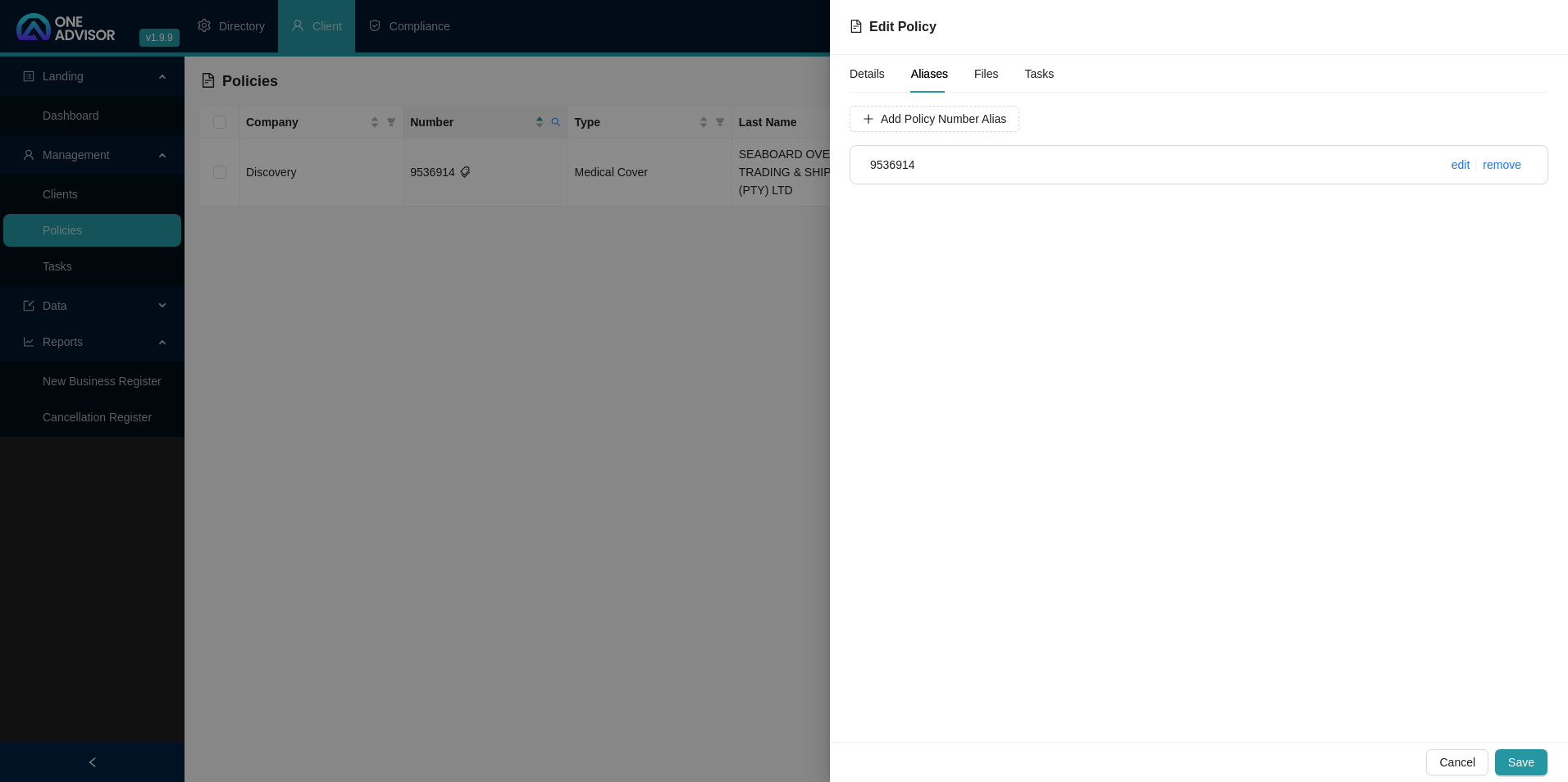
click at [855, 77] on span "Details" at bounding box center [868, 74] width 35 height 12
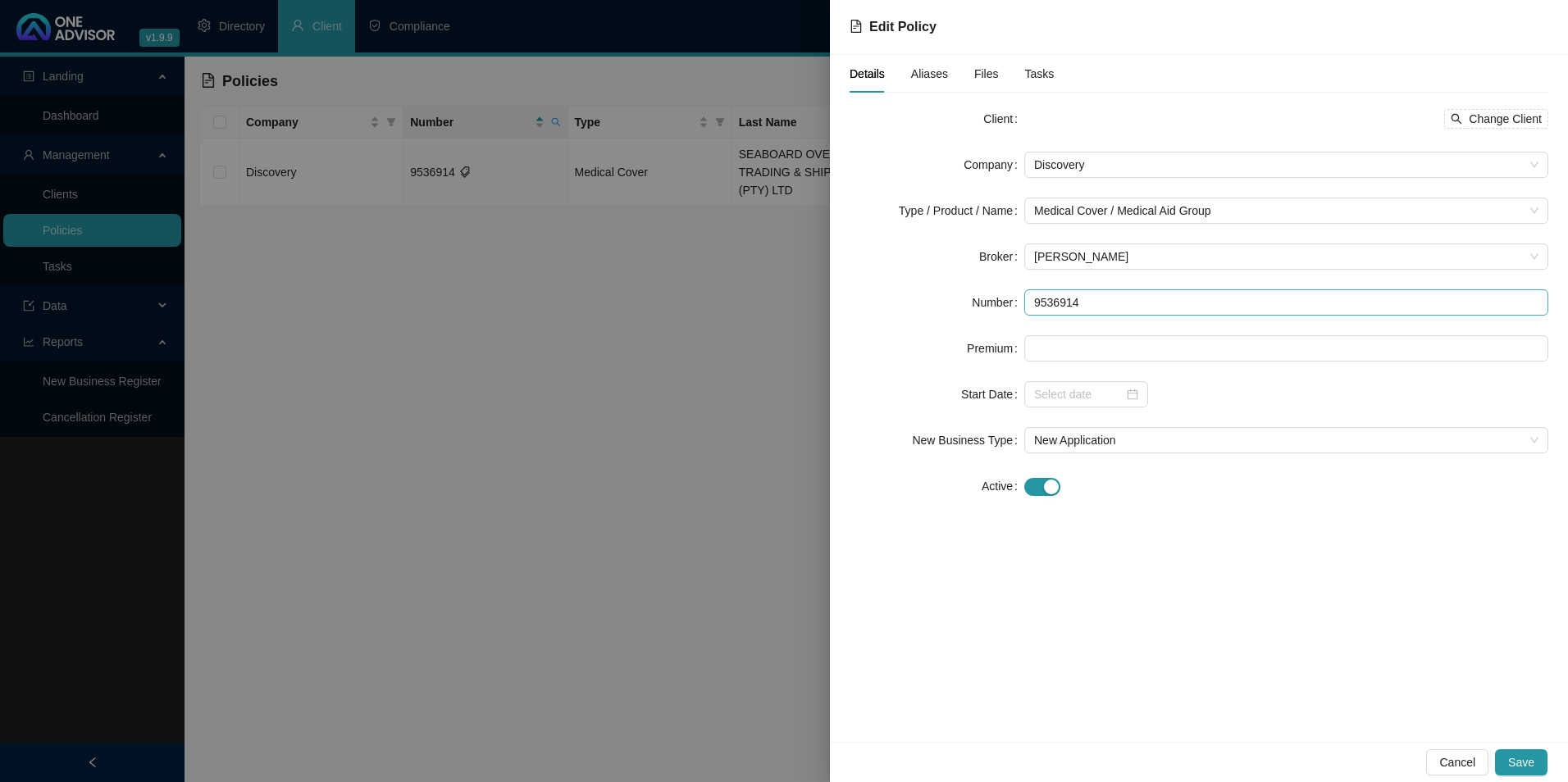
click at [1153, 315] on form "Client Change Client Company Discovery Type / Product / Name Medical Cover / Me…" at bounding box center [1199, 303] width 699 height 394
drag, startPoint x: 1070, startPoint y: 302, endPoint x: 996, endPoint y: 299, distance: 74.1
click at [998, 299] on div "Number 9536914" at bounding box center [1199, 303] width 699 height 27
paste input "60"
type input "953691460"
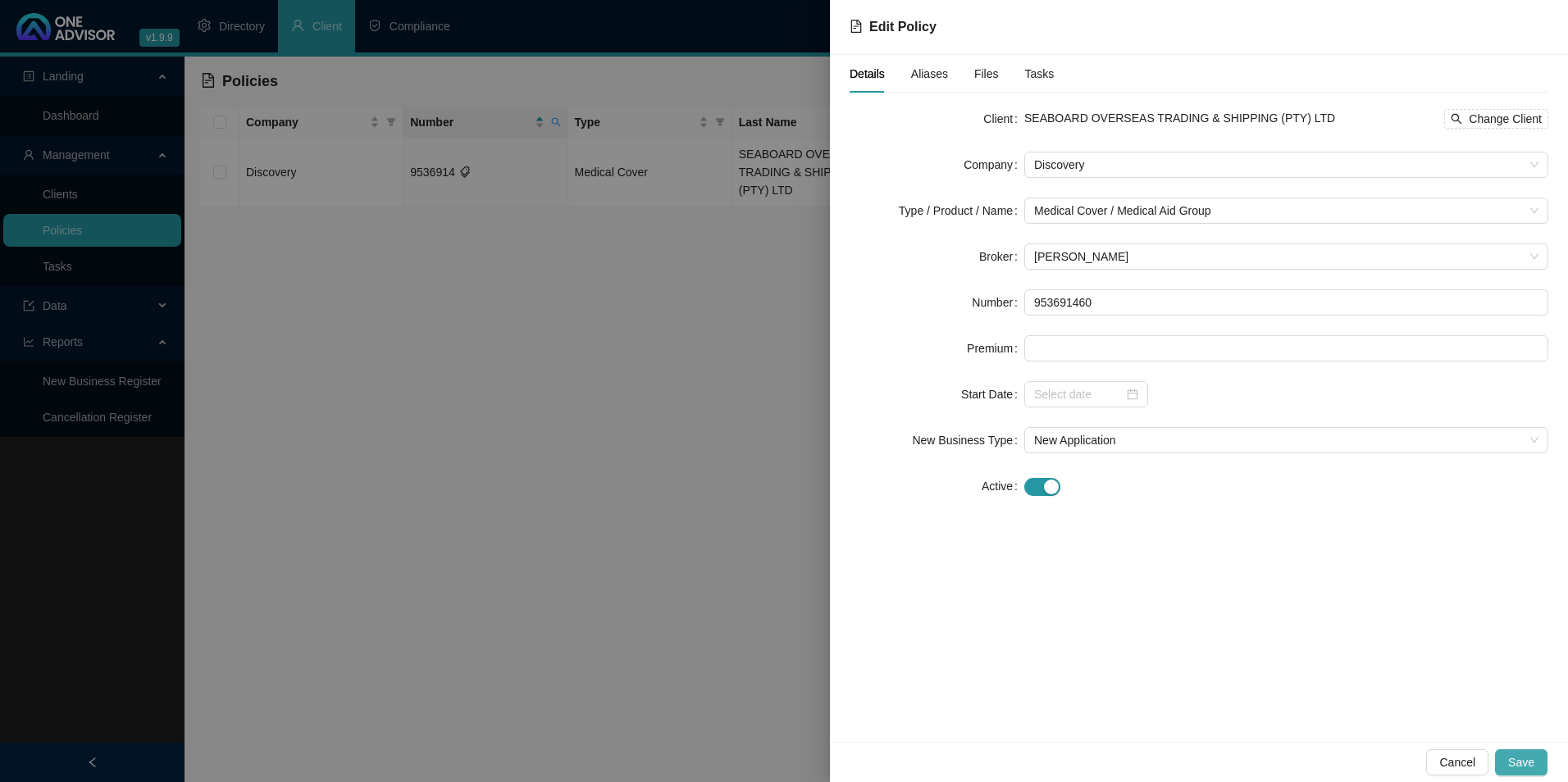
click at [1522, 758] on span "Save" at bounding box center [1521, 762] width 27 height 18
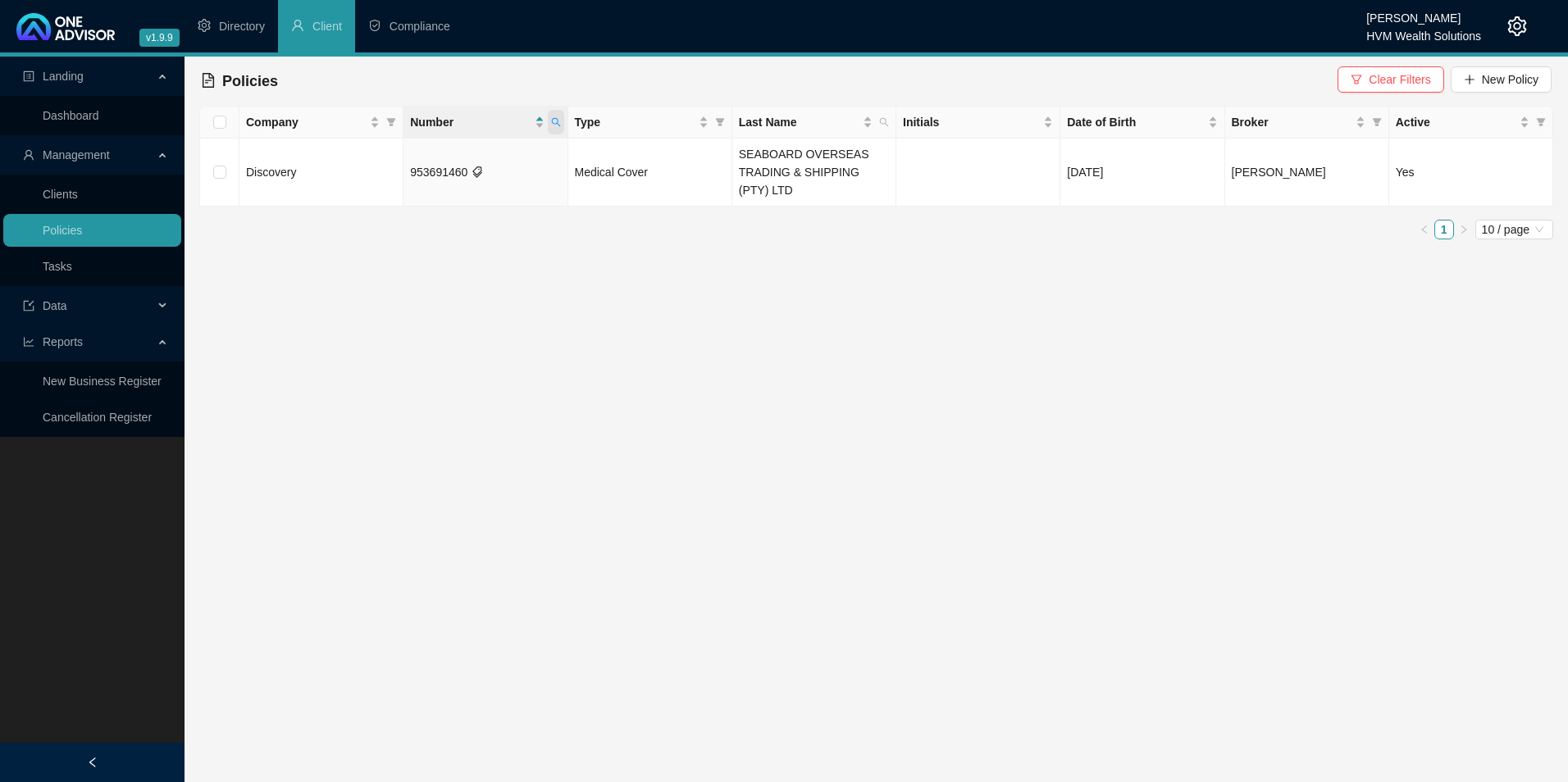
click at [558, 122] on icon "search" at bounding box center [556, 122] width 10 height 10
click at [460, 190] on span "Search" at bounding box center [448, 187] width 36 height 18
click at [458, 185] on td "953691460" at bounding box center [485, 172] width 164 height 68
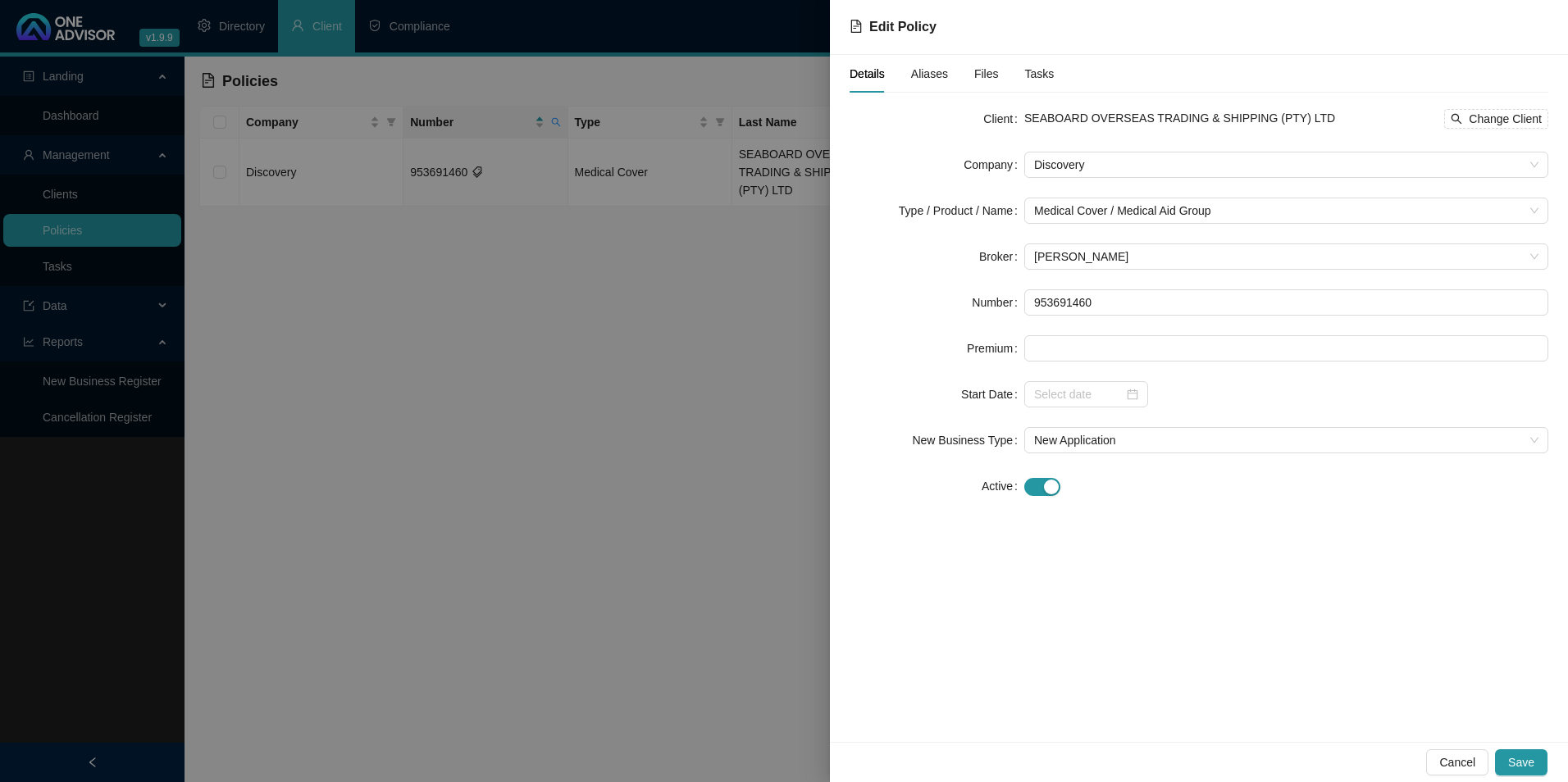
click at [921, 77] on span "Aliases" at bounding box center [929, 74] width 37 height 12
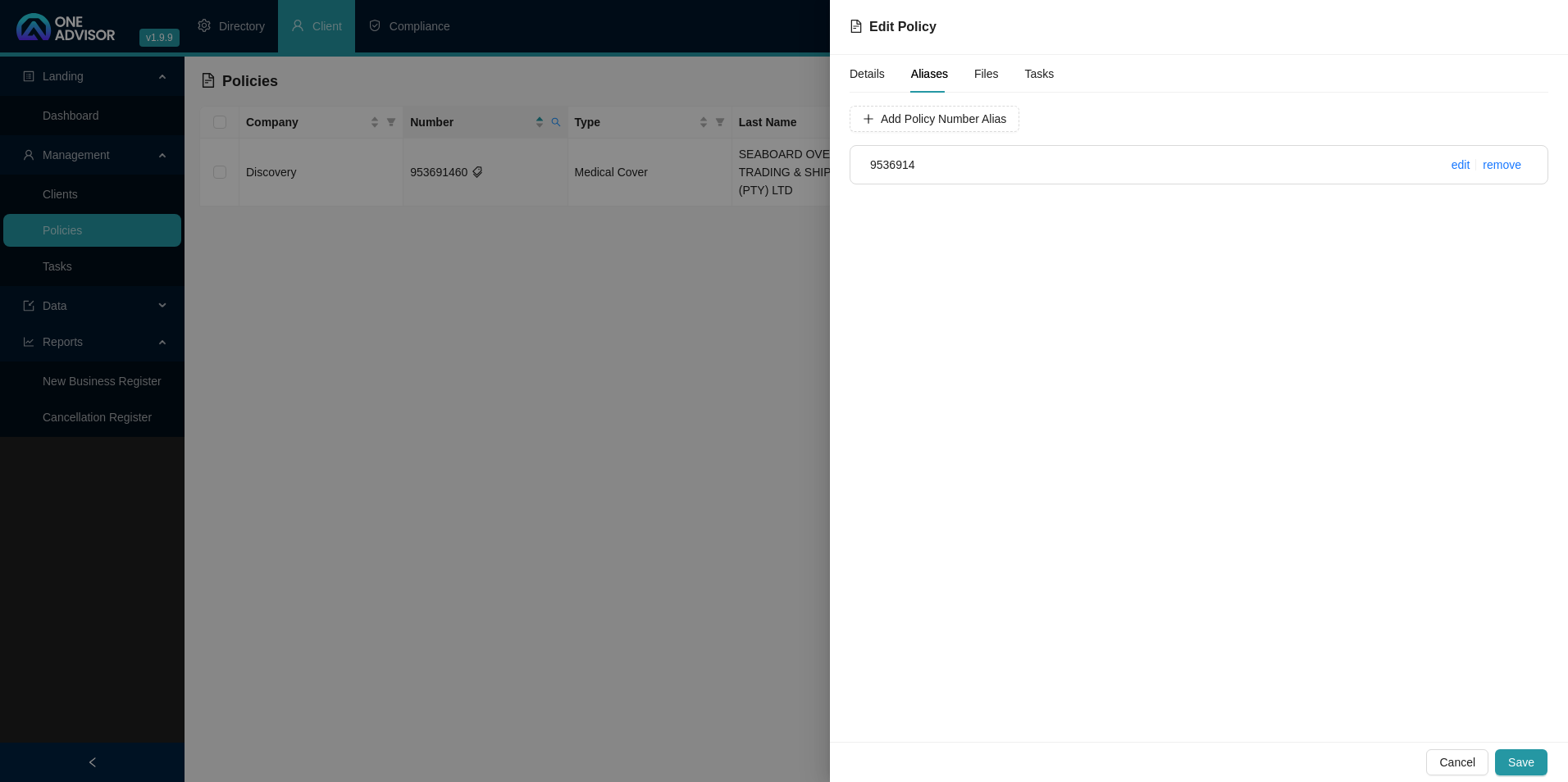
click at [911, 211] on div "Details Aliases Files Tasks Add Policy Number Alias 9536914 edit remove" at bounding box center [1199, 399] width 738 height 688
click at [491, 261] on div at bounding box center [784, 391] width 1568 height 782
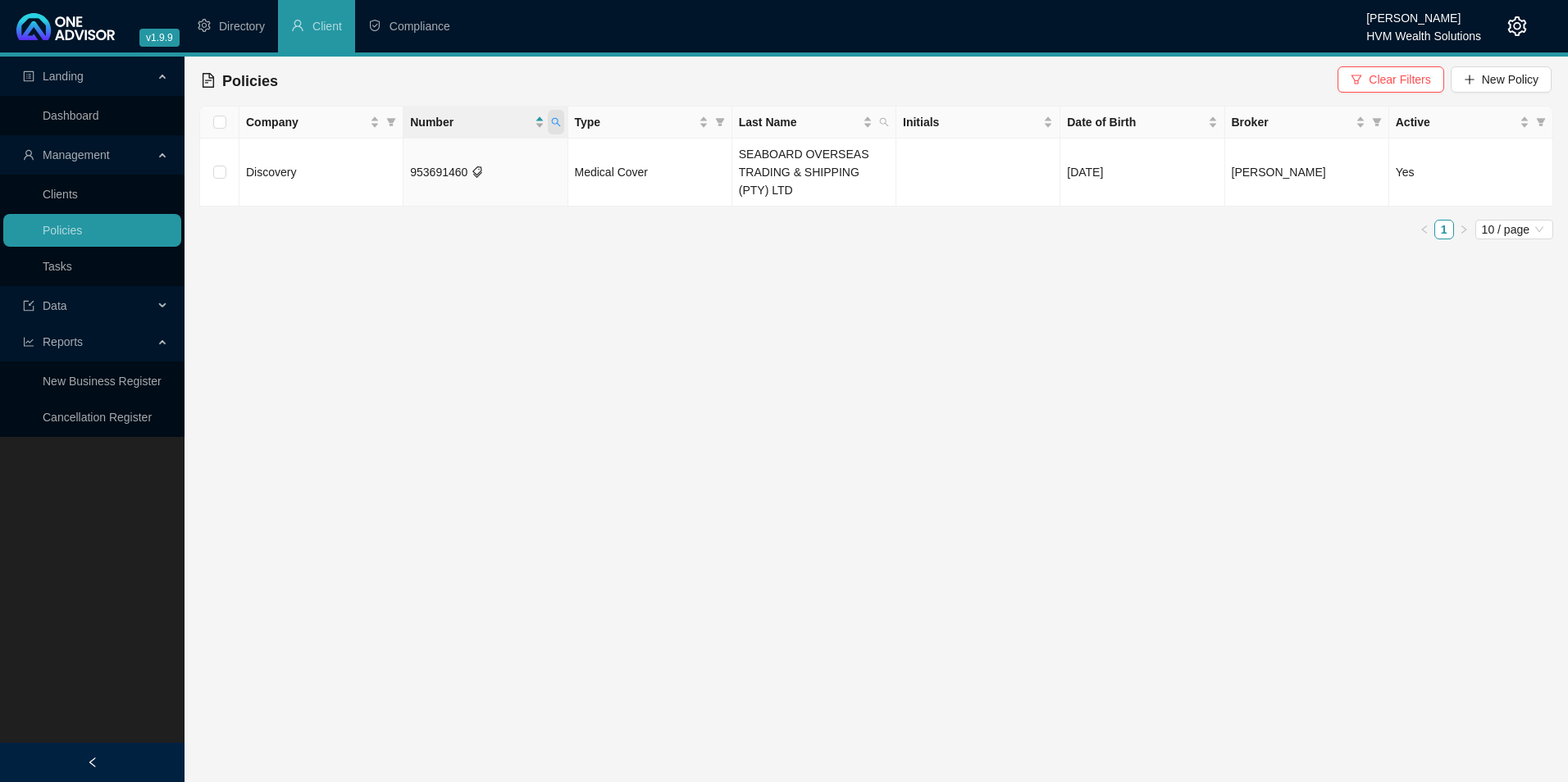
click at [556, 125] on icon "search" at bounding box center [556, 122] width 10 height 10
drag, startPoint x: 496, startPoint y: 153, endPoint x: 350, endPoint y: 153, distance: 146.0
click at [350, 153] on body "v1.9.9 [PERSON_NAME] HVM Wealth Solutions Directory Client Compliance Landing D…" at bounding box center [784, 391] width 1568 height 782
click at [437, 186] on span "Search" at bounding box center [448, 187] width 36 height 18
click at [563, 124] on span at bounding box center [556, 122] width 17 height 25
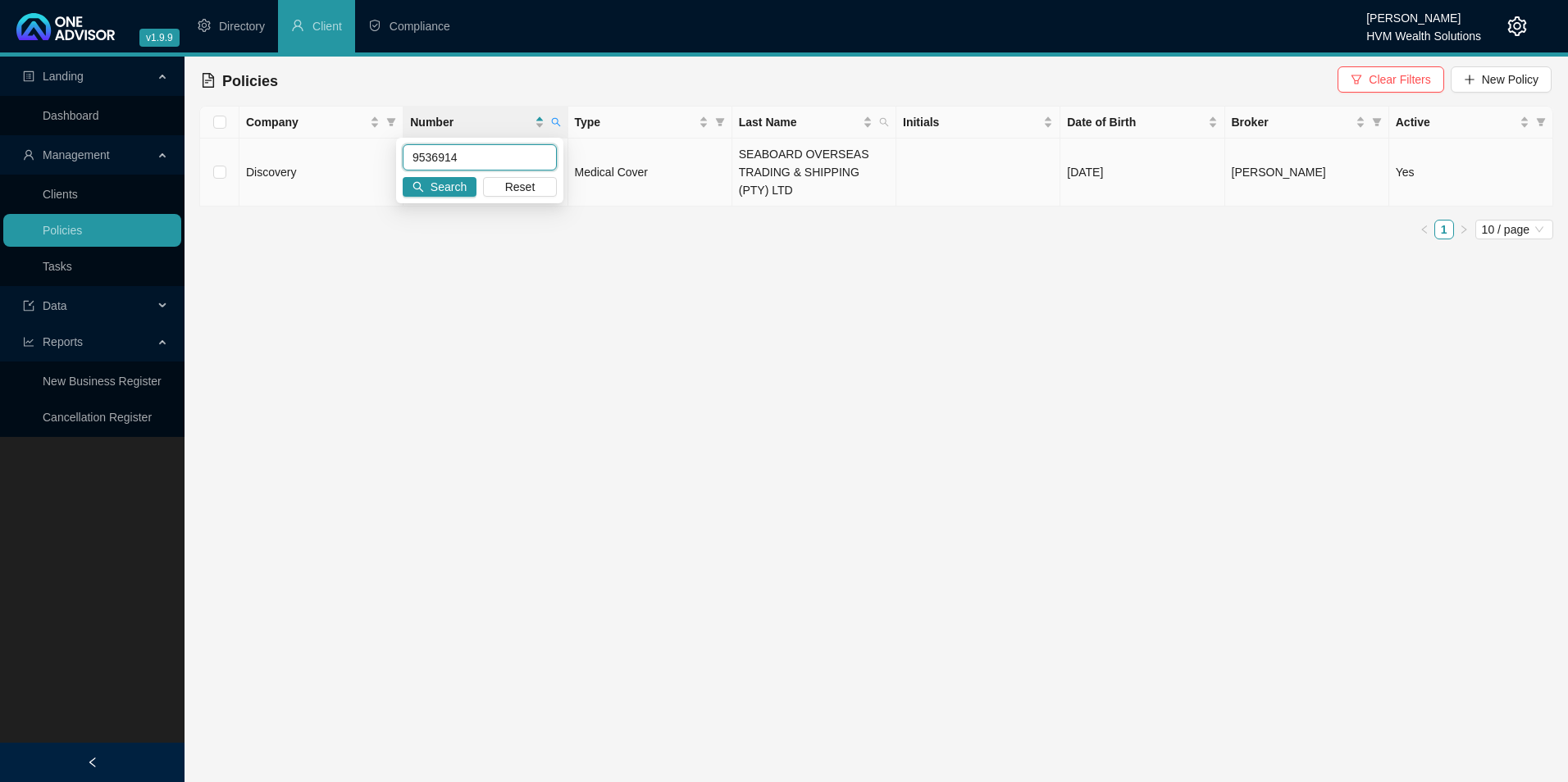
drag, startPoint x: 464, startPoint y: 157, endPoint x: 351, endPoint y: 157, distance: 113.0
click at [351, 157] on body "v1.9.9 [PERSON_NAME] HVM Wealth Solutions Directory Client Compliance Landing D…" at bounding box center [784, 391] width 1568 height 782
paste input "60"
click at [458, 187] on span "Search" at bounding box center [448, 187] width 36 height 18
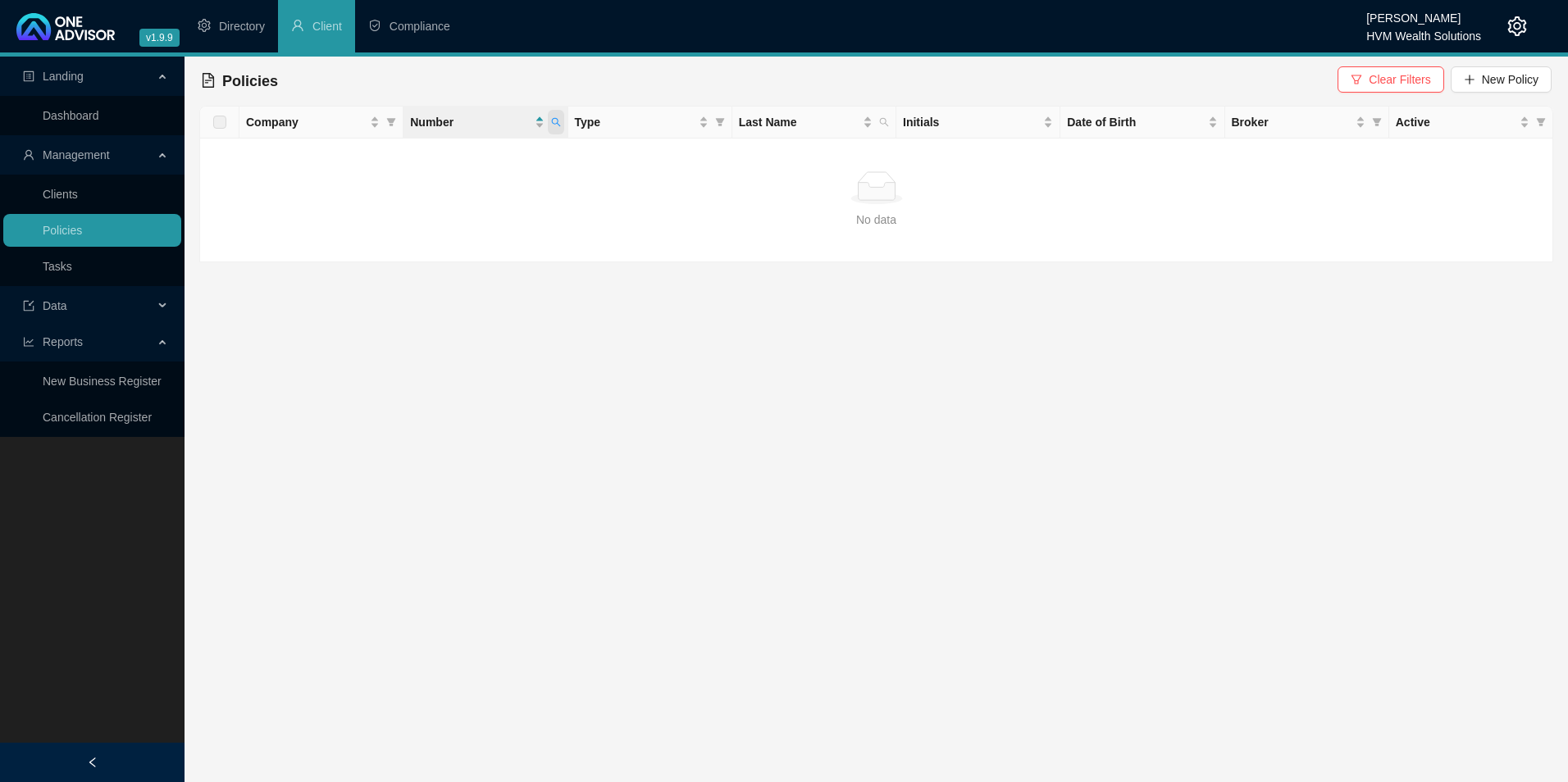
click at [561, 125] on span at bounding box center [556, 122] width 17 height 25
click at [443, 192] on span "Search" at bounding box center [448, 187] width 36 height 18
click at [553, 125] on icon "search" at bounding box center [556, 122] width 10 height 10
drag, startPoint x: 476, startPoint y: 160, endPoint x: 375, endPoint y: 159, distance: 101.0
click at [369, 160] on body "v1.9.9 [PERSON_NAME] HVM Wealth Solutions Directory Client Compliance Landing D…" at bounding box center [784, 391] width 1568 height 782
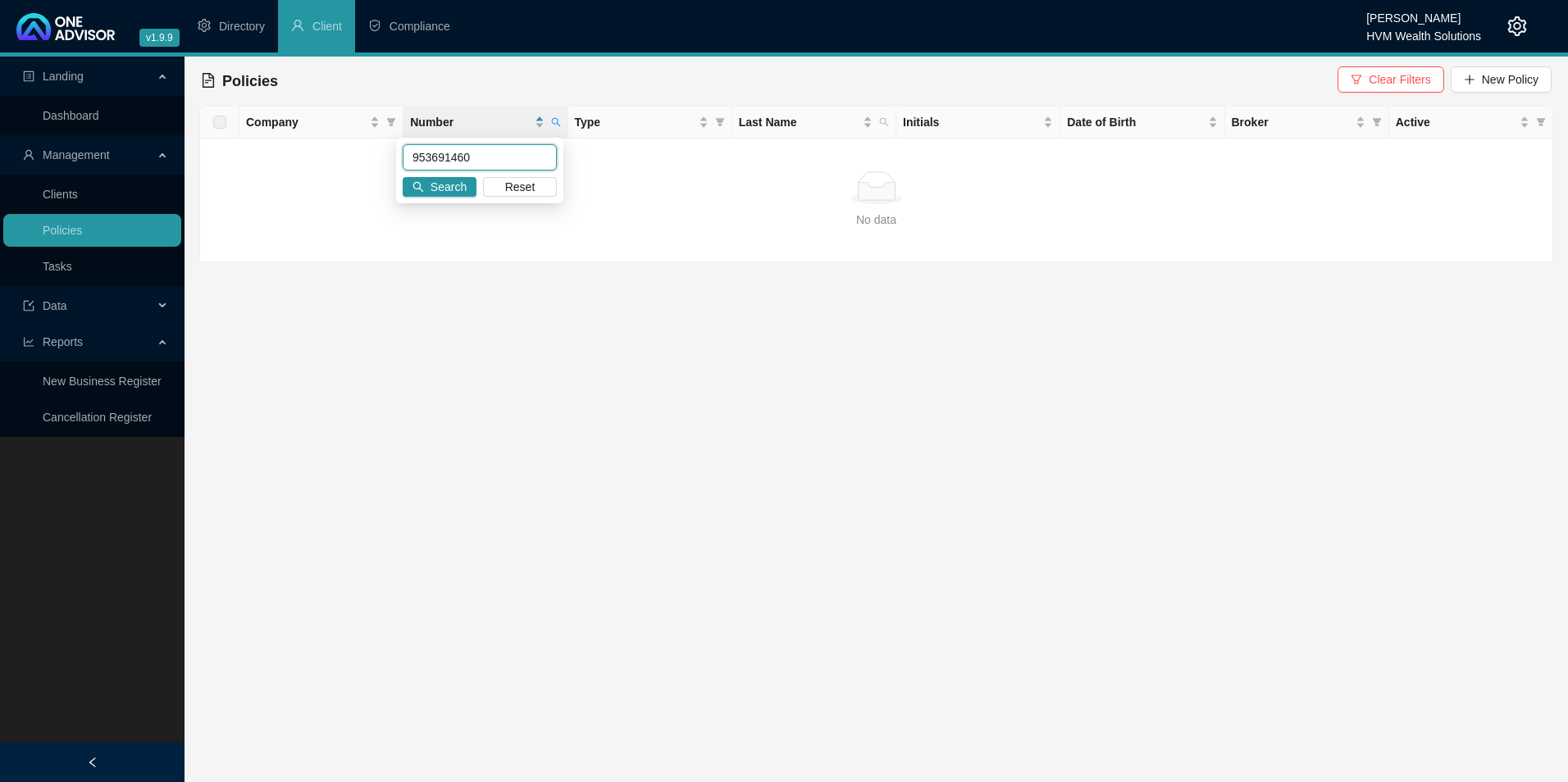
click at [462, 155] on input "953691460" at bounding box center [479, 157] width 154 height 27
click at [470, 155] on input "953691460" at bounding box center [479, 157] width 154 height 27
click at [551, 124] on icon "search" at bounding box center [556, 122] width 10 height 10
drag, startPoint x: 472, startPoint y: 156, endPoint x: 342, endPoint y: 157, distance: 130.0
click at [342, 157] on body "v1.9.9 [PERSON_NAME] HVM Wealth Solutions Directory Client Compliance Landing D…" at bounding box center [784, 391] width 1568 height 782
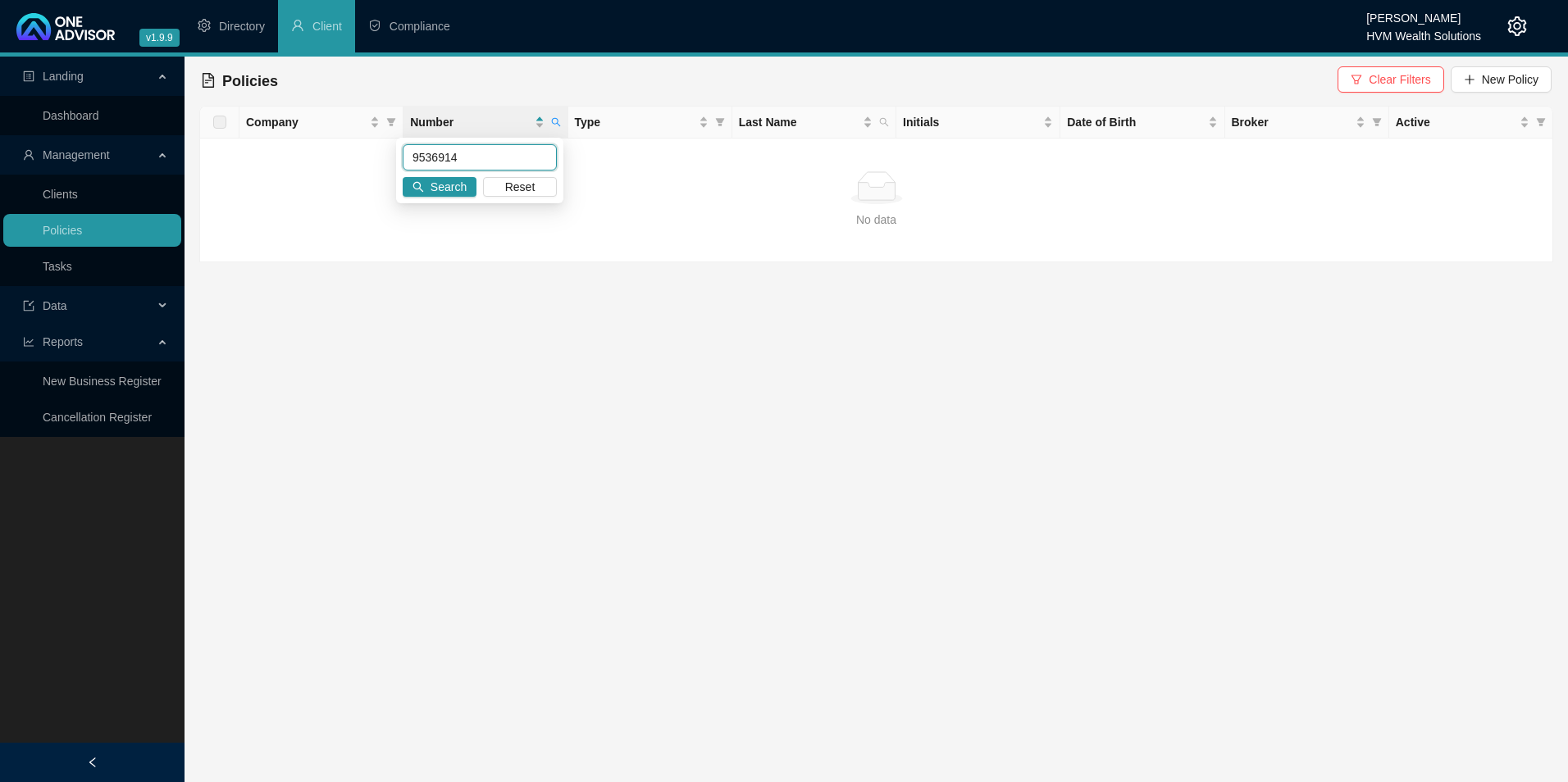
paste input "text"
click at [450, 167] on input "9536914" at bounding box center [479, 157] width 154 height 27
click at [452, 188] on span "Search" at bounding box center [448, 187] width 36 height 18
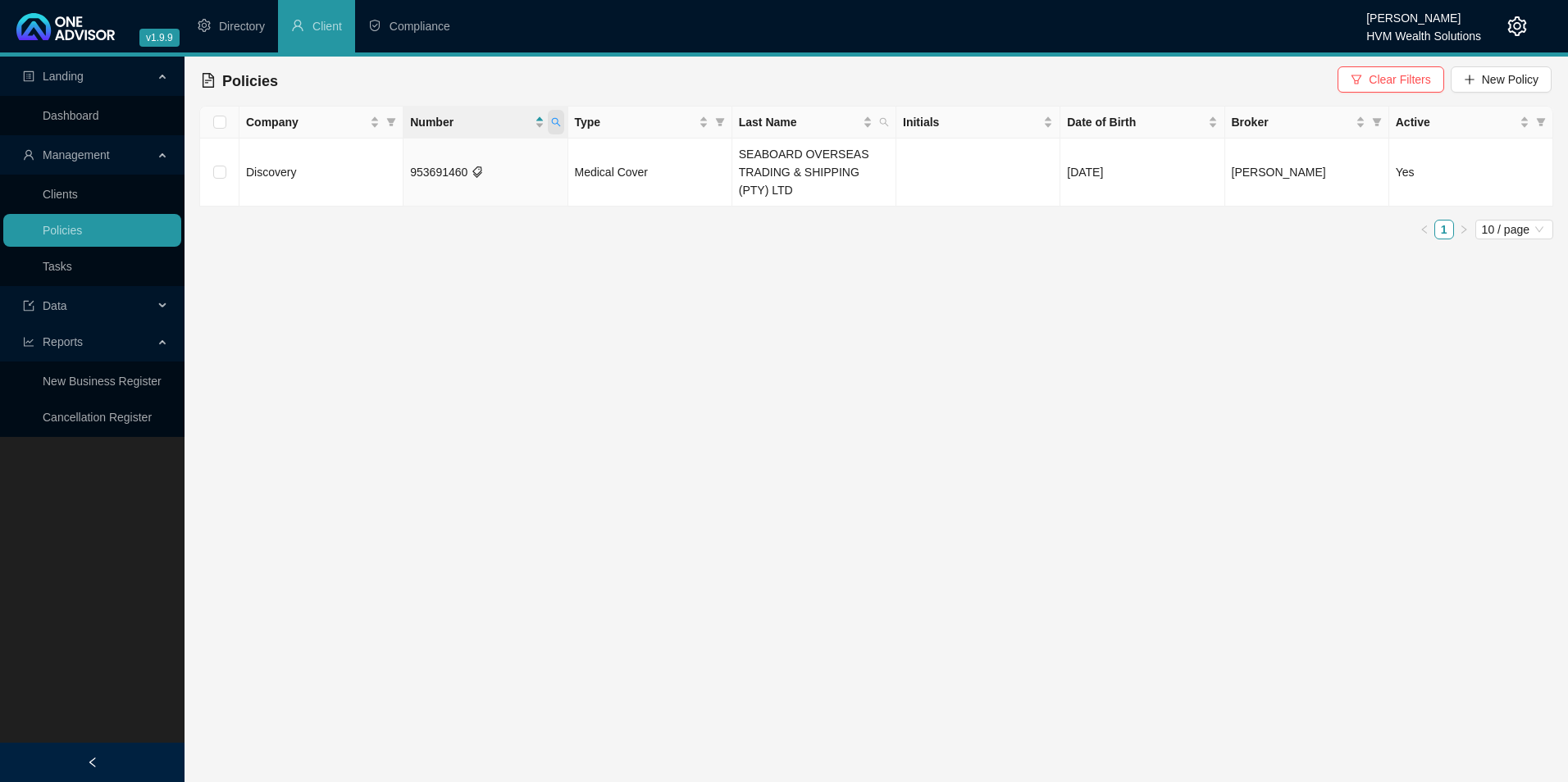
click at [553, 122] on icon "search" at bounding box center [556, 122] width 10 height 10
click at [549, 467] on main "Landing Dashboard Management Clients Policies Tasks Data Reports New Business R…" at bounding box center [784, 419] width 1568 height 726
click at [571, 123] on th "Type" at bounding box center [650, 123] width 164 height 32
click at [560, 122] on icon "search" at bounding box center [556, 122] width 10 height 10
drag, startPoint x: 444, startPoint y: 161, endPoint x: 336, endPoint y: 156, distance: 108.1
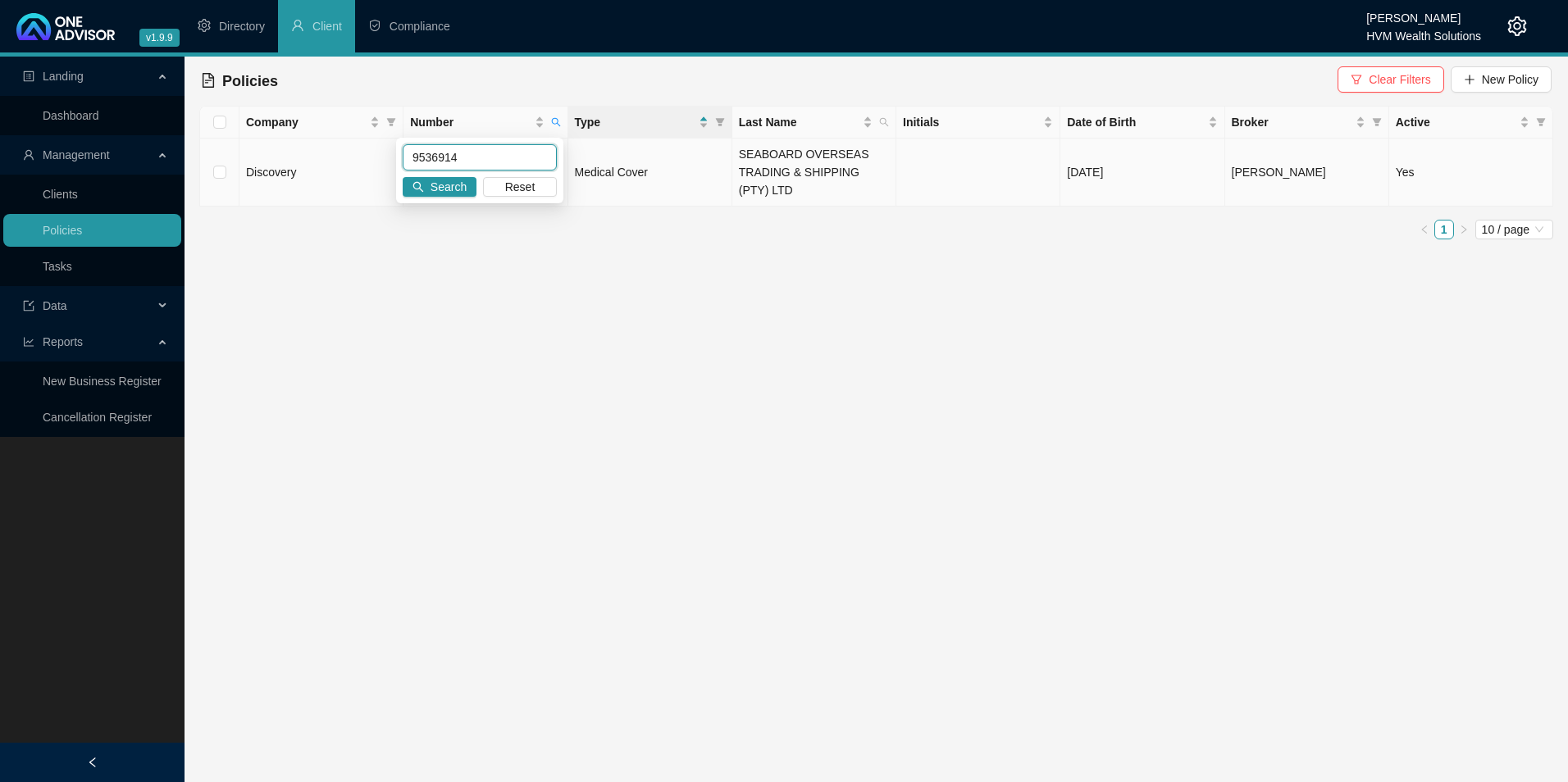
click at [335, 156] on body "v1.9.9 [PERSON_NAME] HVM Wealth Solutions Directory Client Compliance Landing D…" at bounding box center [784, 391] width 1568 height 782
paste input "60"
click at [452, 191] on span "Search" at bounding box center [448, 187] width 36 height 18
click at [1116, 298] on main "Landing Dashboard Management Clients Policies Tasks Data Reports New Business R…" at bounding box center [784, 419] width 1568 height 726
click at [558, 122] on icon "search" at bounding box center [556, 122] width 10 height 10
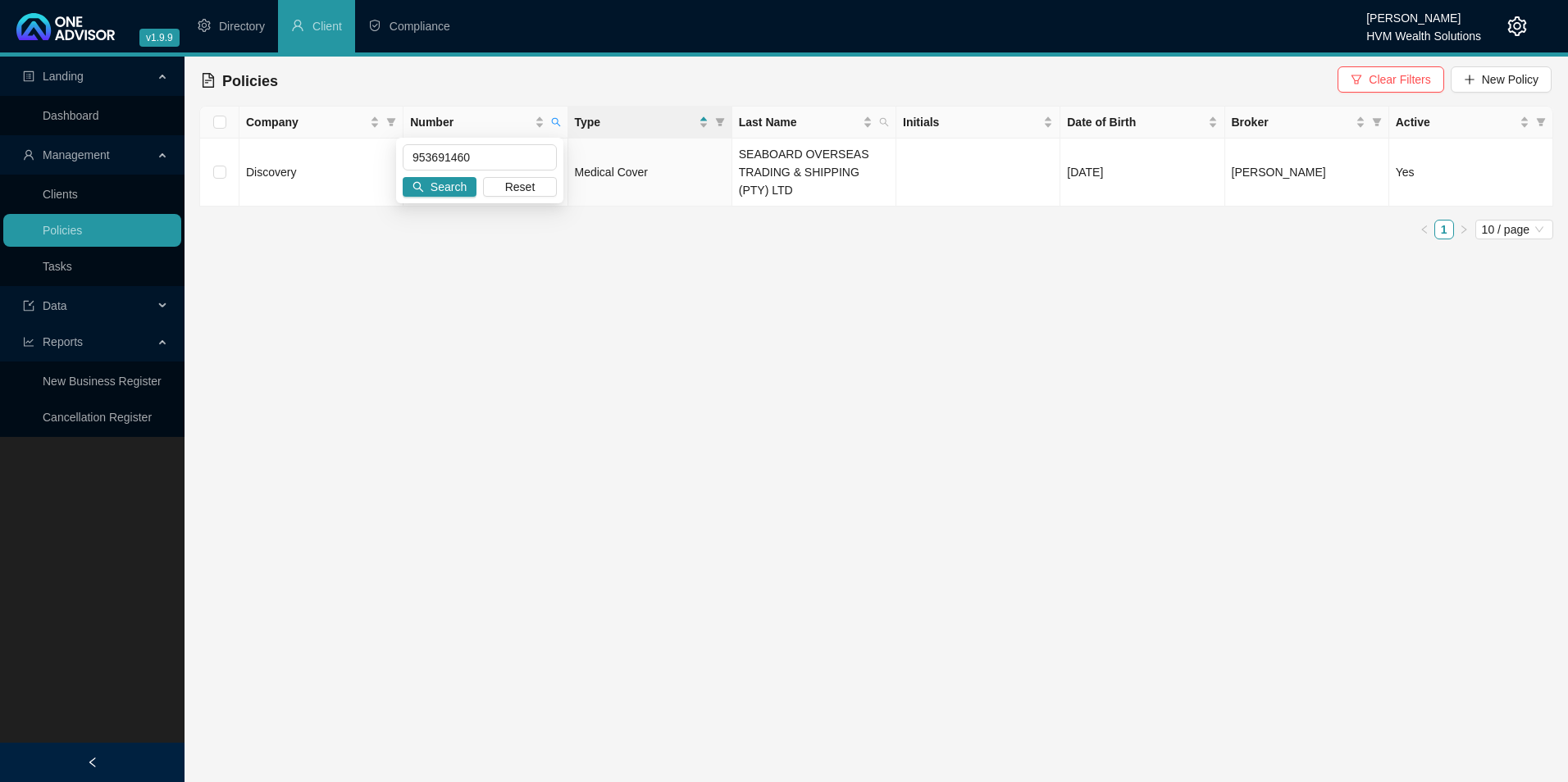
click at [626, 260] on main "Landing Dashboard Management Clients Policies Tasks Data Reports New Business R…" at bounding box center [784, 419] width 1568 height 726
click at [71, 236] on link "Policies" at bounding box center [62, 230] width 39 height 13
click at [560, 117] on icon "search" at bounding box center [556, 122] width 10 height 10
drag, startPoint x: 520, startPoint y: 149, endPoint x: 419, endPoint y: 152, distance: 101.0
click at [419, 152] on input "953691460" at bounding box center [479, 157] width 154 height 27
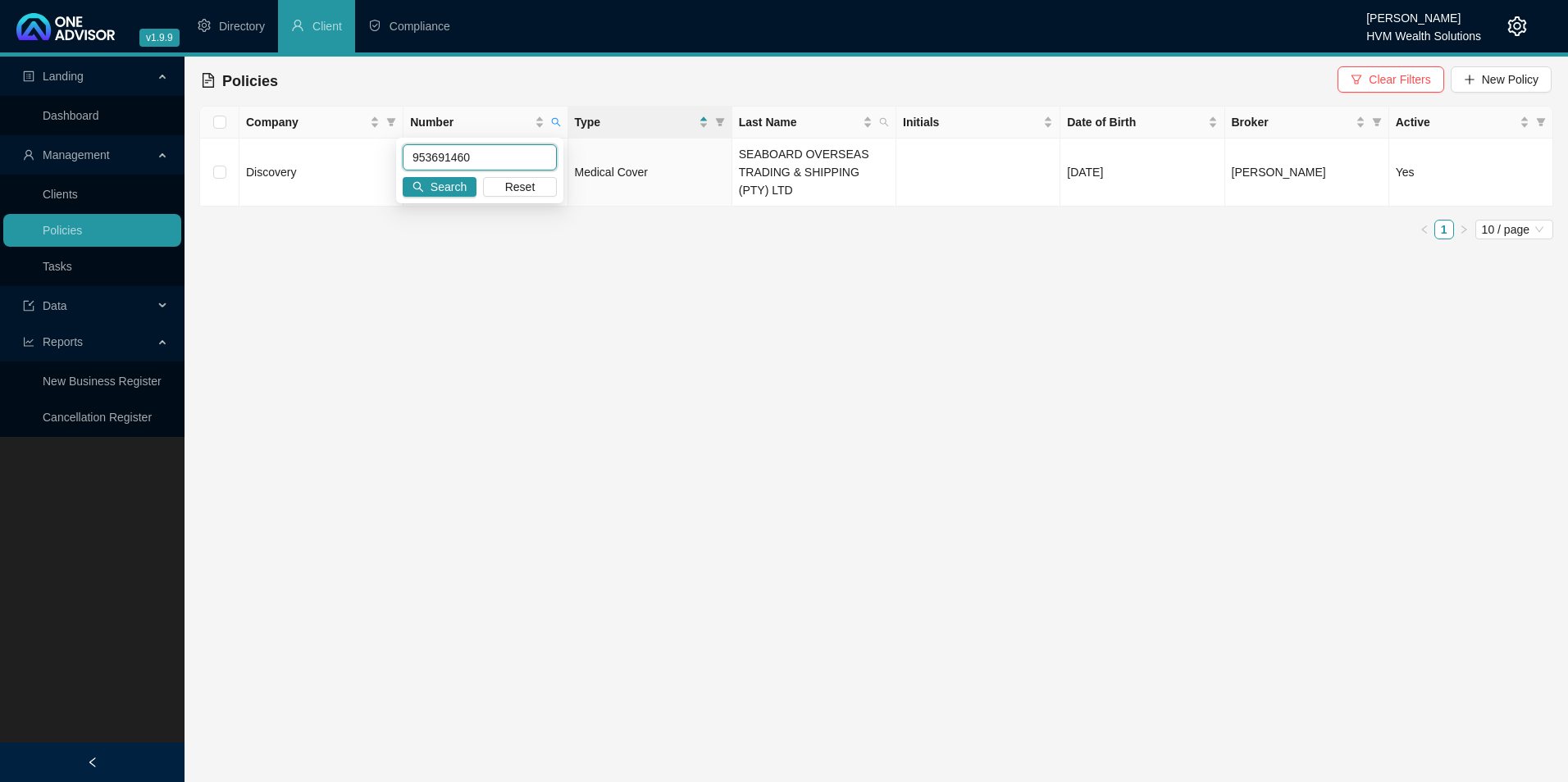
click at [510, 158] on input "953691460" at bounding box center [479, 157] width 154 height 27
drag, startPoint x: 507, startPoint y: 160, endPoint x: 328, endPoint y: 156, distance: 179.0
click at [328, 156] on body "v1.9.9 [PERSON_NAME] HVM Wealth Solutions Directory Client Compliance Landing D…" at bounding box center [784, 391] width 1568 height 782
paste input "AFORBD5431"
click at [450, 190] on span "Search" at bounding box center [448, 187] width 36 height 18
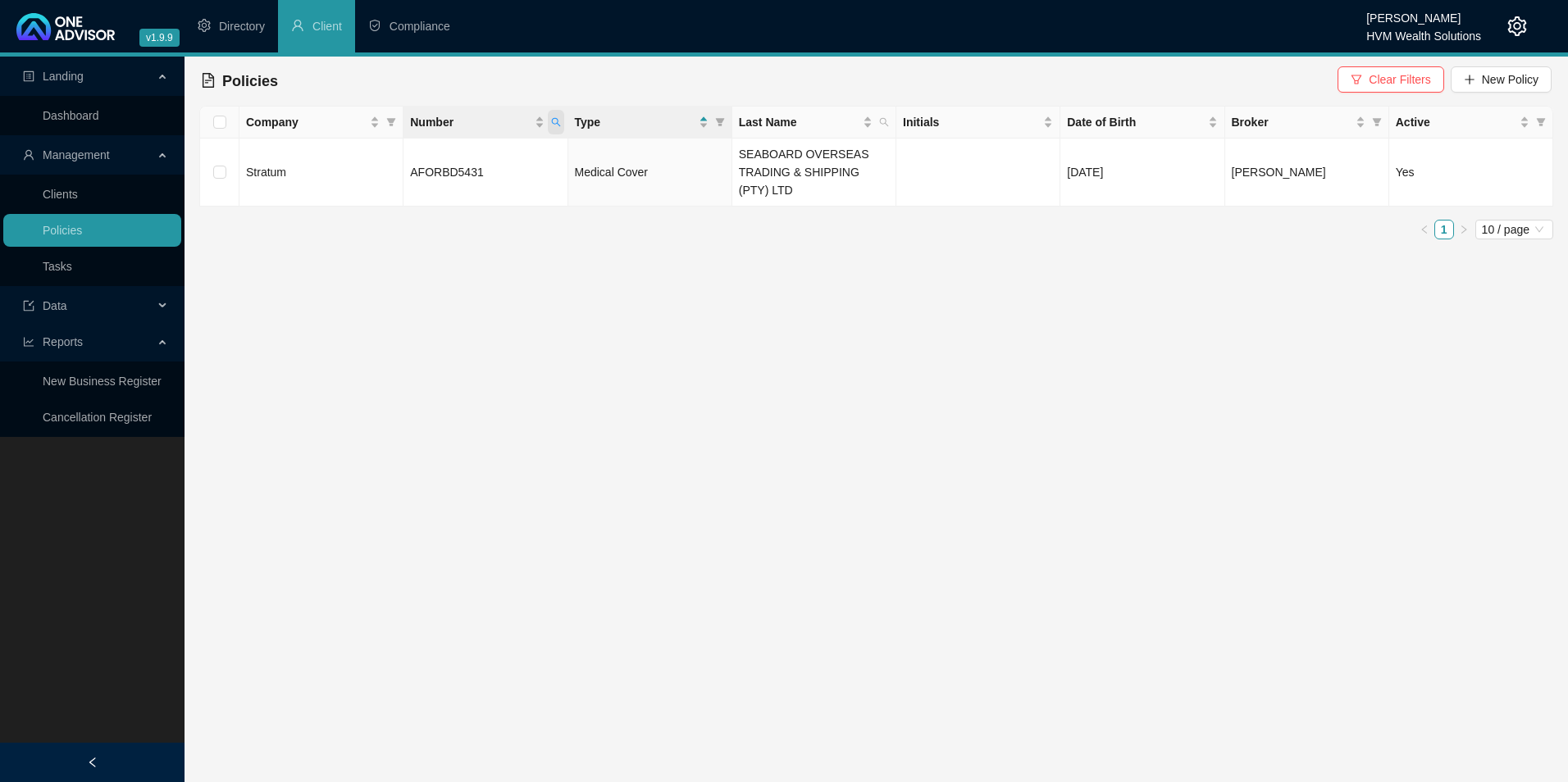
click at [552, 127] on icon "search" at bounding box center [556, 122] width 10 height 10
drag, startPoint x: 482, startPoint y: 160, endPoint x: 355, endPoint y: 161, distance: 127.0
click at [355, 161] on body "v1.9.9 [PERSON_NAME] HVM Wealth Solutions Directory Client Compliance Landing D…" at bounding box center [784, 391] width 1568 height 782
paste input "POL-1517463-Y5X5"
click at [460, 165] on input "POL-1517463-Y5X5" at bounding box center [479, 157] width 154 height 27
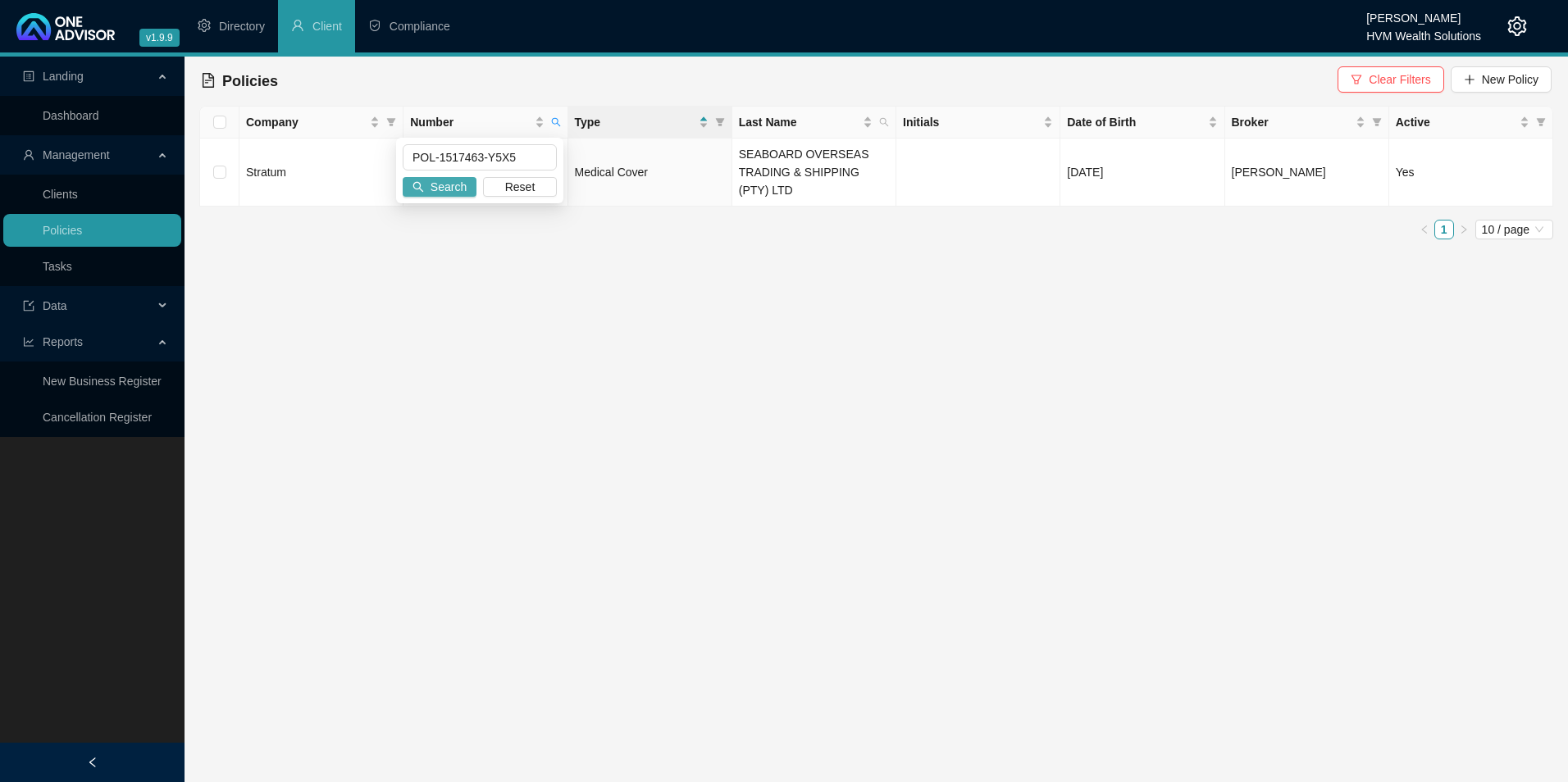
click at [461, 187] on span "Search" at bounding box center [448, 187] width 36 height 18
drag, startPoint x: 563, startPoint y: 117, endPoint x: 554, endPoint y: 127, distance: 13.5
click at [562, 117] on span "Number" at bounding box center [556, 122] width 17 height 25
drag, startPoint x: 403, startPoint y: 161, endPoint x: 382, endPoint y: 161, distance: 21.0
click at [382, 161] on body "v1.9.9 [PERSON_NAME] HVM Wealth Solutions Directory Client Compliance Landing D…" at bounding box center [784, 391] width 1568 height 782
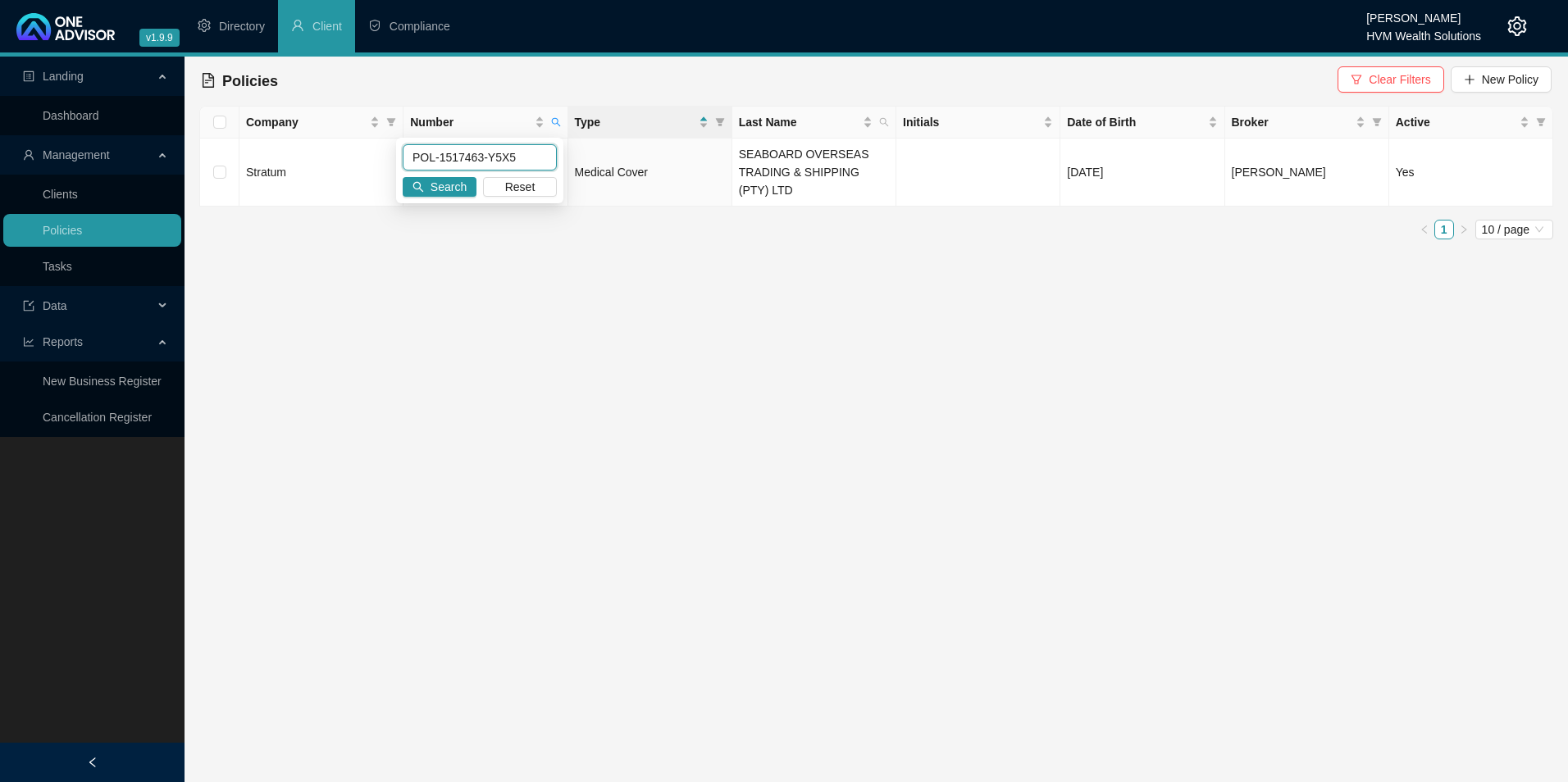
paste input "632756-H8B2"
type input "POL-1632756-H8B2"
click at [464, 192] on span "Search" at bounding box center [448, 187] width 36 height 18
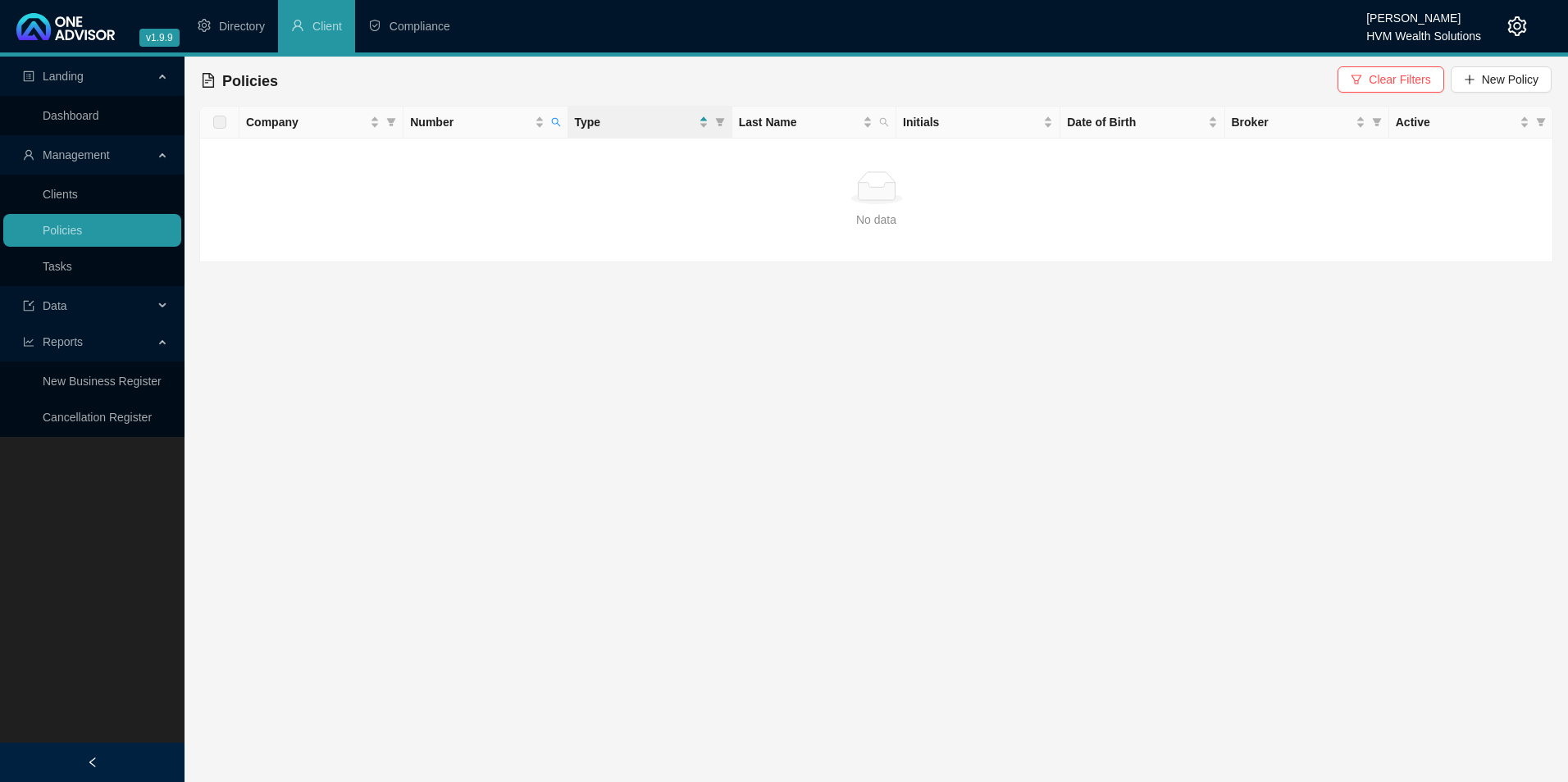
click at [1528, 21] on header "v1.9.9 [PERSON_NAME] HVM Wealth Solutions Directory Client Compliance" at bounding box center [784, 28] width 1568 height 57
click at [1517, 21] on icon "setting" at bounding box center [1517, 27] width 20 height 20
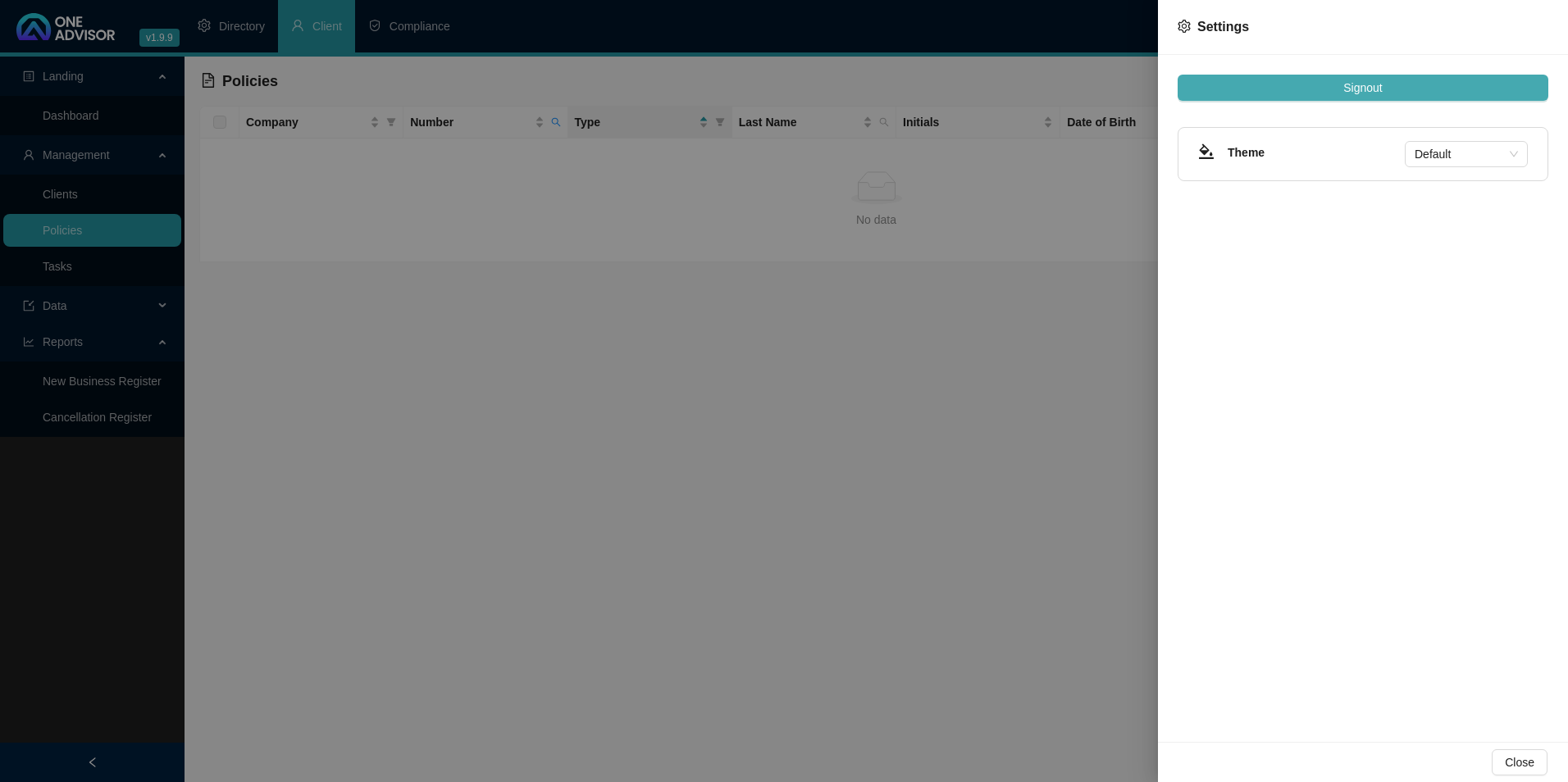
click at [1344, 83] on span "Signout" at bounding box center [1362, 87] width 38 height 18
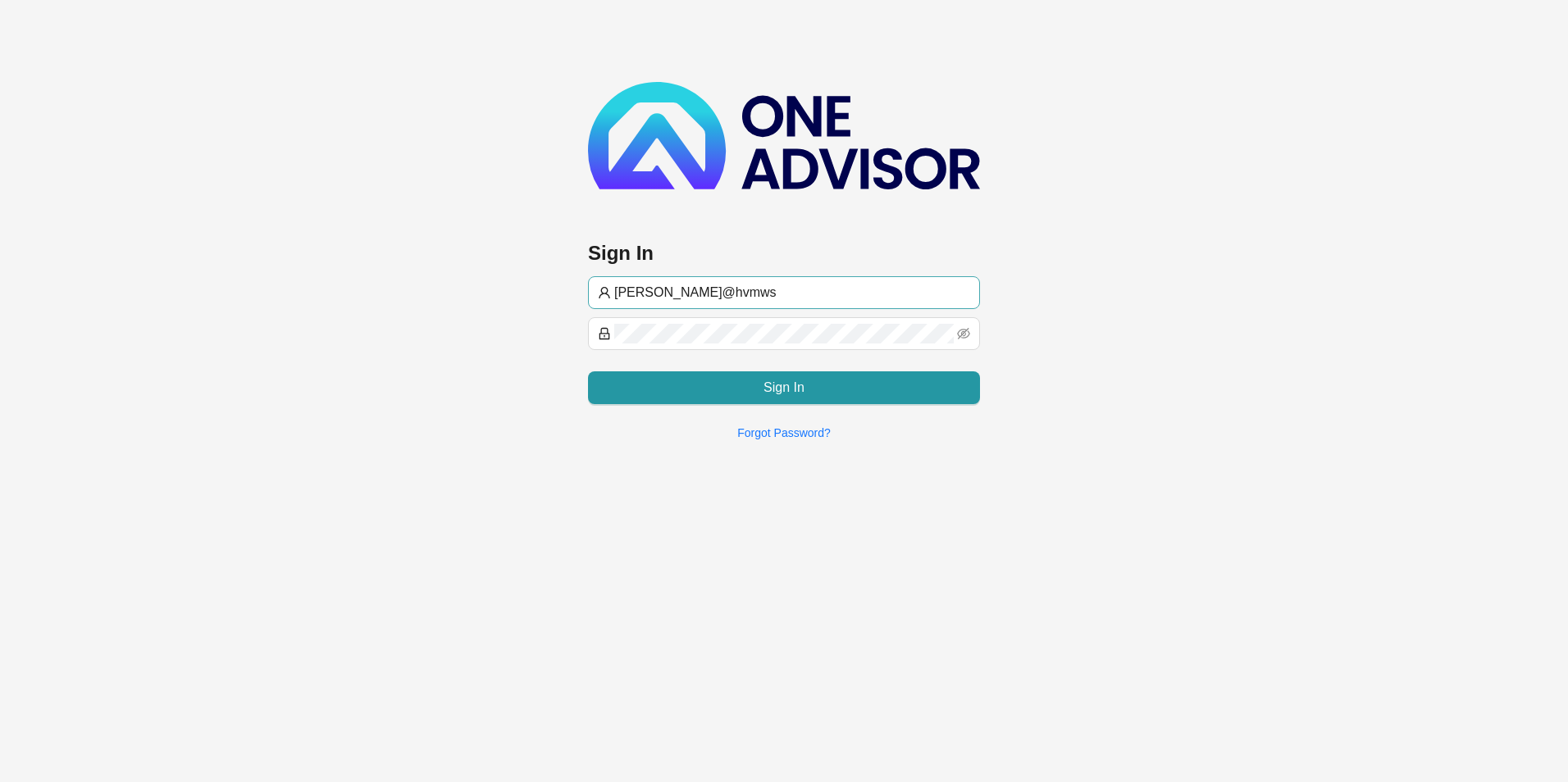
click at [781, 296] on input "[PERSON_NAME]@hvmws" at bounding box center [792, 293] width 356 height 20
type input "[EMAIL_ADDRESS][DOMAIN_NAME]"
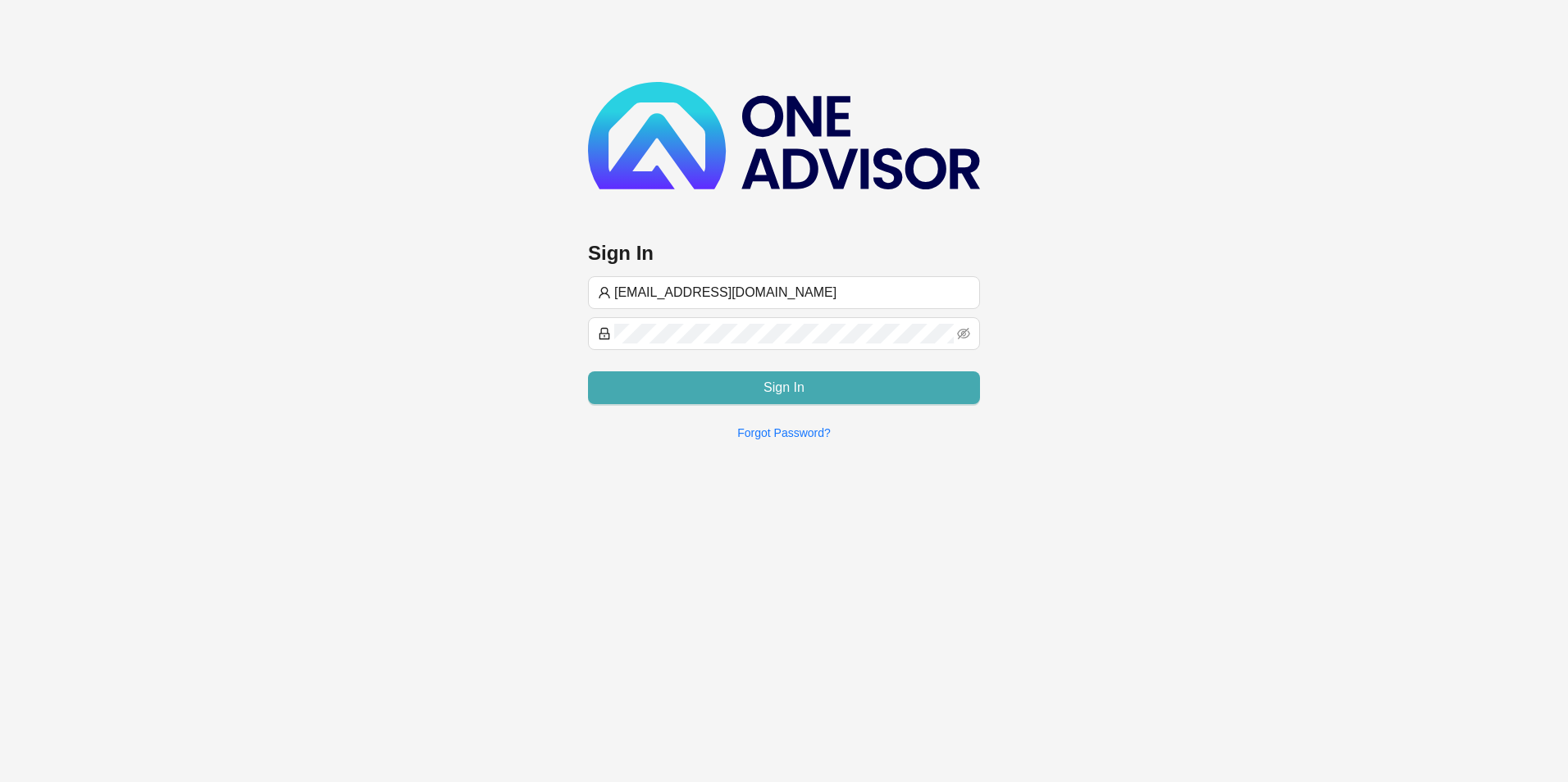
click at [715, 380] on button "Sign In" at bounding box center [784, 387] width 392 height 32
